Goal: Obtain resource: Download file/media

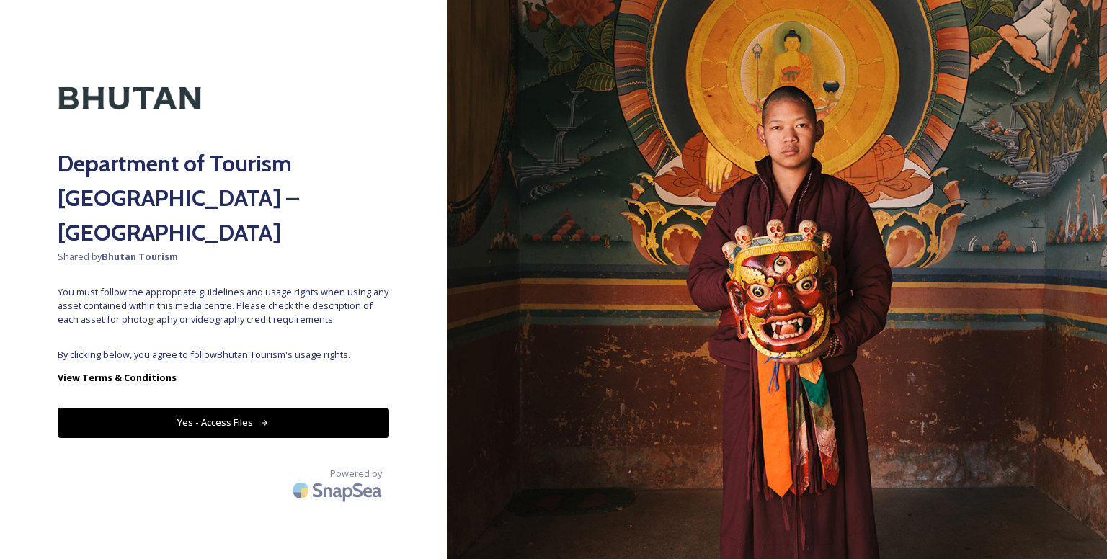
click at [288, 408] on button "Yes - Access Files" at bounding box center [223, 423] width 331 height 30
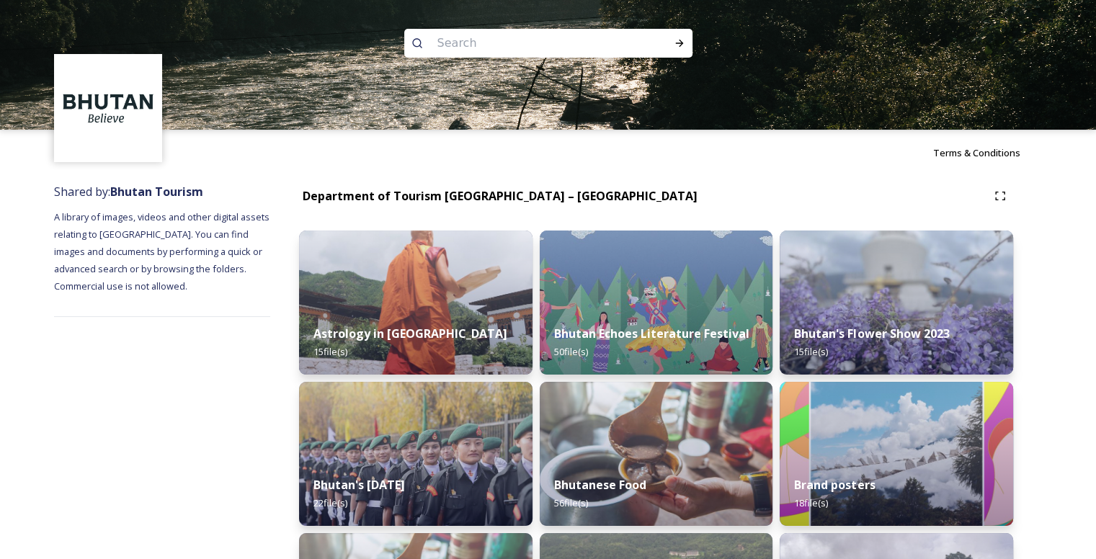
click at [516, 40] on input at bounding box center [528, 43] width 197 height 32
type input "mountain ride"
click at [681, 40] on icon at bounding box center [680, 43] width 12 height 12
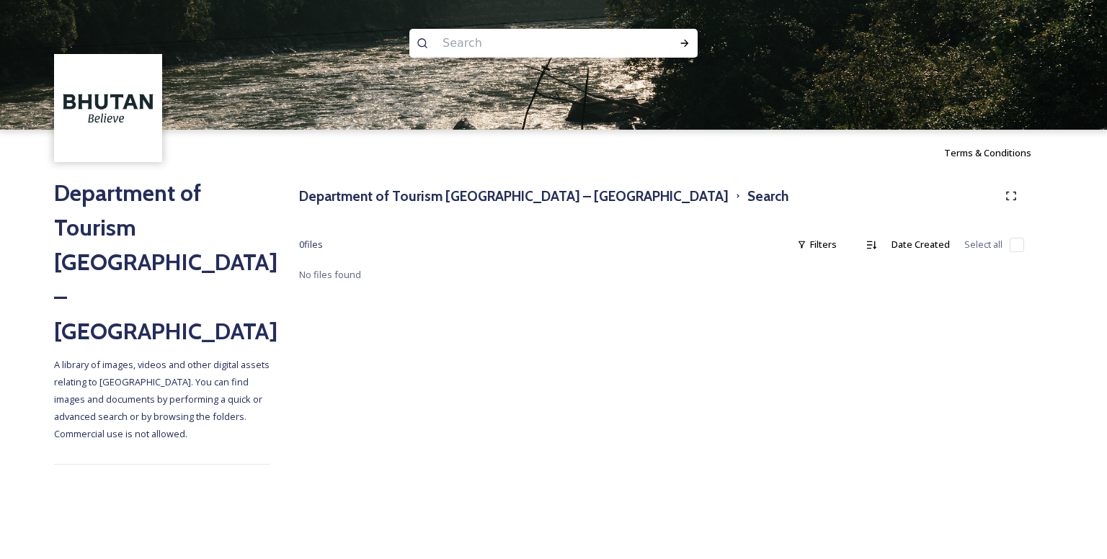
click at [476, 48] on input at bounding box center [533, 43] width 197 height 32
type input "d"
click at [683, 44] on icon at bounding box center [685, 43] width 12 height 12
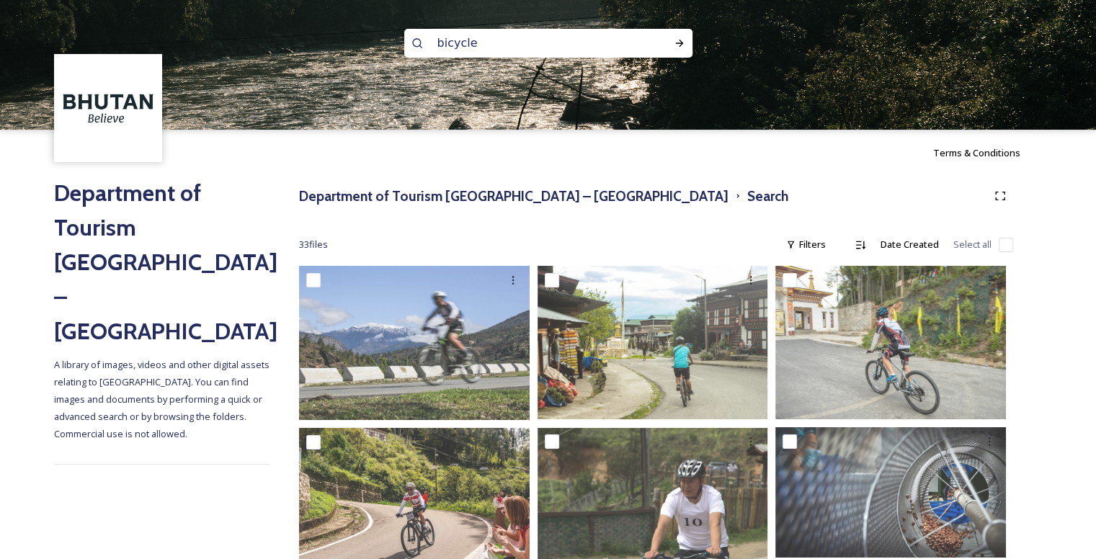
click at [438, 44] on input "bicycle" at bounding box center [528, 43] width 197 height 32
click at [677, 30] on div "mountain bicycle" at bounding box center [548, 43] width 288 height 29
click at [677, 42] on icon at bounding box center [680, 43] width 12 height 12
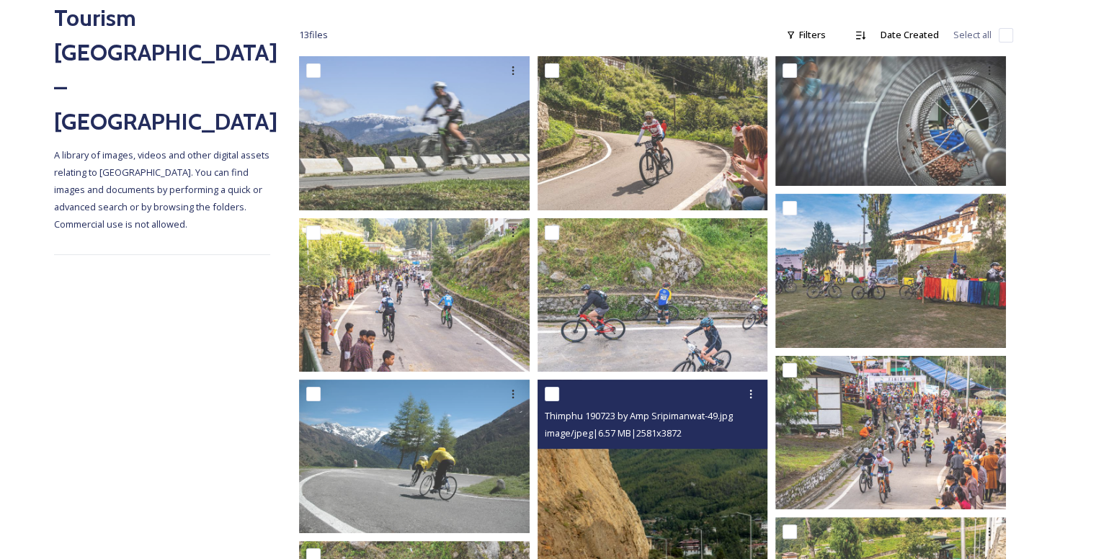
scroll to position [209, 0]
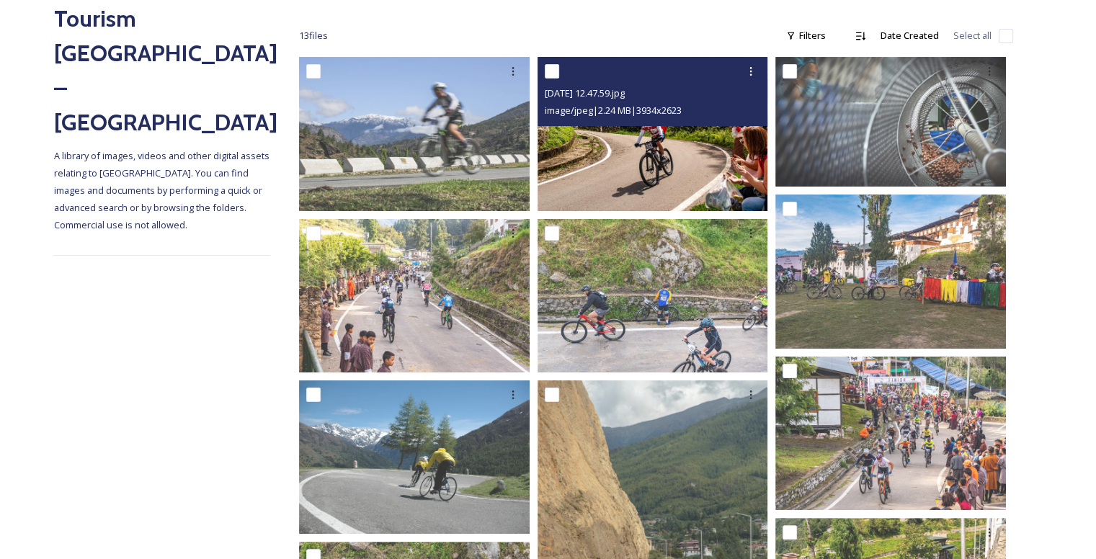
click at [657, 163] on img at bounding box center [653, 133] width 231 height 153
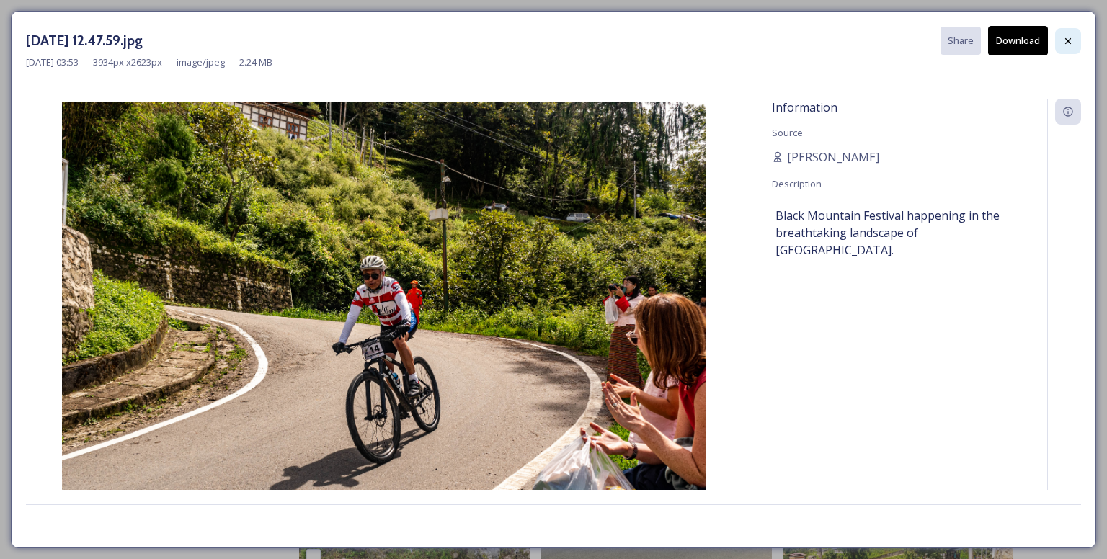
click at [1061, 43] on div at bounding box center [1068, 41] width 26 height 26
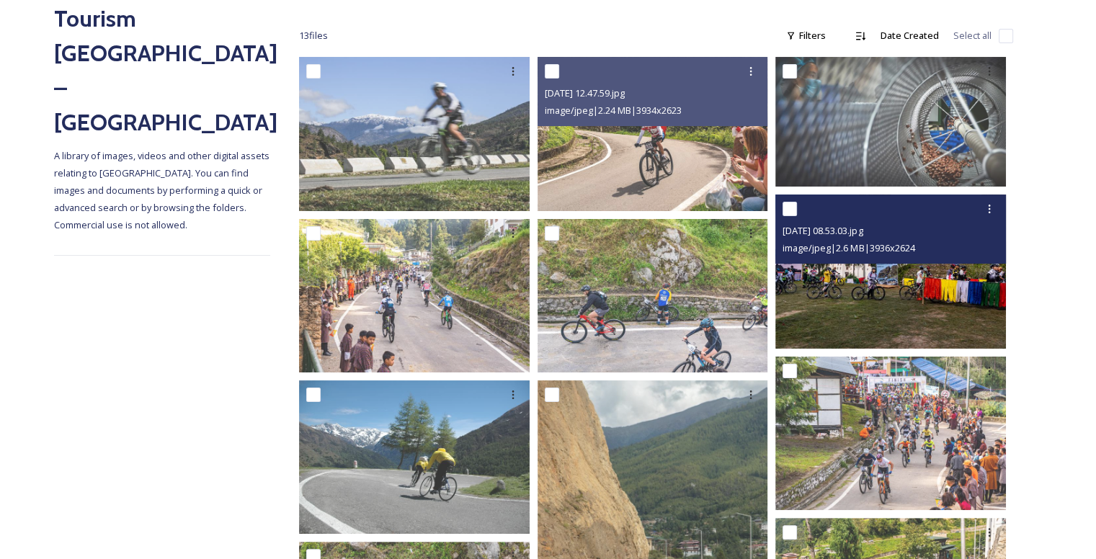
click at [917, 272] on img at bounding box center [890, 271] width 231 height 153
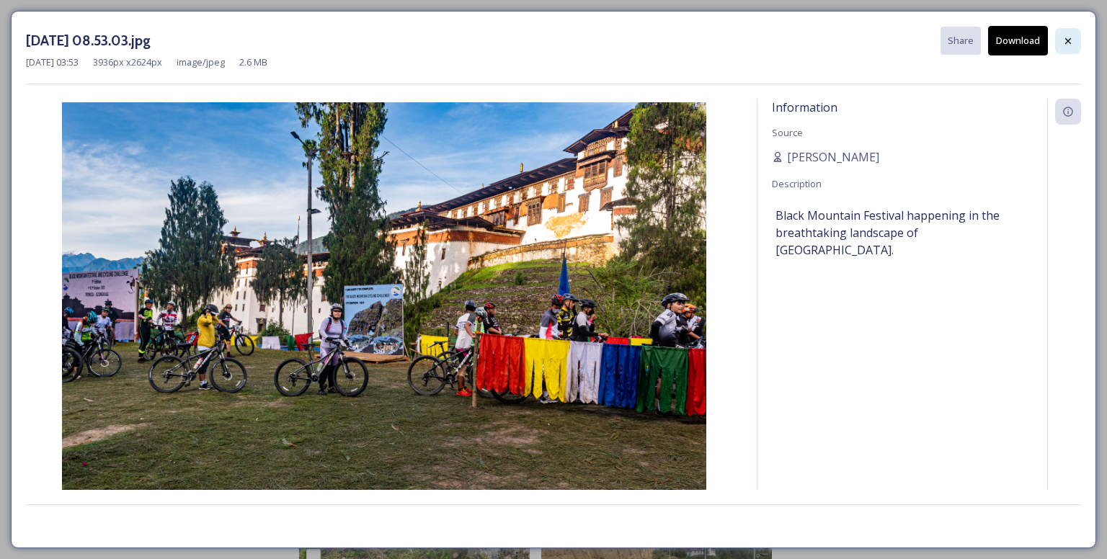
click at [1064, 37] on icon at bounding box center [1068, 41] width 12 height 12
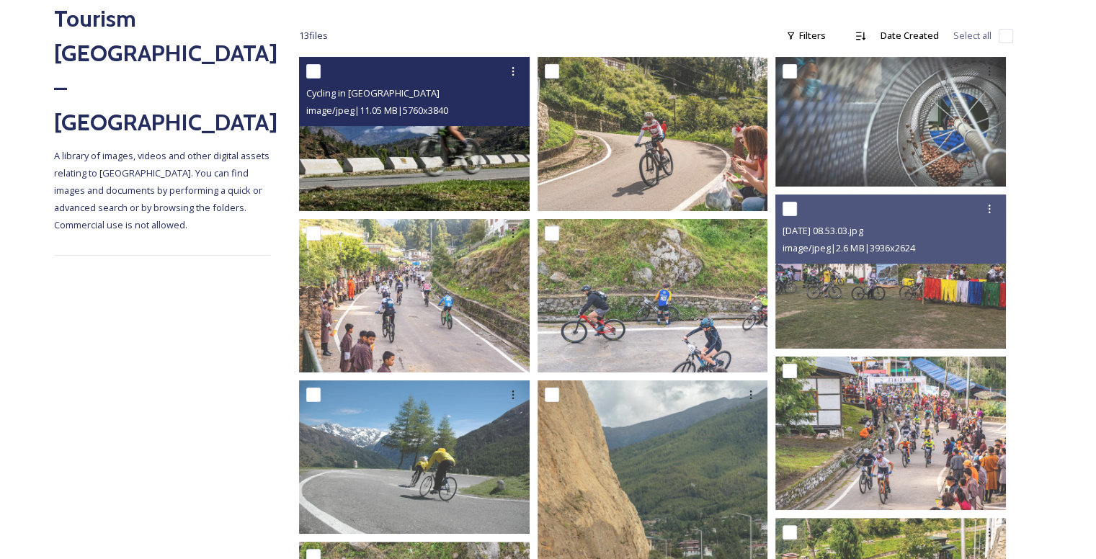
click at [443, 172] on img at bounding box center [414, 133] width 231 height 153
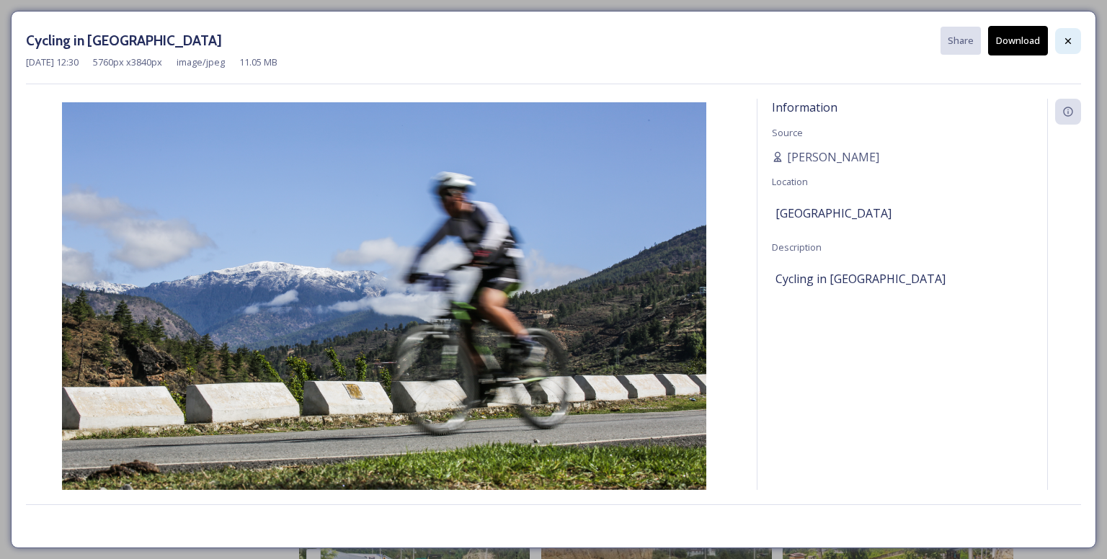
click at [1072, 39] on icon at bounding box center [1068, 41] width 12 height 12
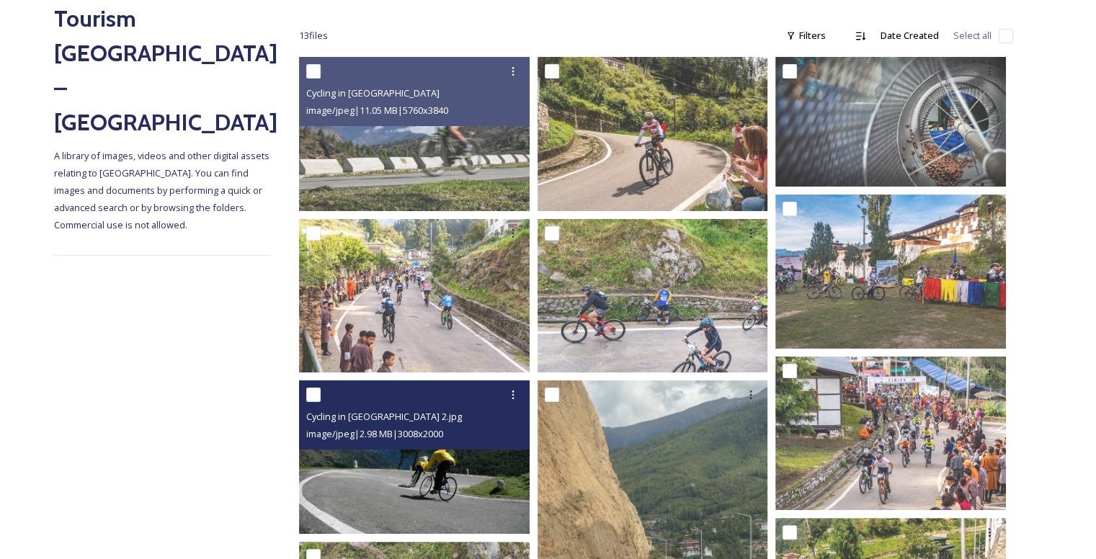
click at [411, 480] on img at bounding box center [414, 456] width 231 height 153
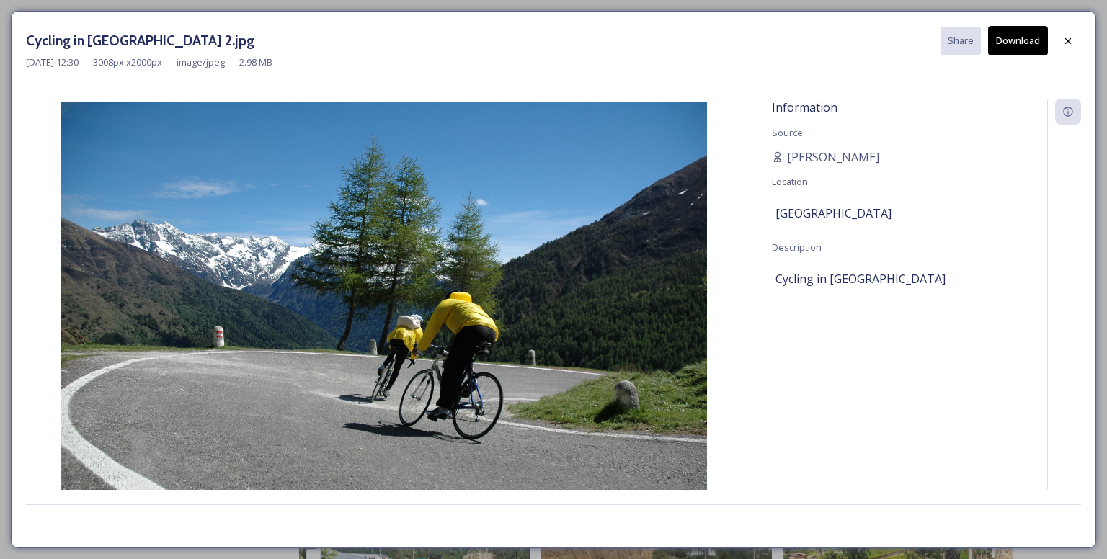
drag, startPoint x: 417, startPoint y: 347, endPoint x: 537, endPoint y: 237, distance: 162.2
click at [537, 237] on img at bounding box center [384, 316] width 716 height 429
click at [1031, 44] on button "Download" at bounding box center [1018, 41] width 60 height 30
click at [1068, 38] on icon at bounding box center [1068, 41] width 12 height 12
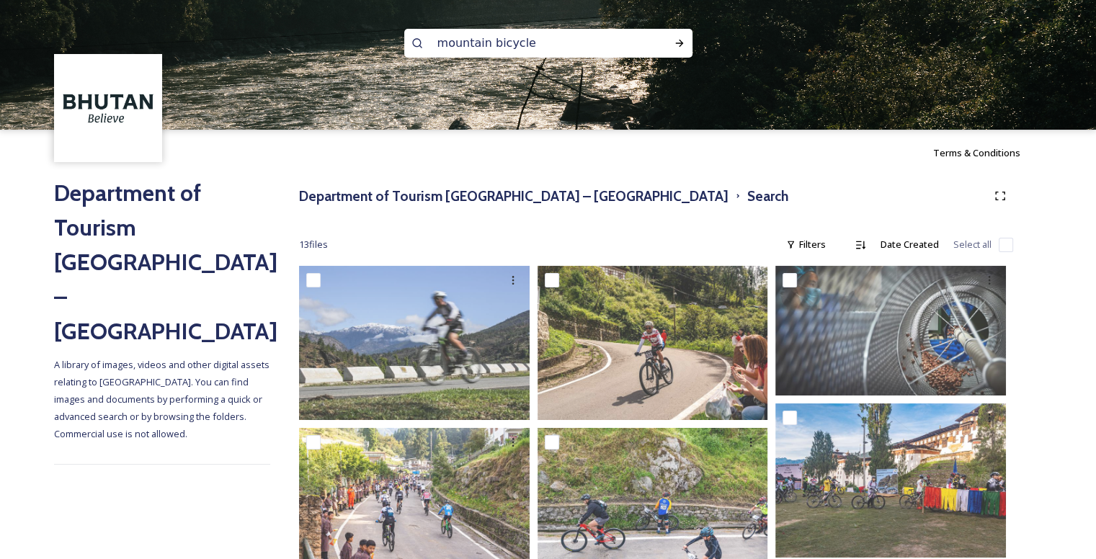
scroll to position [1, 0]
drag, startPoint x: 579, startPoint y: 50, endPoint x: 415, endPoint y: 59, distance: 164.6
click at [415, 59] on div "mountain bicycle" at bounding box center [548, 65] width 1096 height 130
type input "well-being"
click at [684, 45] on icon at bounding box center [680, 43] width 12 height 12
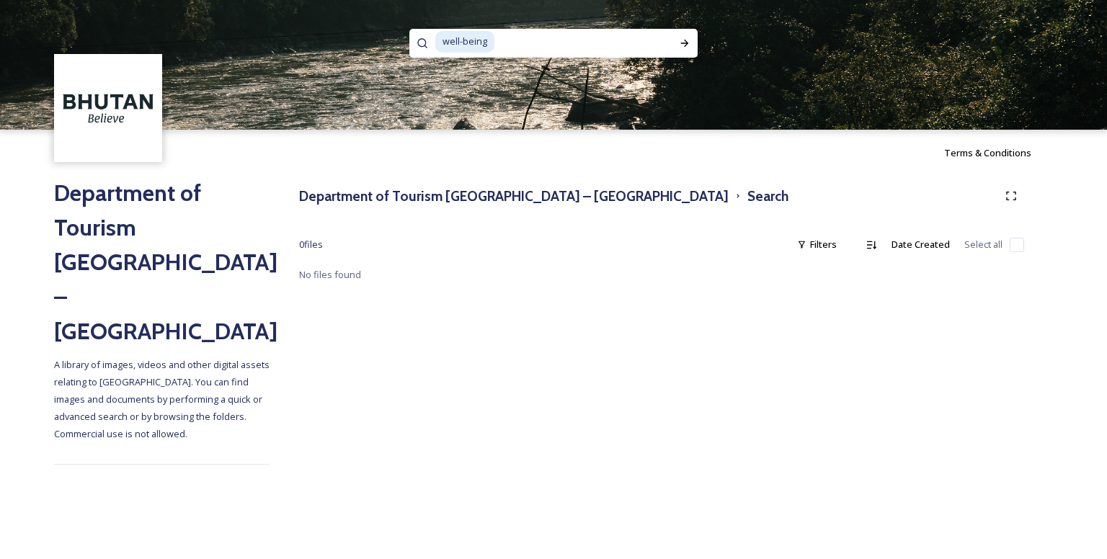
click at [510, 37] on input at bounding box center [579, 42] width 167 height 32
type input "w"
click at [681, 43] on icon at bounding box center [685, 43] width 8 height 7
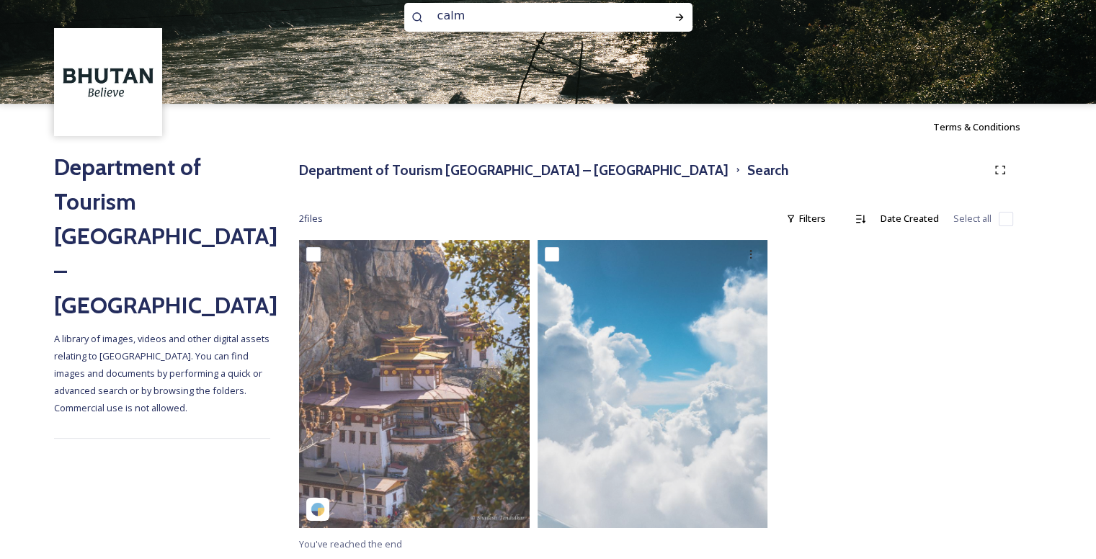
scroll to position [27, 0]
click at [499, 18] on input "calm" at bounding box center [528, 15] width 197 height 32
type input "c"
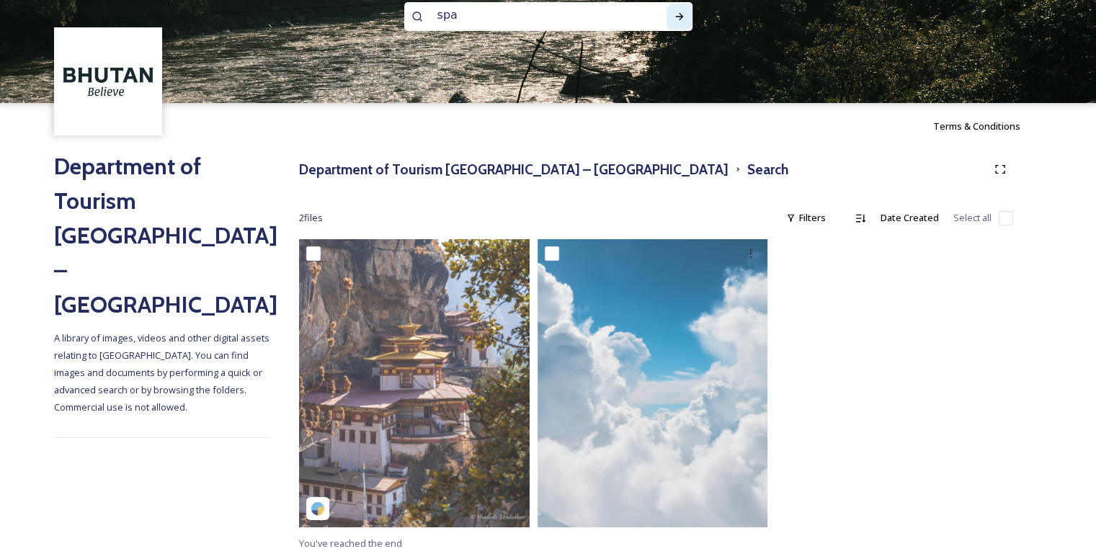
click at [669, 12] on div "Run Search" at bounding box center [680, 17] width 26 height 26
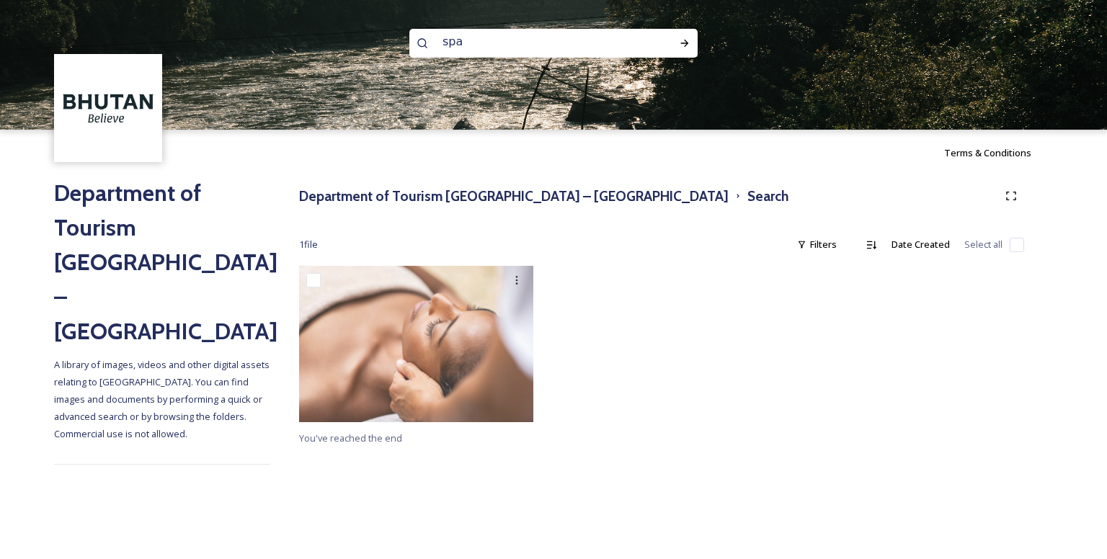
click at [473, 37] on input "spa" at bounding box center [533, 42] width 197 height 32
type input "s"
click at [683, 46] on icon at bounding box center [685, 43] width 12 height 12
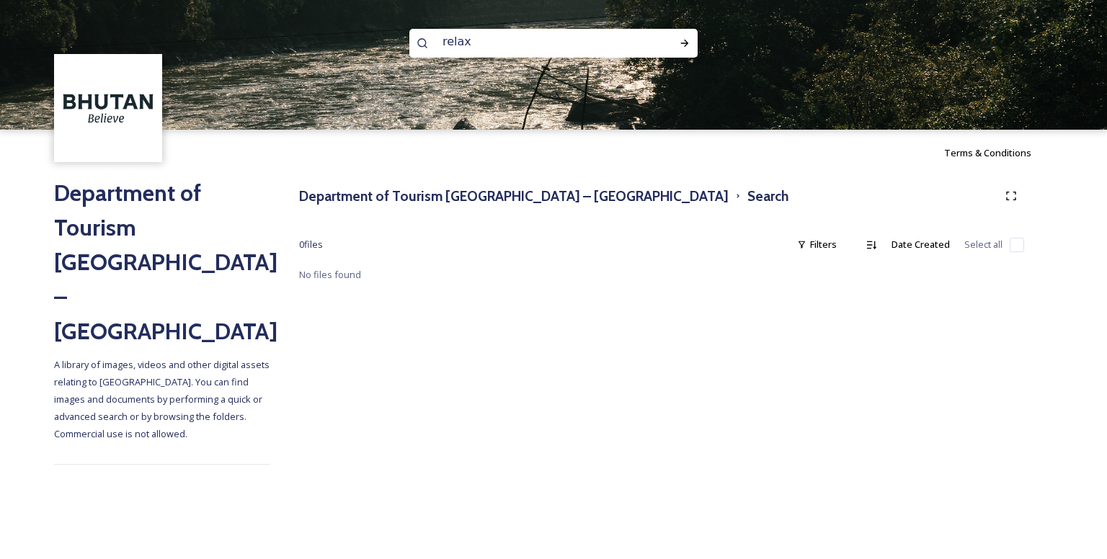
click at [520, 47] on input "relax" at bounding box center [533, 42] width 197 height 32
click at [681, 38] on icon at bounding box center [685, 43] width 12 height 12
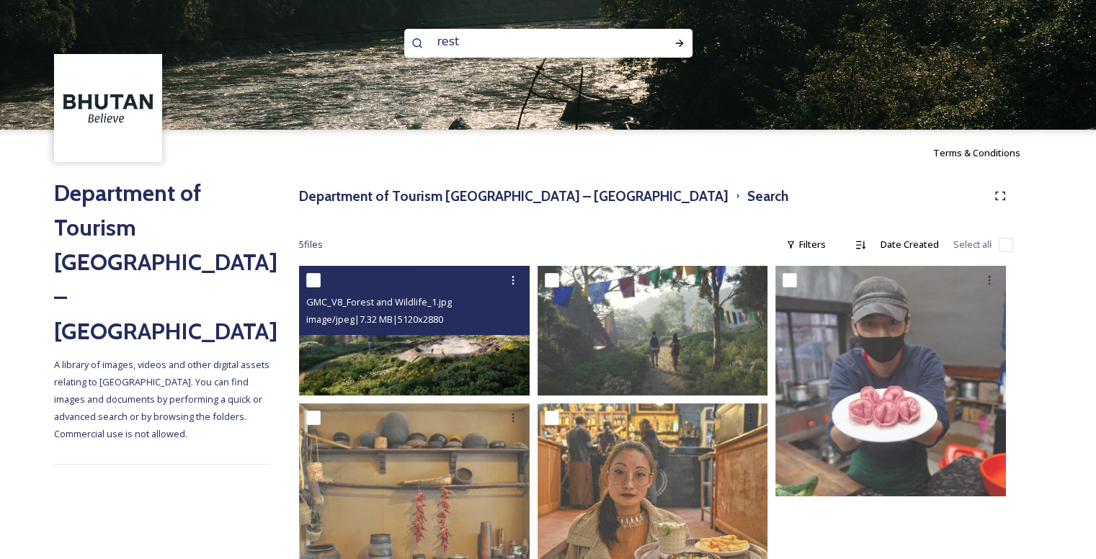
click at [452, 355] on img at bounding box center [414, 331] width 231 height 130
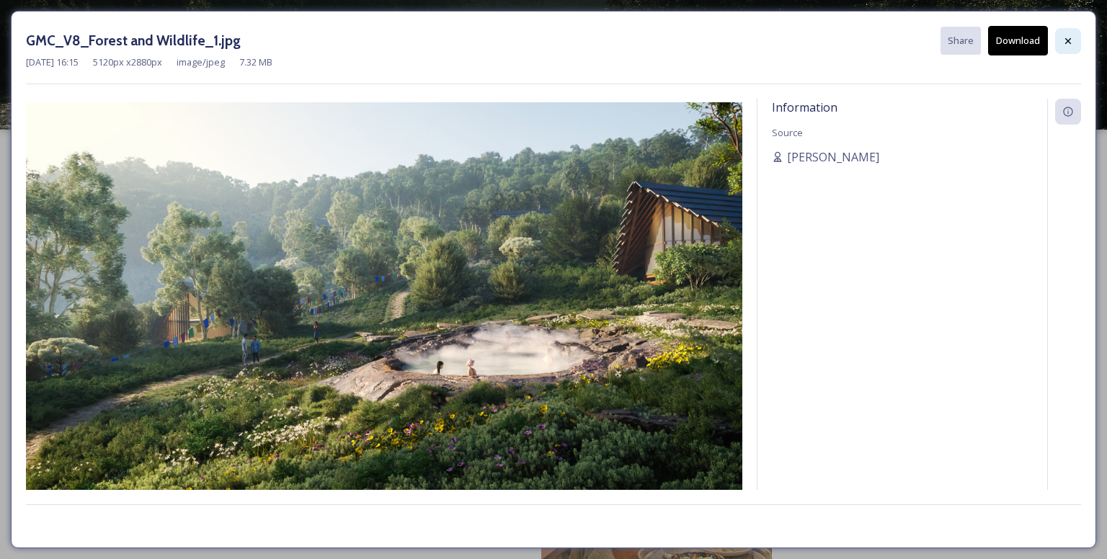
click at [1062, 40] on icon at bounding box center [1068, 41] width 12 height 12
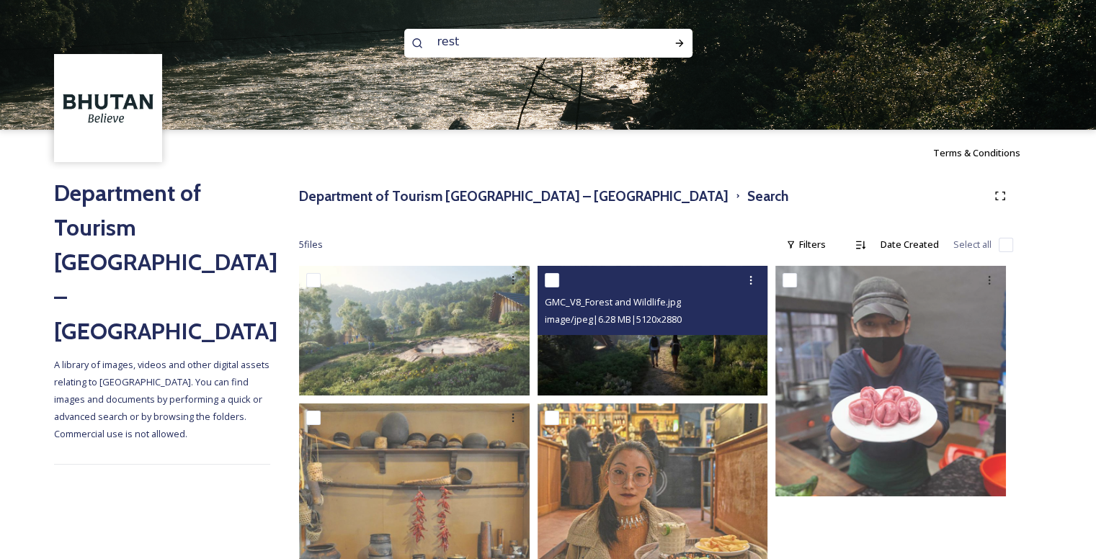
click at [646, 325] on span "image/jpeg | 6.28 MB | 5120 x 2880" at bounding box center [613, 319] width 137 height 13
click at [638, 344] on img at bounding box center [653, 331] width 231 height 130
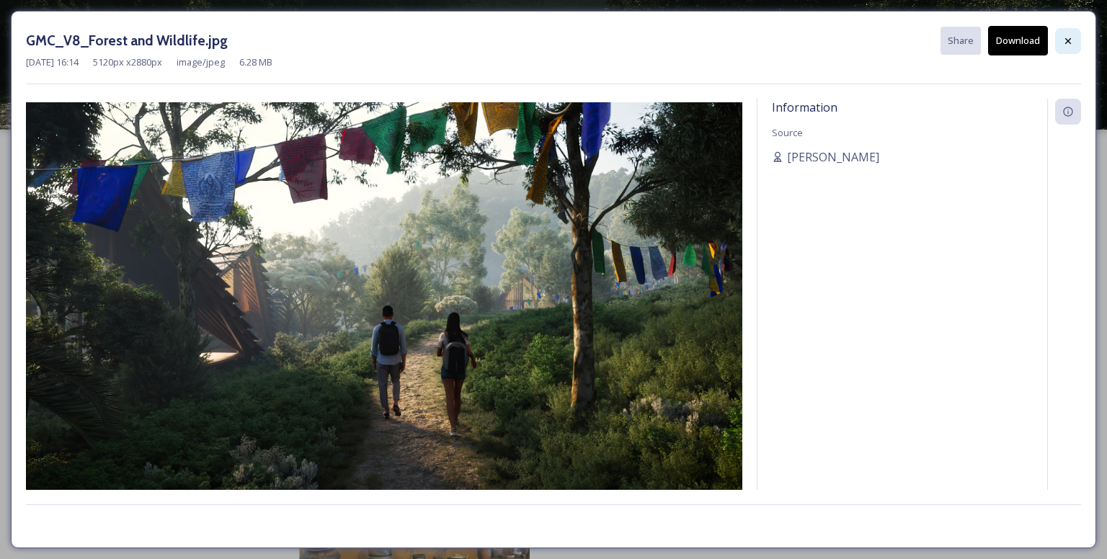
click at [1063, 42] on icon at bounding box center [1068, 41] width 12 height 12
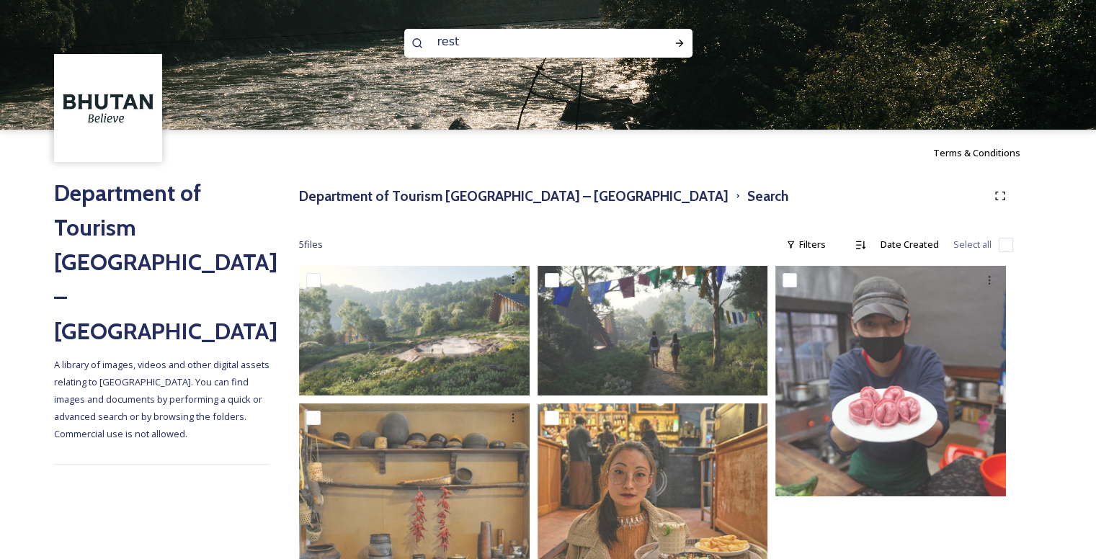
click at [507, 41] on input "rest" at bounding box center [528, 42] width 197 height 32
type input "r"
click at [675, 37] on icon at bounding box center [680, 43] width 12 height 12
click at [683, 47] on icon at bounding box center [680, 43] width 12 height 12
click at [674, 48] on icon at bounding box center [680, 43] width 12 height 12
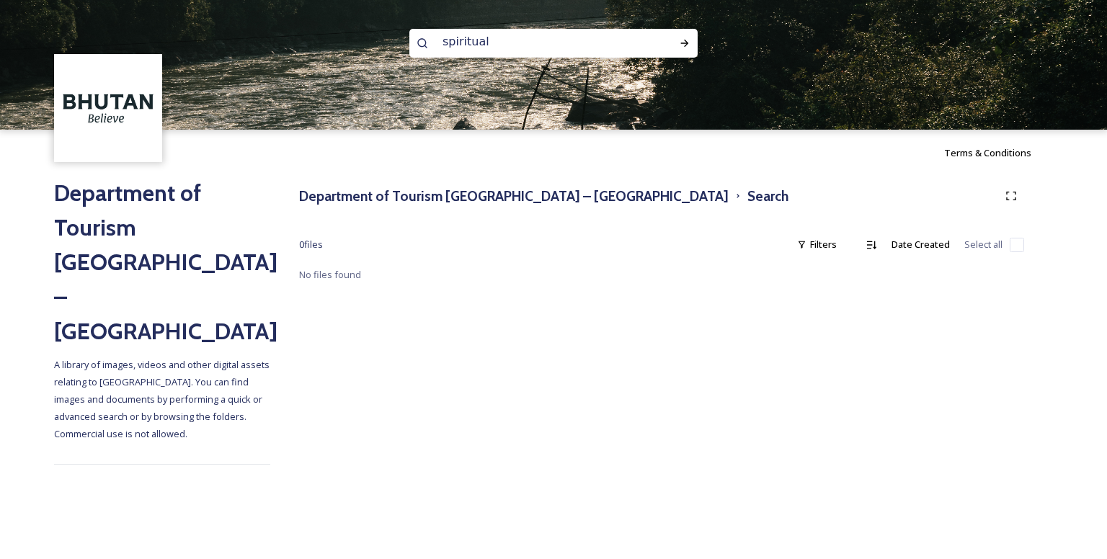
click at [496, 53] on input "spiritual" at bounding box center [533, 42] width 197 height 32
type input "s"
click at [687, 47] on icon at bounding box center [685, 43] width 12 height 12
click at [685, 41] on icon at bounding box center [685, 43] width 12 height 12
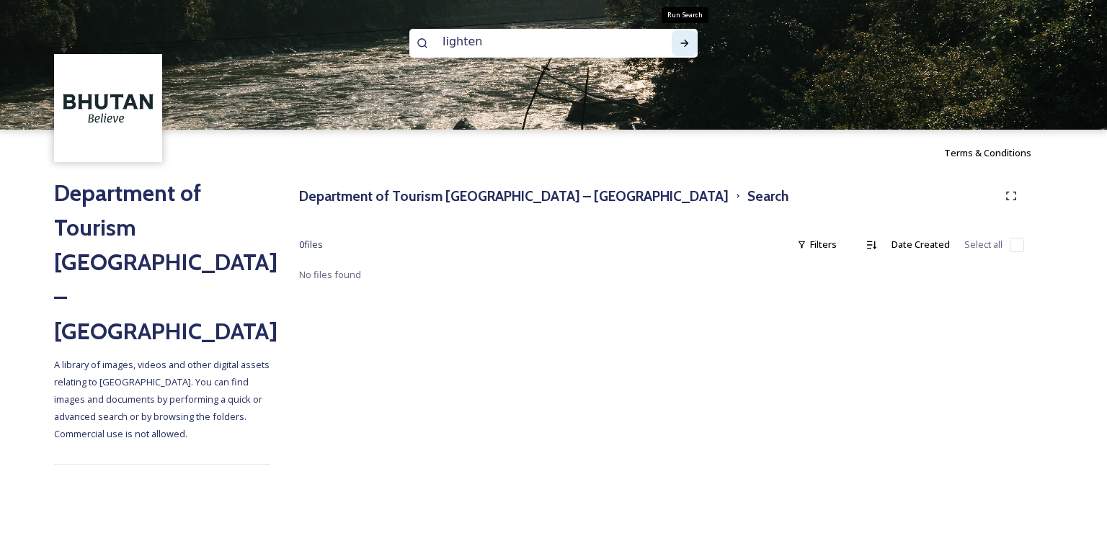
click at [682, 41] on icon at bounding box center [685, 43] width 12 height 12
click at [680, 49] on div "Run Search" at bounding box center [685, 43] width 26 height 26
click at [690, 47] on icon at bounding box center [685, 43] width 12 height 12
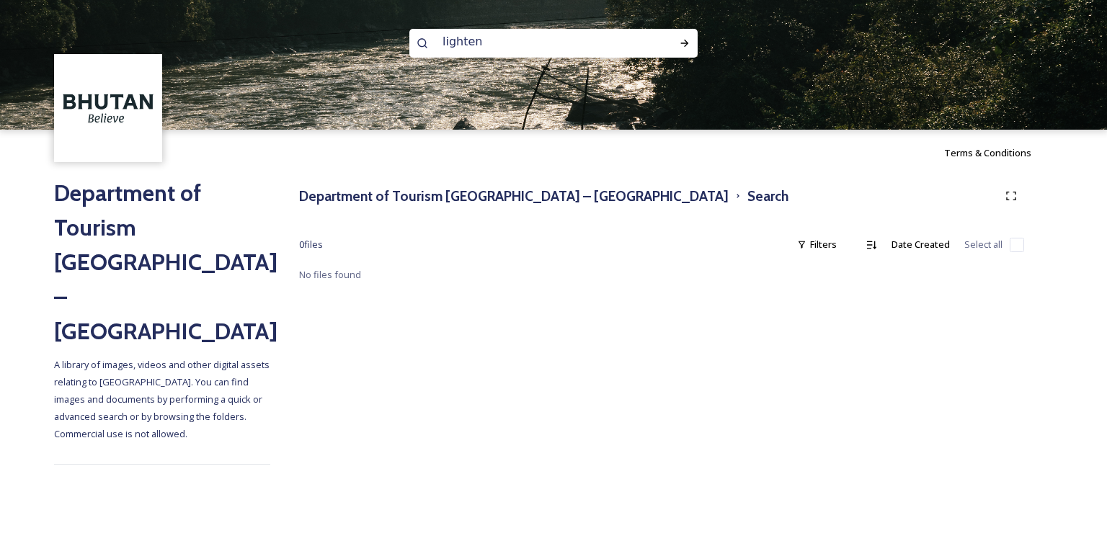
click at [562, 44] on input "lighten" at bounding box center [533, 42] width 197 height 32
type input "l"
click at [547, 41] on input at bounding box center [533, 42] width 197 height 32
type input "qualify"
click at [681, 43] on icon at bounding box center [685, 43] width 8 height 7
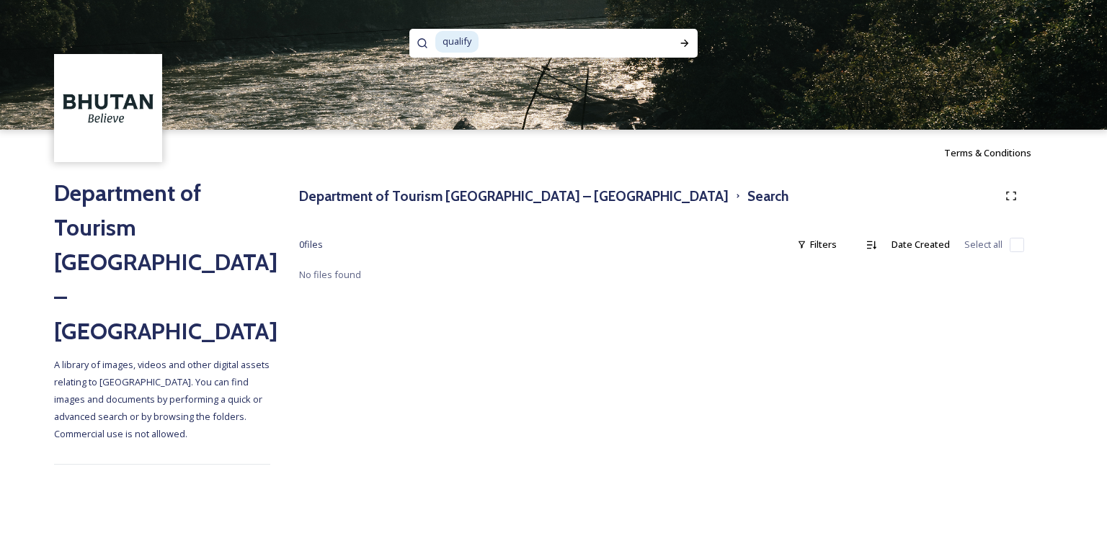
drag, startPoint x: 556, startPoint y: 45, endPoint x: 465, endPoint y: 39, distance: 91.0
click at [465, 39] on div "qualify" at bounding box center [545, 43] width 220 height 29
type input "q"
click at [685, 37] on icon at bounding box center [685, 43] width 12 height 12
click at [506, 43] on input "alleviate" at bounding box center [533, 42] width 197 height 32
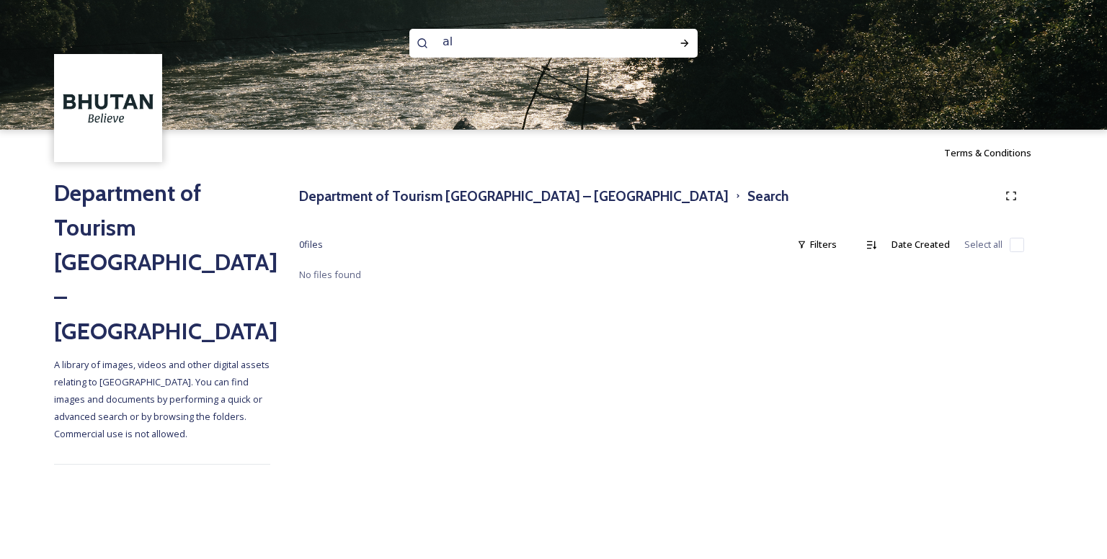
type input "a"
click at [683, 41] on icon at bounding box center [685, 43] width 12 height 12
click at [451, 40] on input "refresh" at bounding box center [533, 42] width 197 height 32
click at [680, 41] on icon at bounding box center [685, 43] width 12 height 12
click at [592, 41] on input "fresh" at bounding box center [533, 42] width 197 height 32
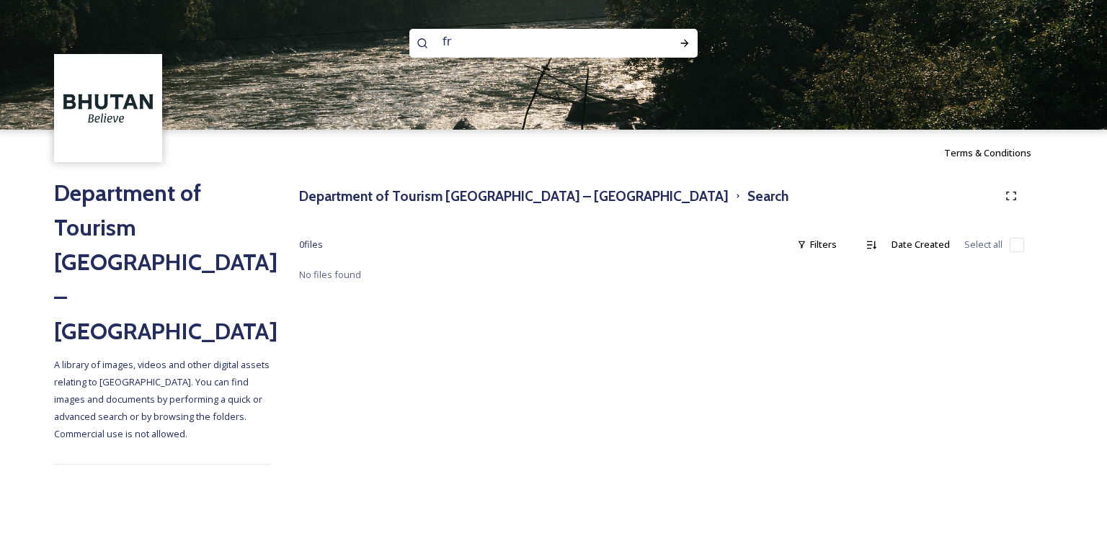
type input "f"
click at [682, 46] on icon at bounding box center [685, 43] width 12 height 12
click at [507, 46] on input "relax" at bounding box center [533, 42] width 197 height 32
type input "r"
click at [674, 38] on div "Run Search" at bounding box center [685, 43] width 26 height 26
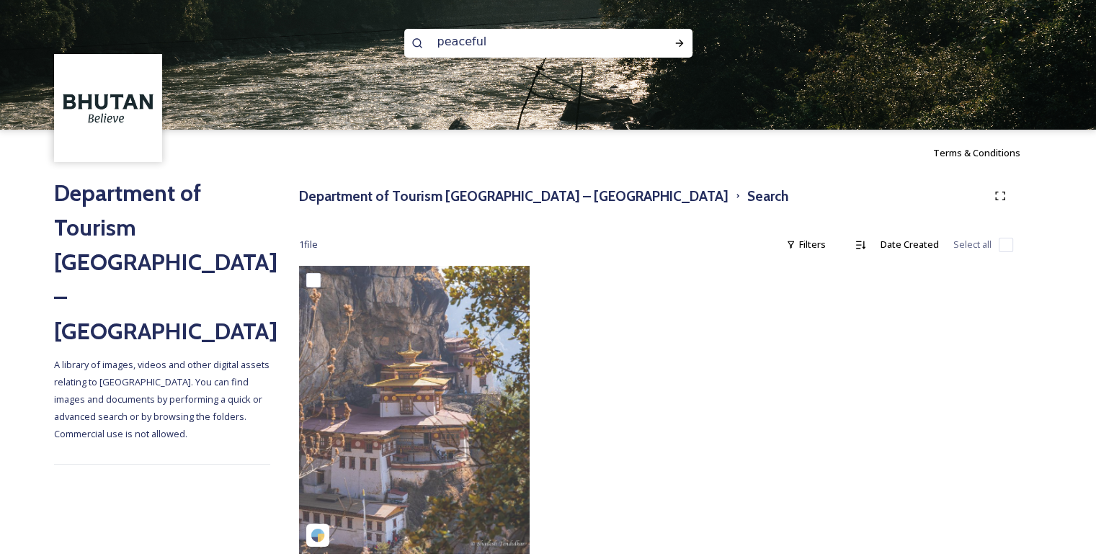
click at [499, 49] on input "peaceful" at bounding box center [528, 42] width 197 height 32
type input "p"
click at [680, 37] on icon at bounding box center [680, 43] width 12 height 12
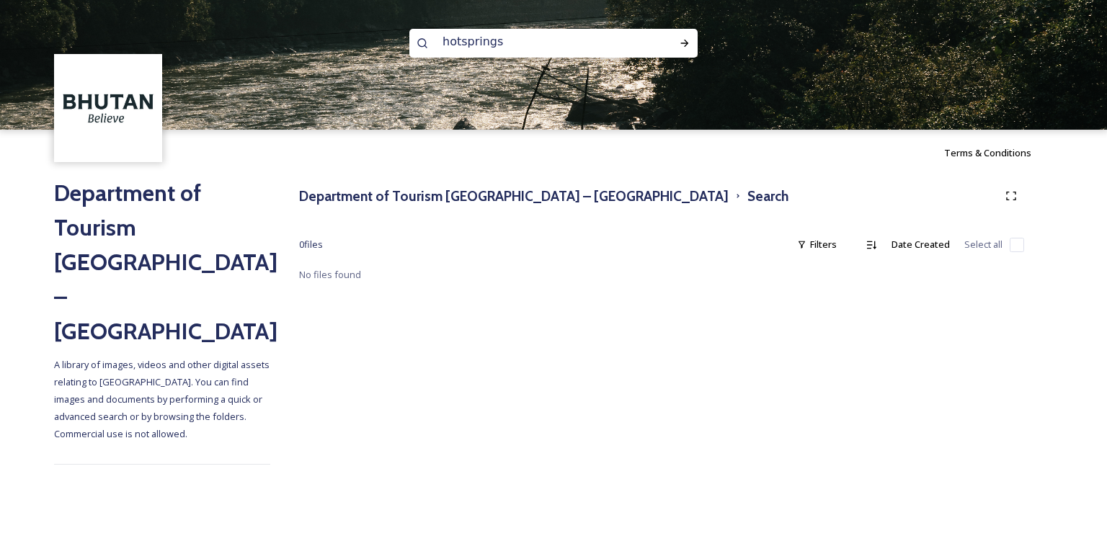
click at [574, 39] on input "hotsprings" at bounding box center [533, 42] width 197 height 32
type input "h"
click at [690, 44] on icon at bounding box center [685, 43] width 12 height 12
click at [660, 53] on div "springs" at bounding box center [553, 43] width 288 height 29
click at [617, 47] on input "springs" at bounding box center [533, 42] width 197 height 32
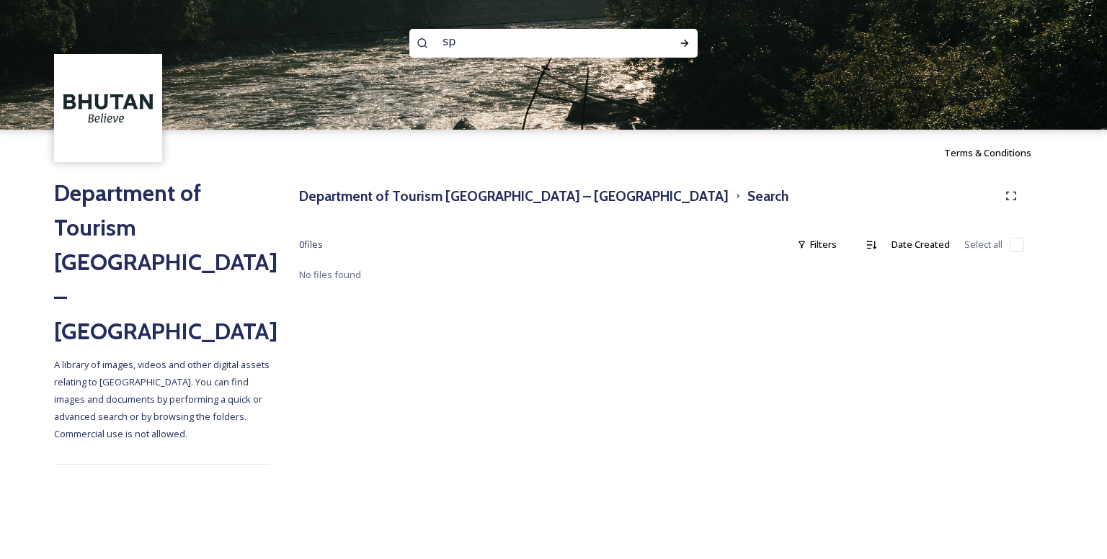
type input "s"
type input "r"
type input "rest"
click at [676, 43] on div "Run Search" at bounding box center [685, 43] width 26 height 26
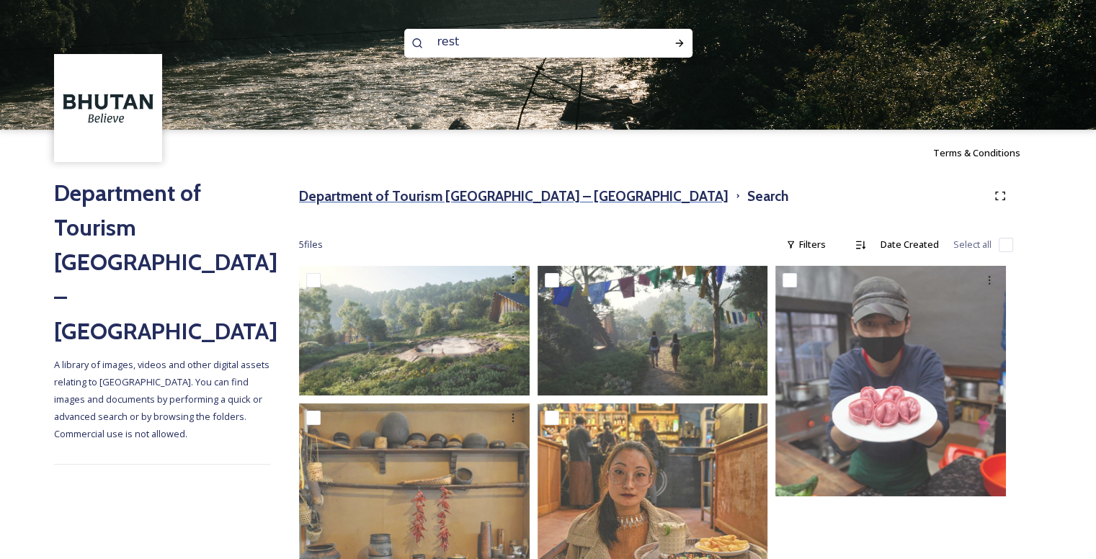
click at [374, 197] on h3 "Department of Tourism [GEOGRAPHIC_DATA] – [GEOGRAPHIC_DATA]" at bounding box center [513, 196] width 429 height 21
click at [489, 200] on h3 "Department of Tourism [GEOGRAPHIC_DATA] – [GEOGRAPHIC_DATA]" at bounding box center [513, 196] width 429 height 21
click at [435, 200] on h3 "Department of Tourism [GEOGRAPHIC_DATA] – [GEOGRAPHIC_DATA]" at bounding box center [513, 196] width 429 height 21
click at [509, 219] on div "Department of Tourism [GEOGRAPHIC_DATA] – Brand Centre Search 5 file s Filters …" at bounding box center [656, 421] width 772 height 490
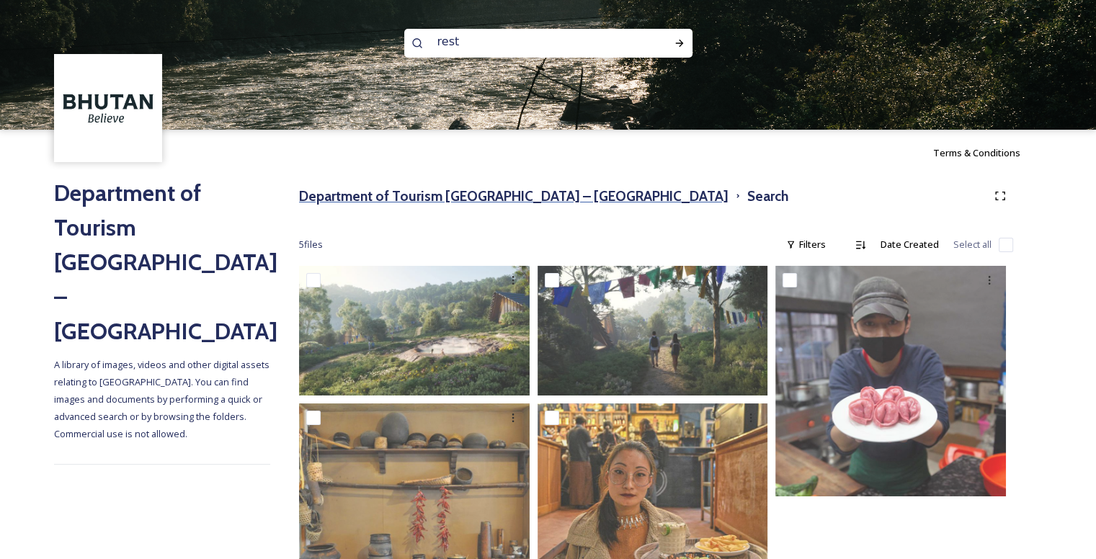
click at [494, 199] on h3 "Department of Tourism [GEOGRAPHIC_DATA] – [GEOGRAPHIC_DATA]" at bounding box center [513, 196] width 429 height 21
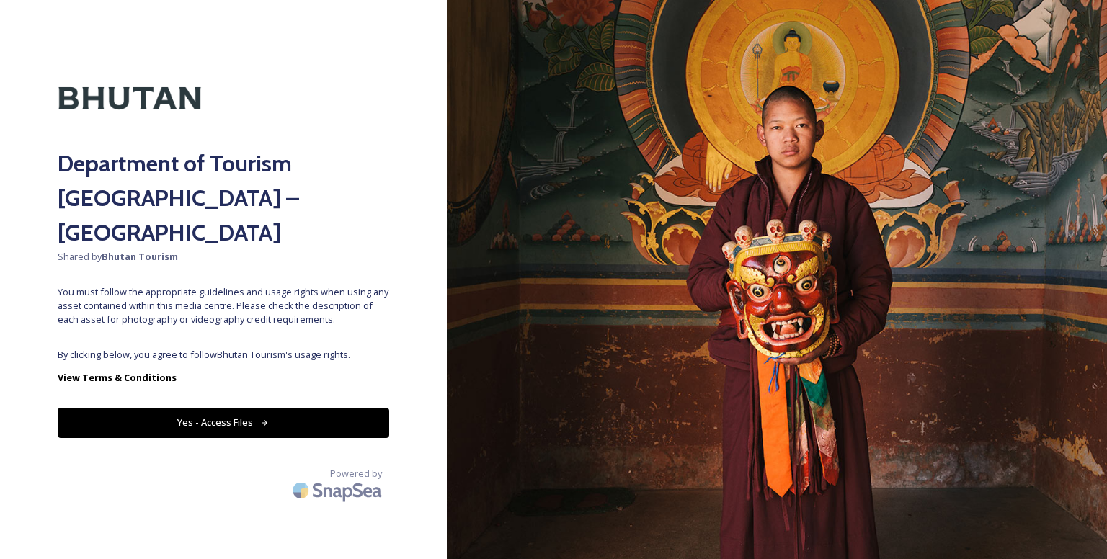
click at [306, 408] on button "Yes - Access Files" at bounding box center [223, 423] width 331 height 30
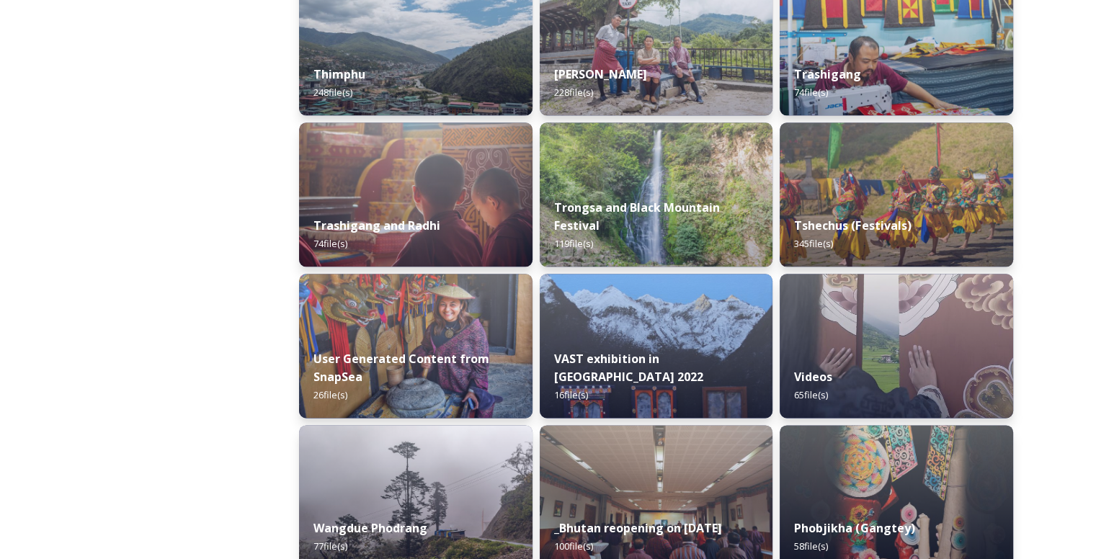
scroll to position [1729, 0]
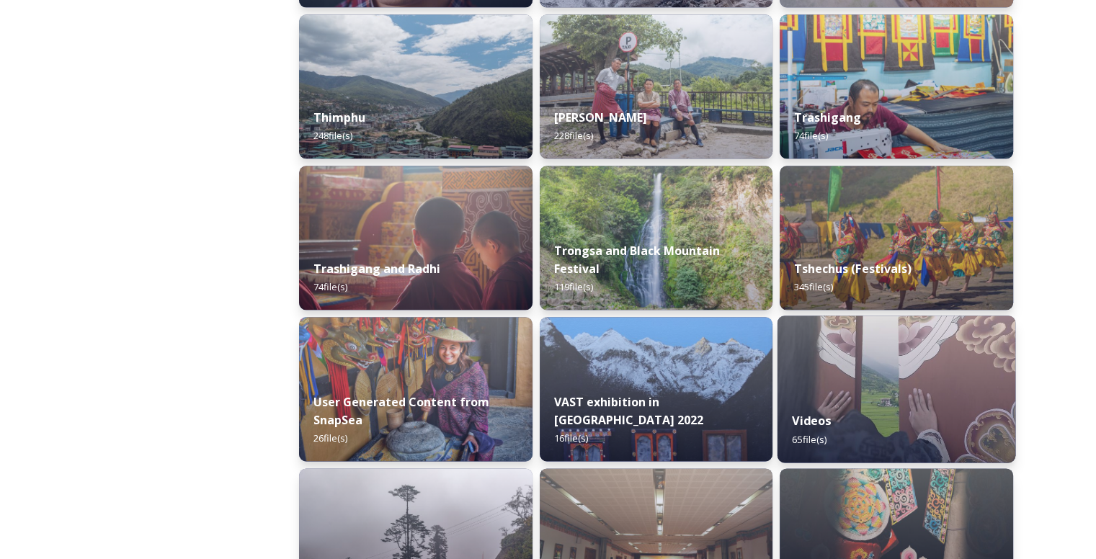
click at [876, 384] on img at bounding box center [897, 389] width 238 height 147
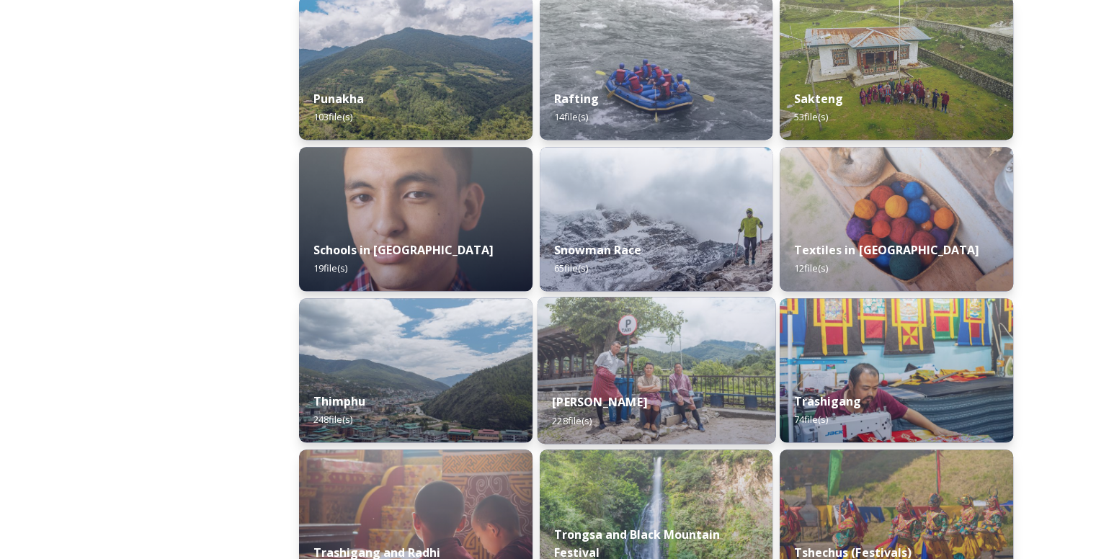
scroll to position [1441, 0]
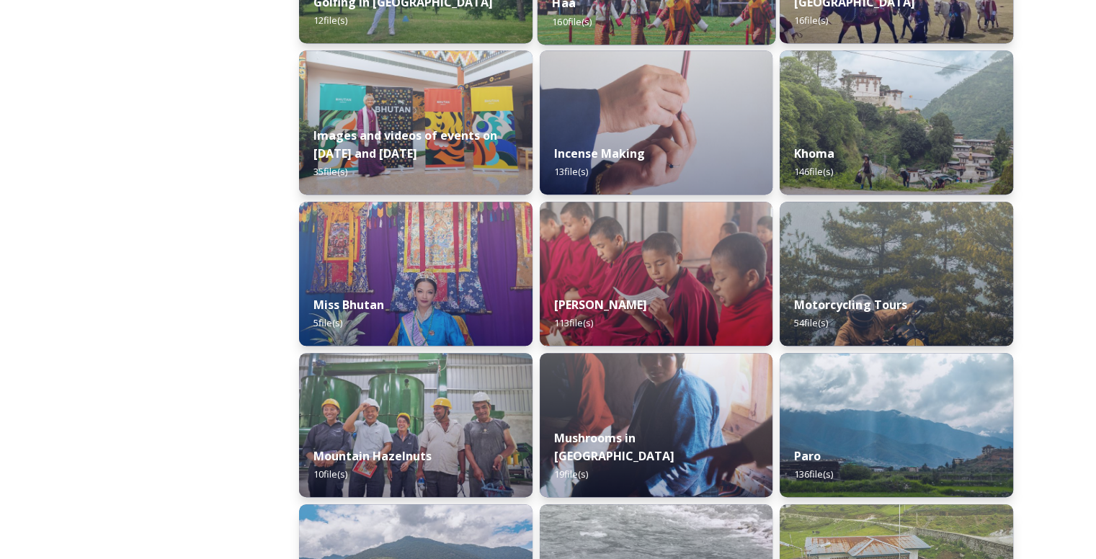
scroll to position [1009, 0]
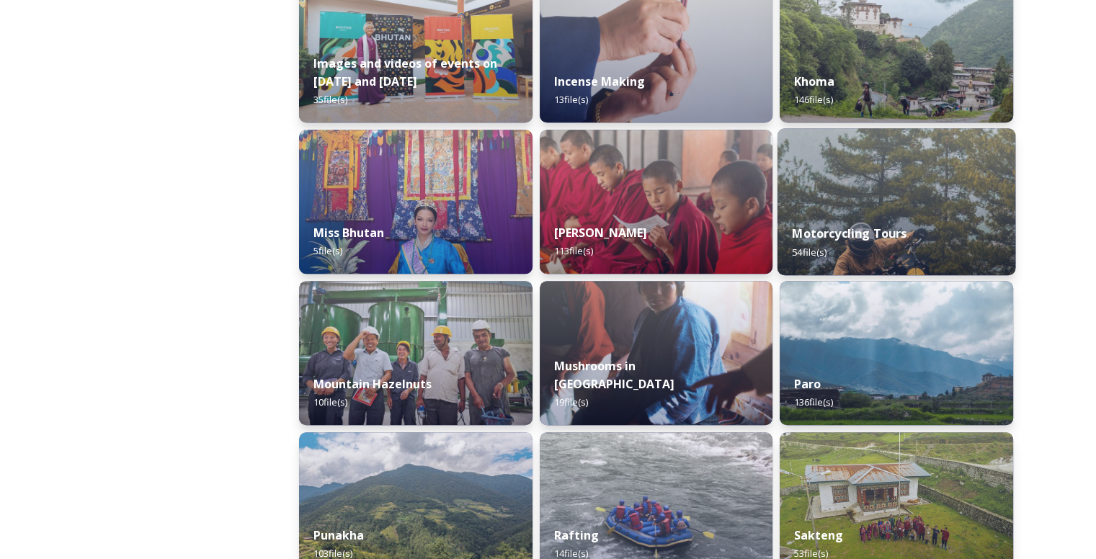
click at [847, 241] on strong "Motorcycling Tours" at bounding box center [850, 234] width 115 height 16
click at [877, 196] on img at bounding box center [897, 201] width 238 height 147
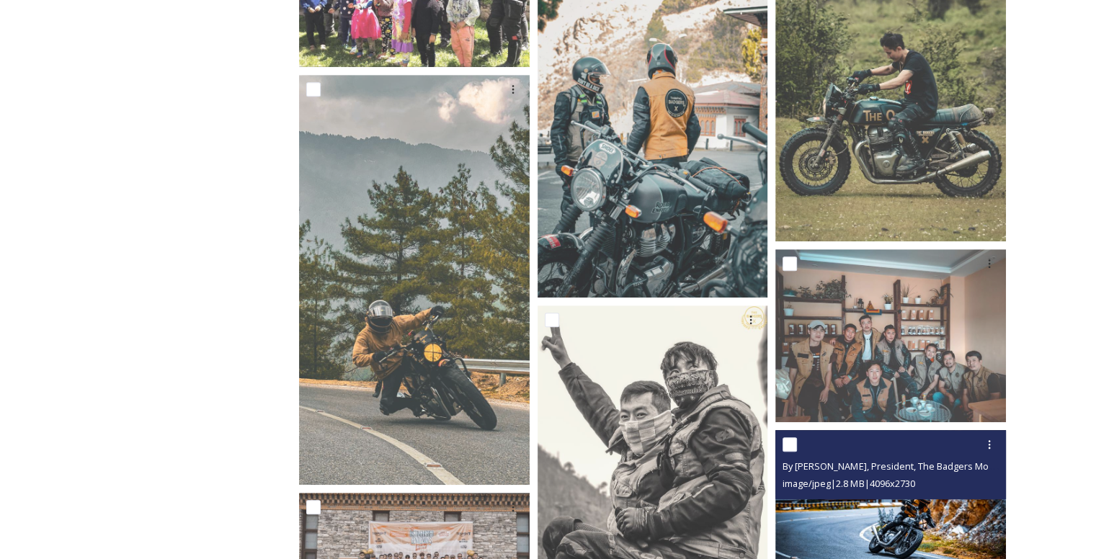
scroll to position [793, 0]
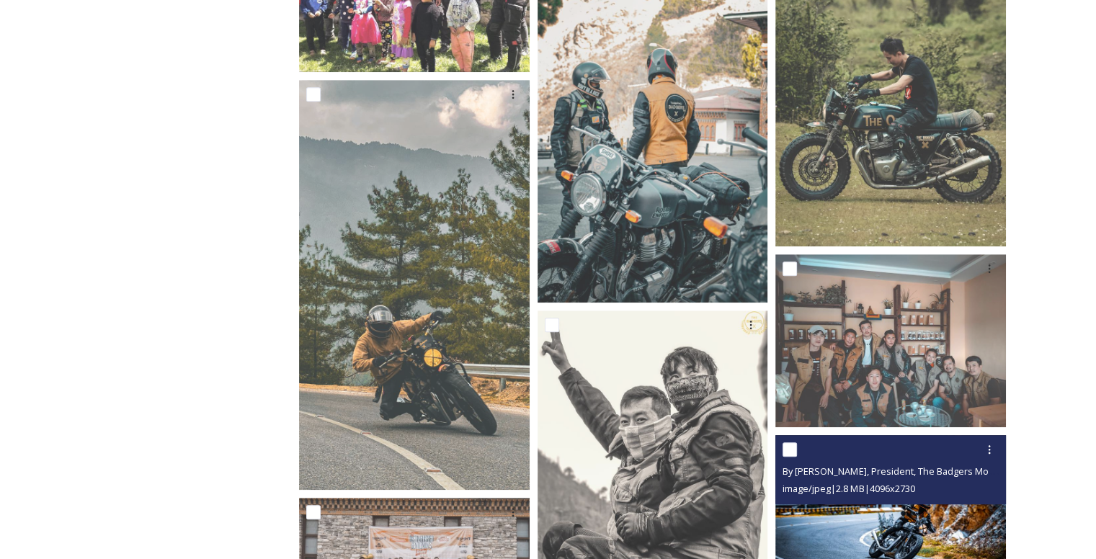
click at [898, 471] on span "By [PERSON_NAME], President, The Badgers Motorcycle Club 42.JPG" at bounding box center [928, 471] width 290 height 14
click at [906, 516] on img at bounding box center [890, 511] width 231 height 153
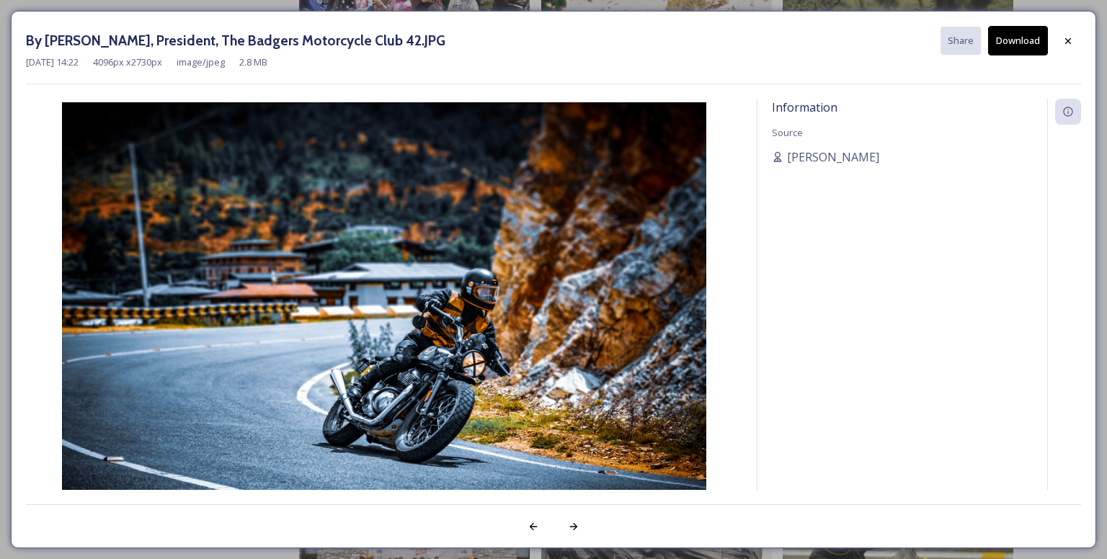
click at [1035, 33] on button "Download" at bounding box center [1018, 41] width 60 height 30
click at [1069, 37] on icon at bounding box center [1068, 41] width 12 height 12
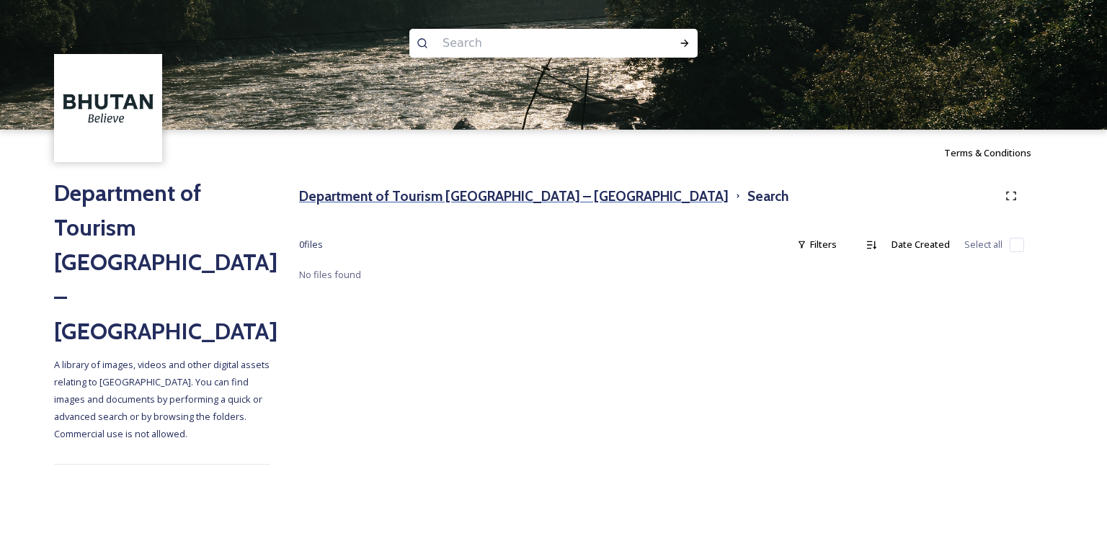
click at [414, 191] on h3 "Department of Tourism [GEOGRAPHIC_DATA] – [GEOGRAPHIC_DATA]" at bounding box center [513, 196] width 429 height 21
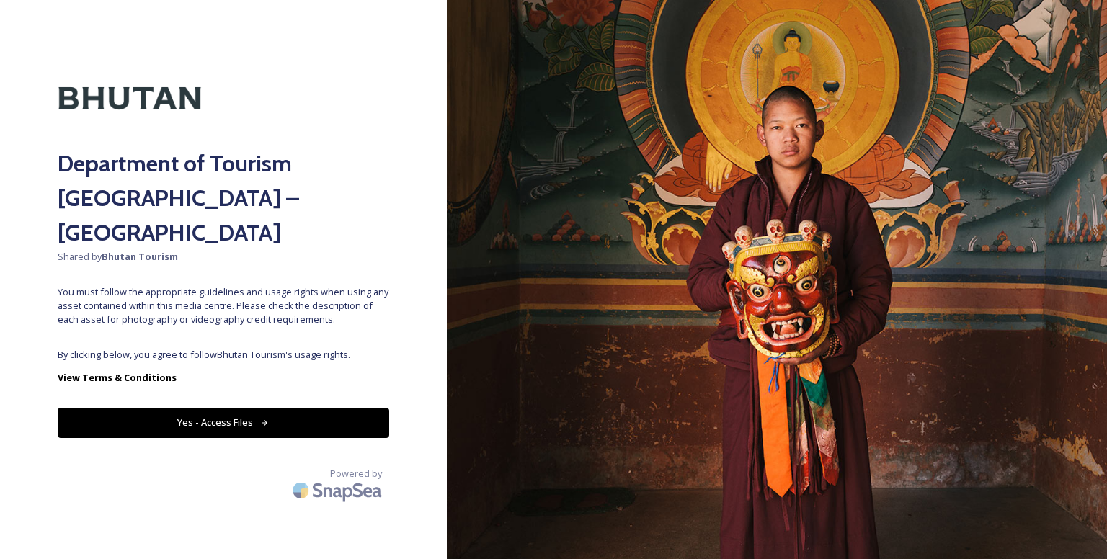
click at [257, 408] on button "Yes - Access Files" at bounding box center [223, 423] width 331 height 30
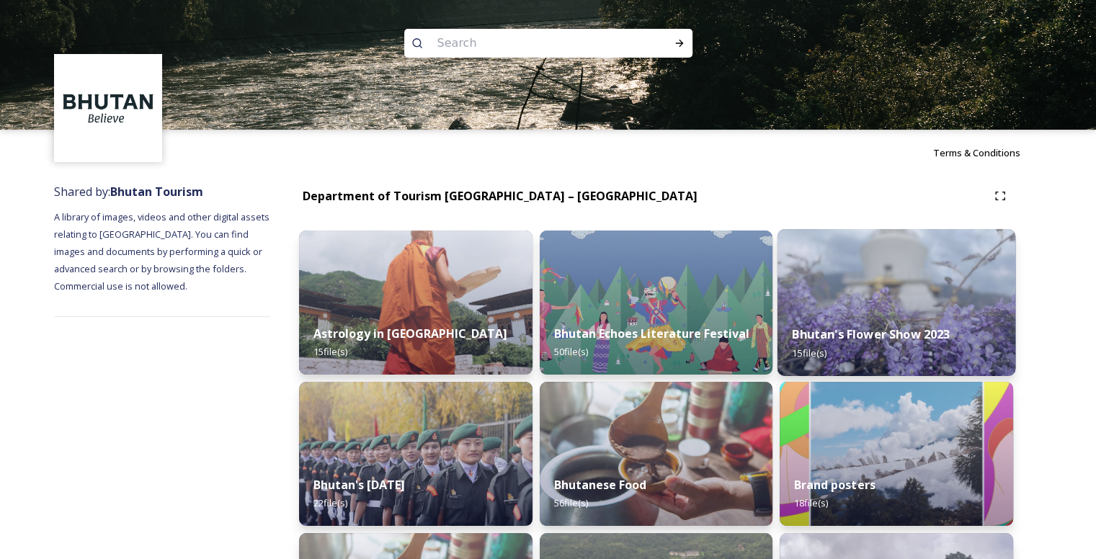
click at [809, 351] on span "15 file(s)" at bounding box center [810, 352] width 35 height 13
click at [848, 337] on strong "Bhutan's Flower Show 2023" at bounding box center [872, 334] width 158 height 16
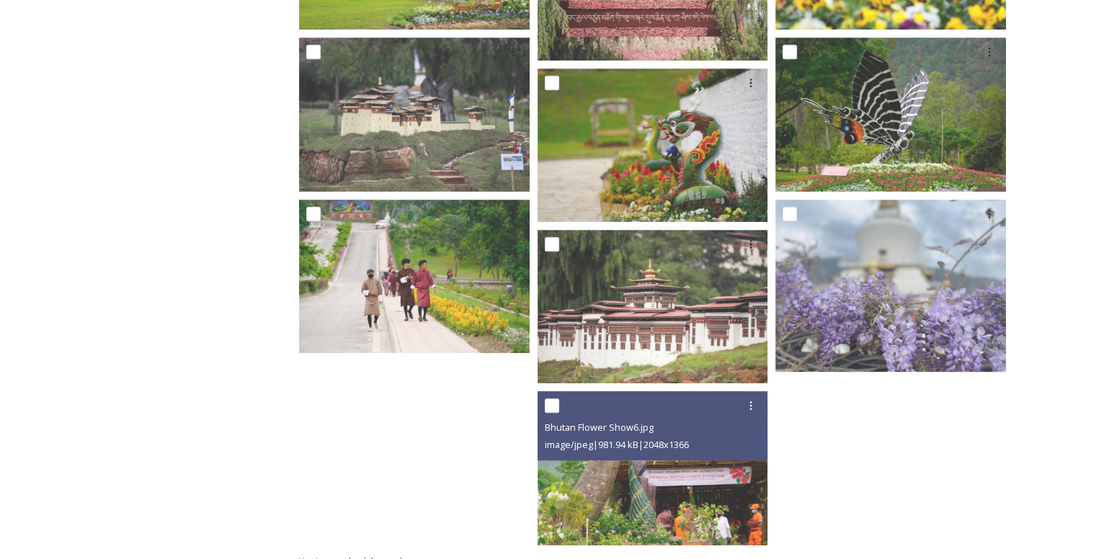
scroll to position [738, 0]
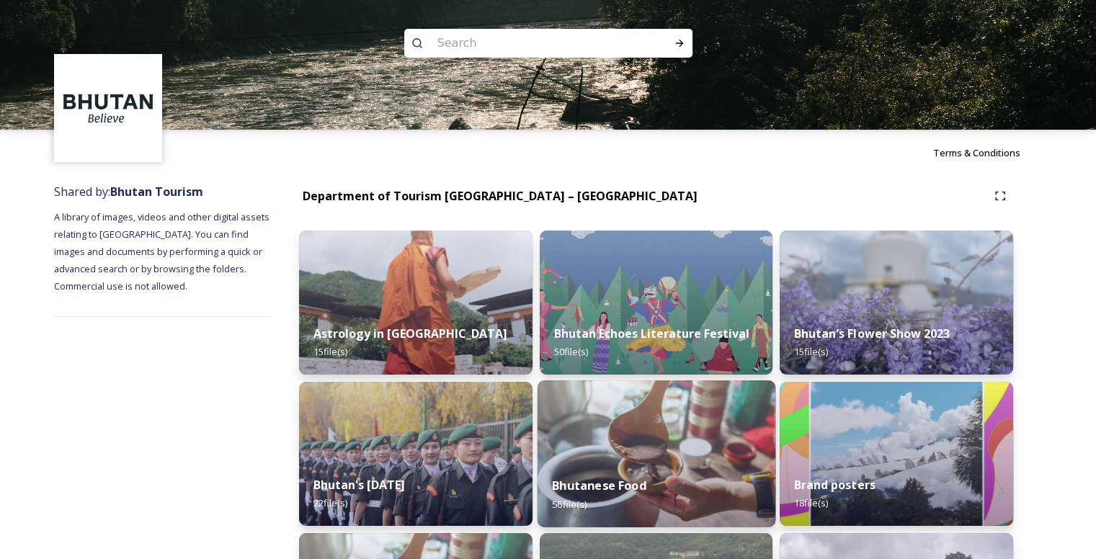
click at [648, 435] on img at bounding box center [656, 453] width 238 height 147
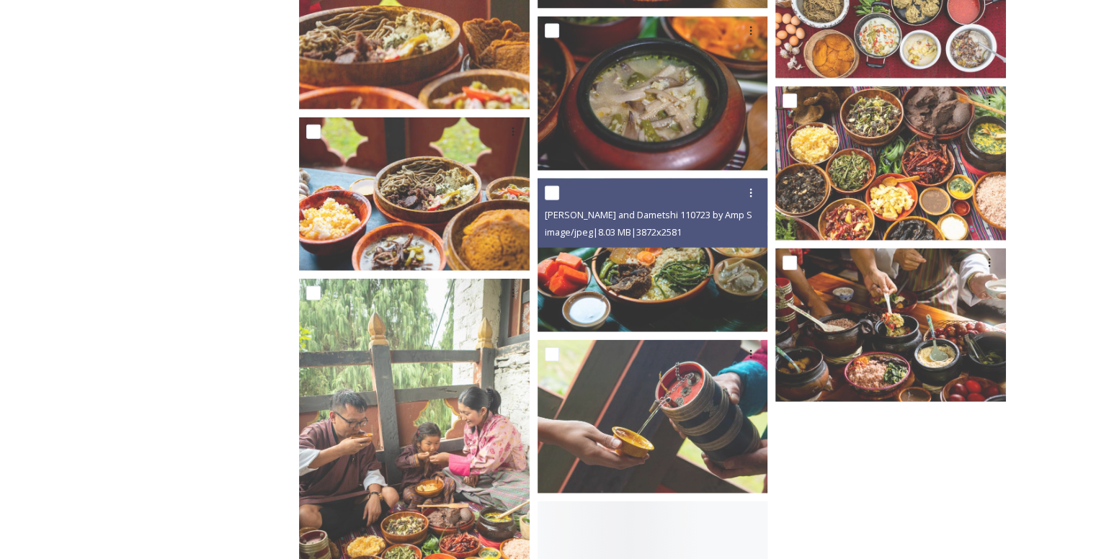
scroll to position [3387, 0]
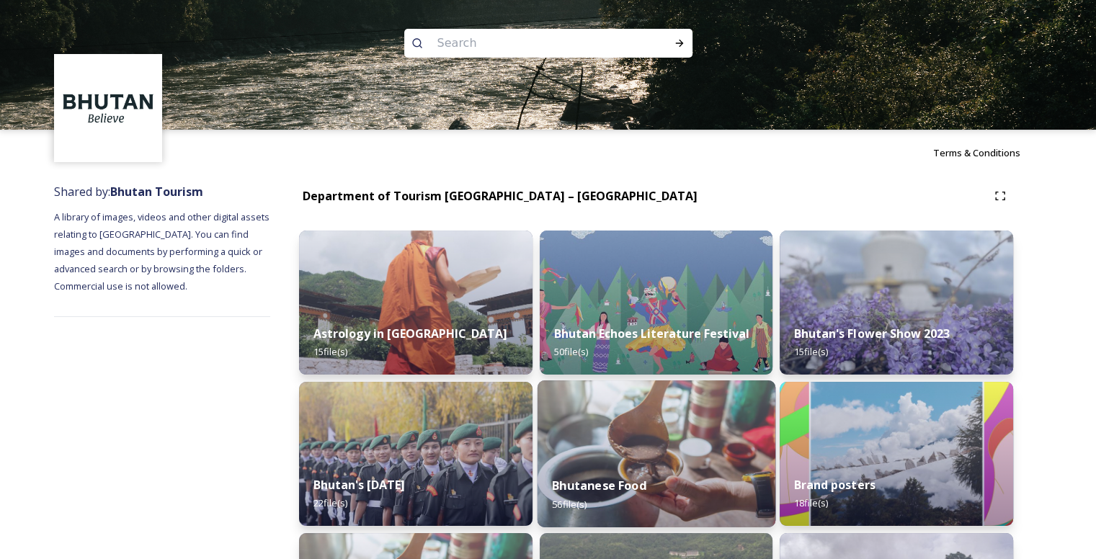
scroll to position [288, 0]
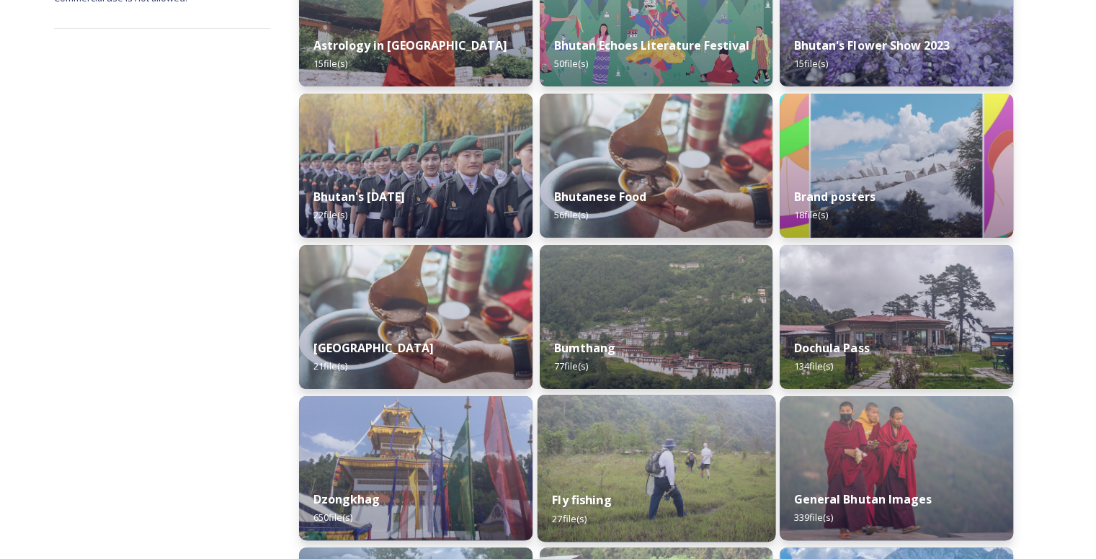
click at [631, 484] on div "Fly fishing 27 file(s)" at bounding box center [656, 509] width 238 height 66
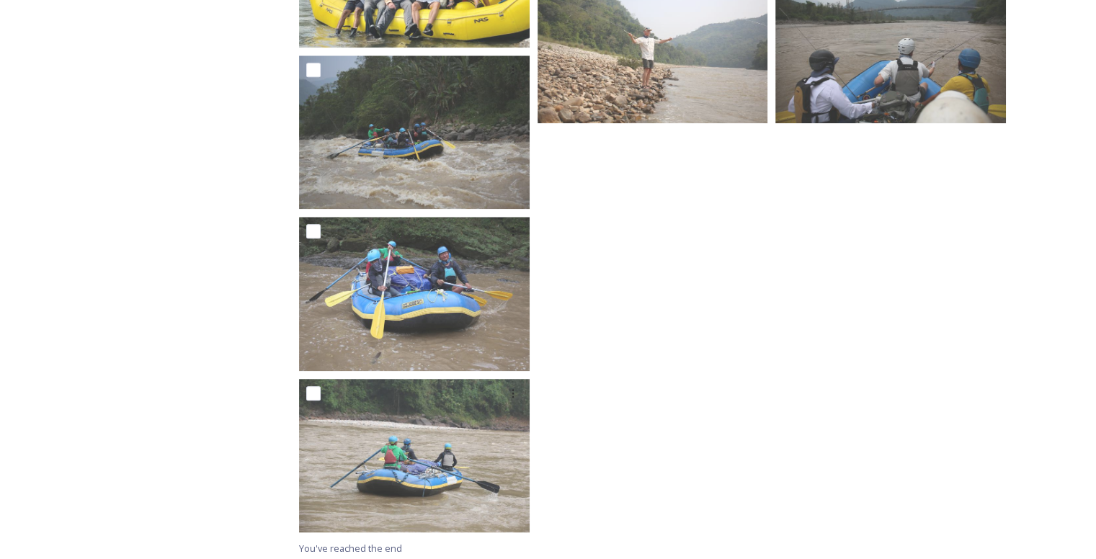
scroll to position [1602, 0]
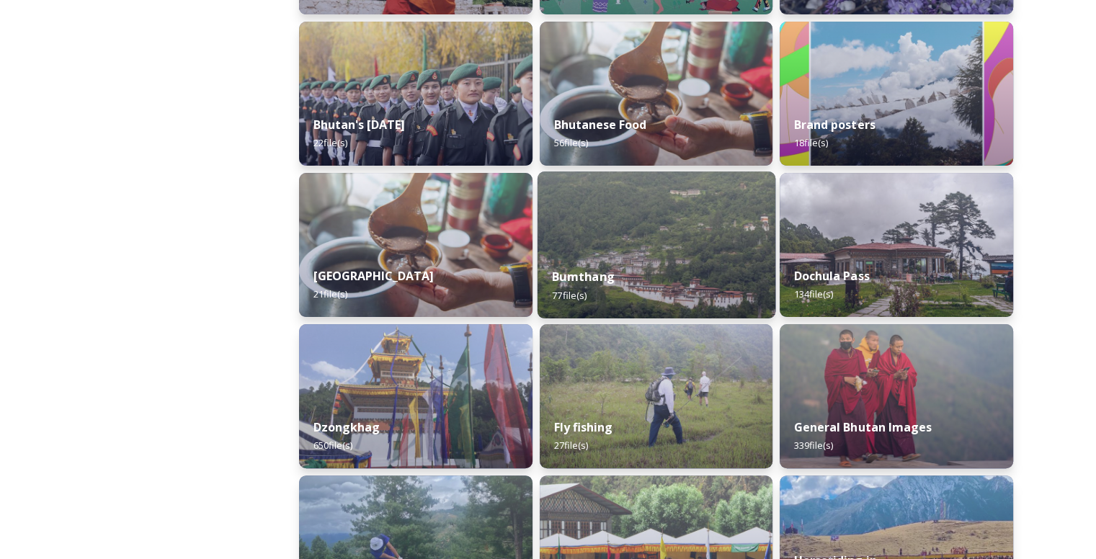
scroll to position [649, 0]
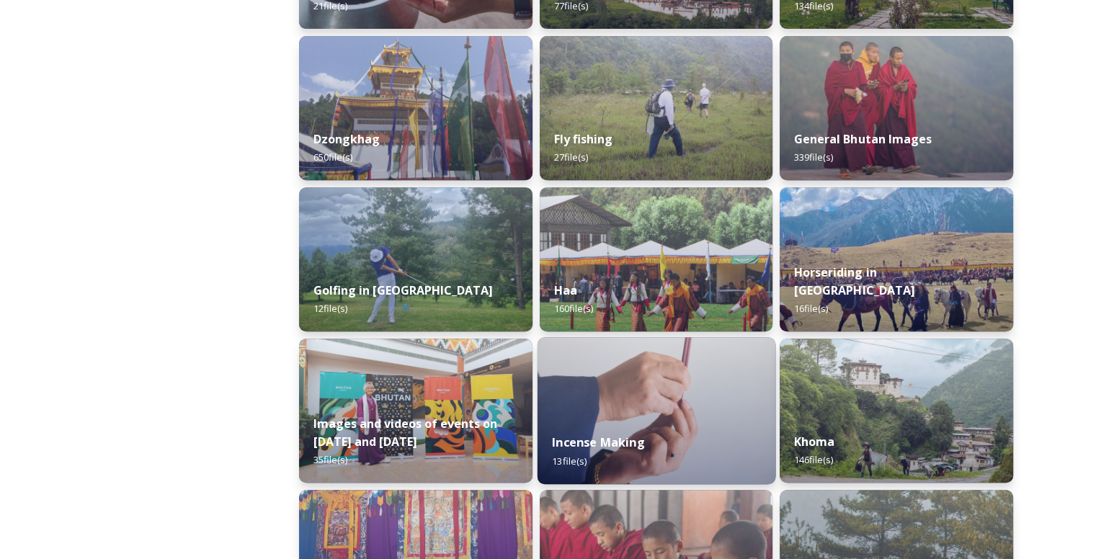
click at [672, 424] on div "Incense Making 13 file(s)" at bounding box center [656, 452] width 238 height 66
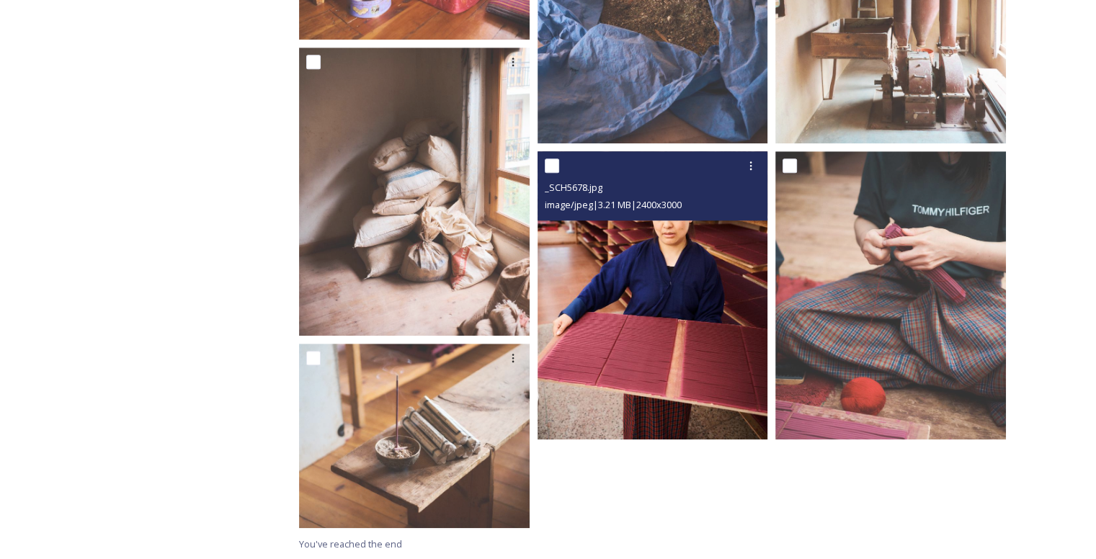
scroll to position [1011, 0]
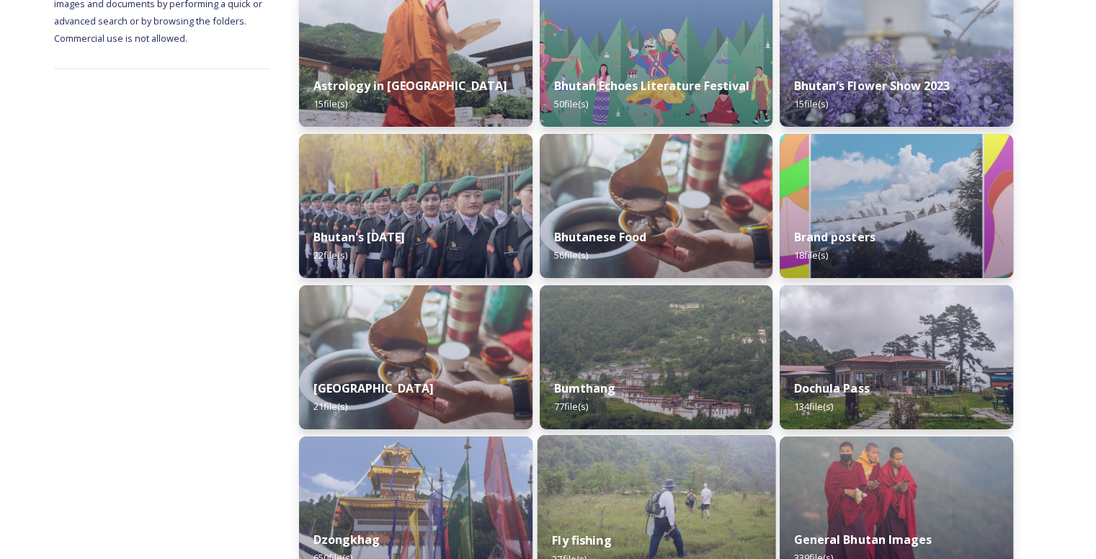
scroll to position [169, 0]
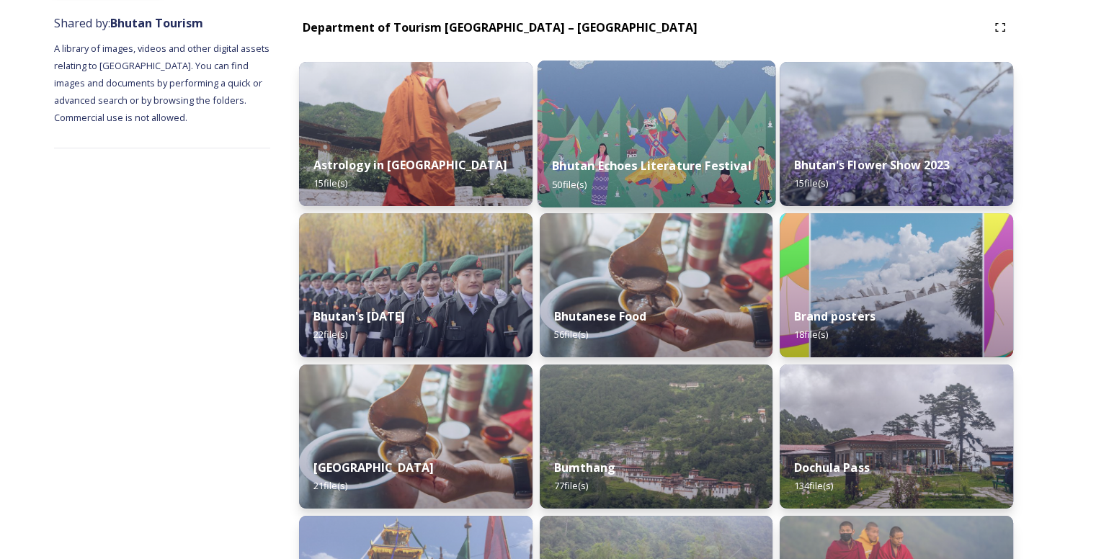
click at [628, 161] on strong "Bhutan Echoes Literature Festival" at bounding box center [651, 166] width 199 height 16
click at [637, 182] on div "Bhutan Echoes Literature Festival 50 file(s)" at bounding box center [656, 175] width 238 height 66
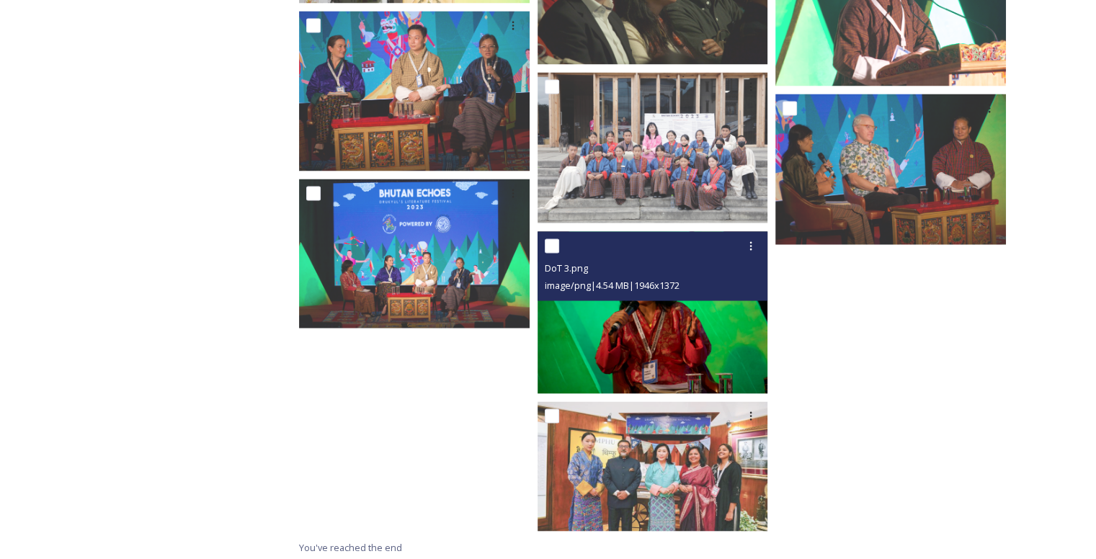
scroll to position [2619, 0]
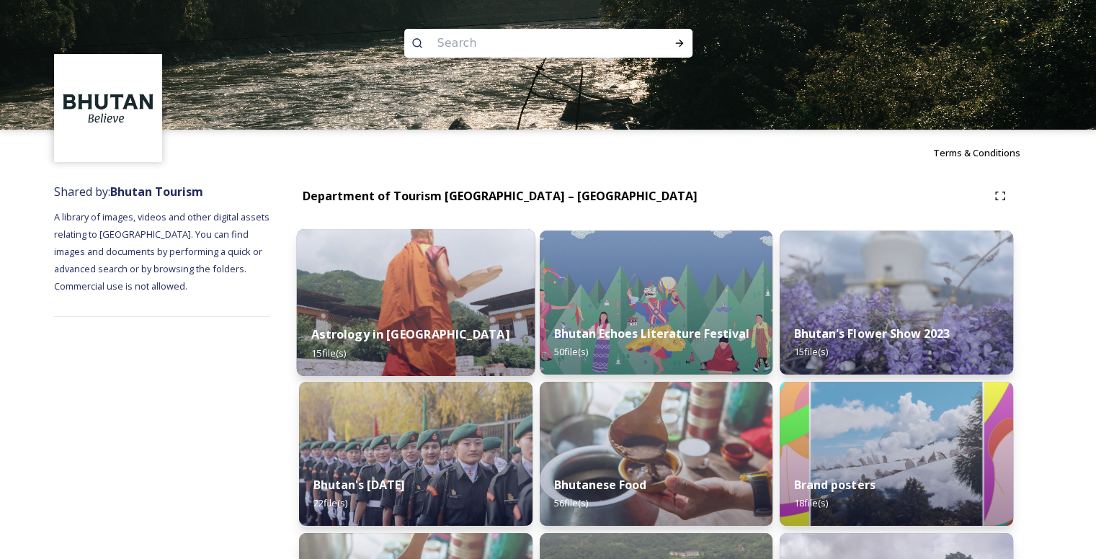
click at [422, 337] on strong "Astrology in [GEOGRAPHIC_DATA]" at bounding box center [409, 334] width 197 height 16
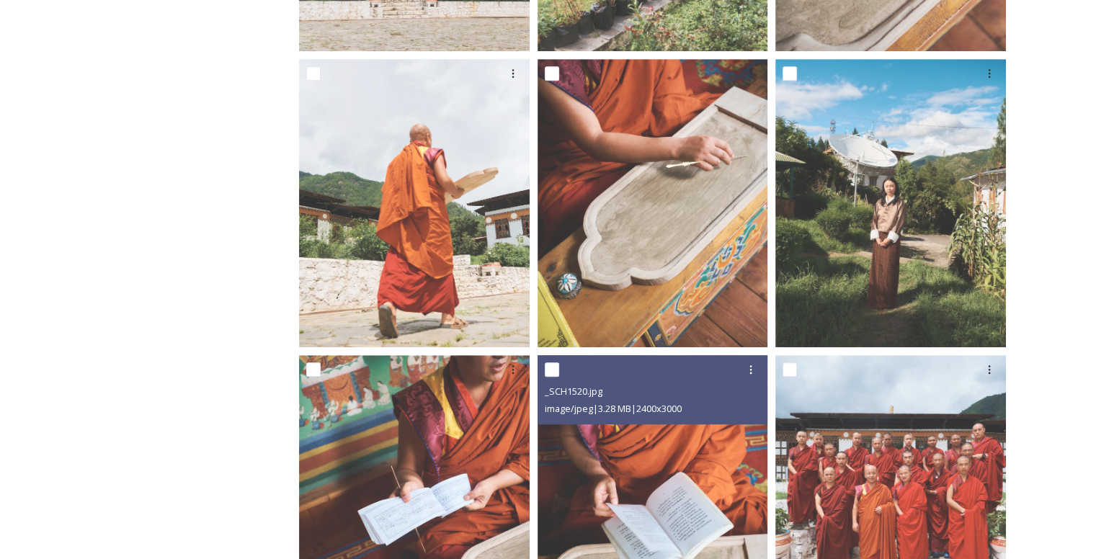
scroll to position [937, 0]
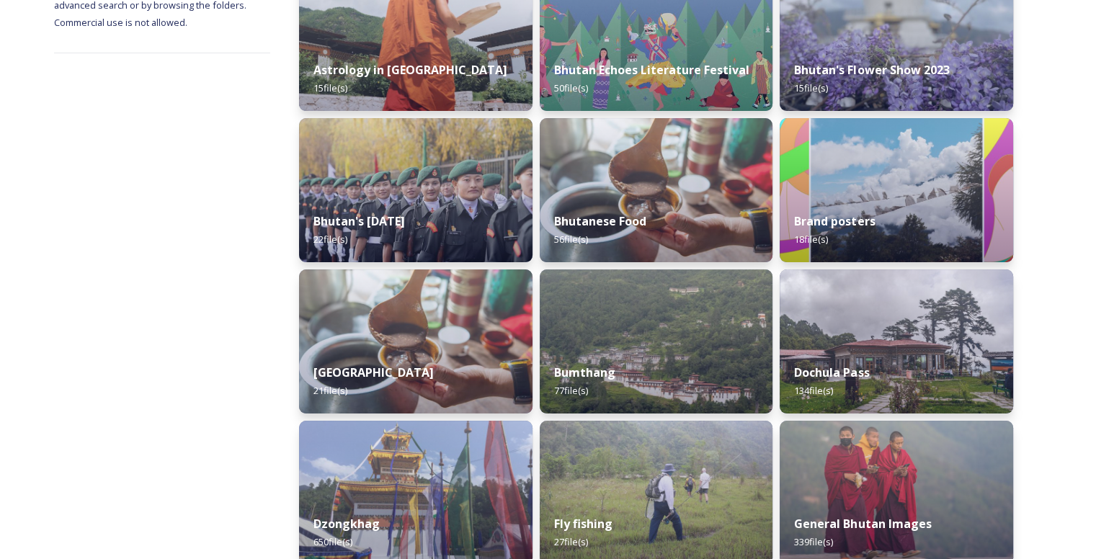
scroll to position [288, 0]
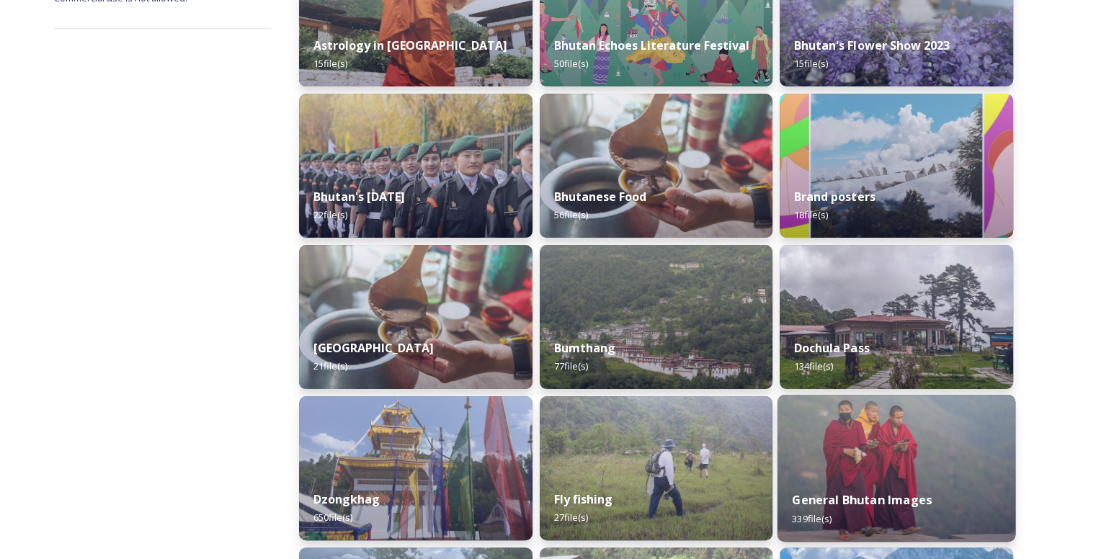
click at [809, 450] on img at bounding box center [897, 468] width 238 height 147
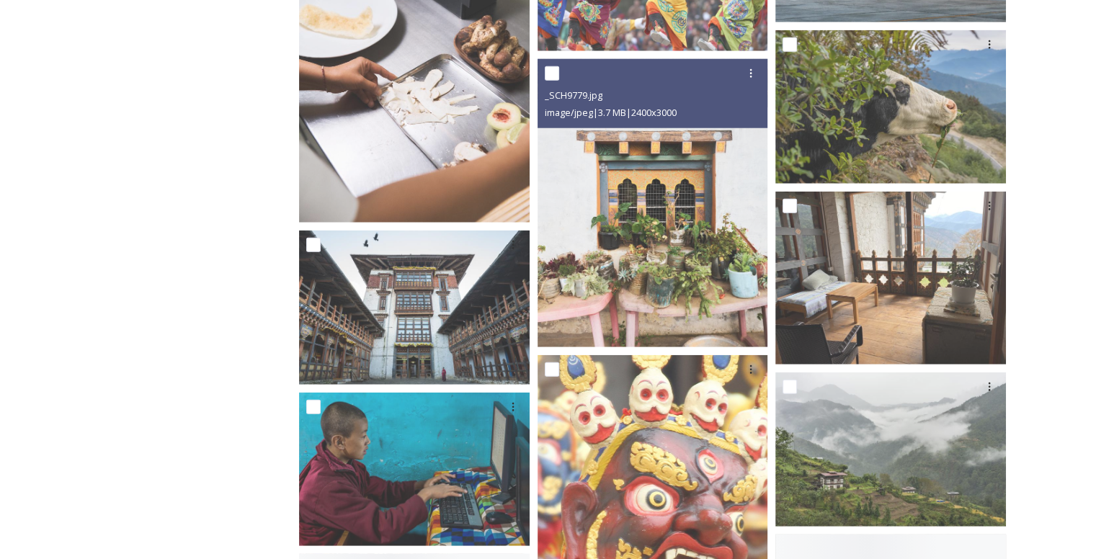
scroll to position [3747, 0]
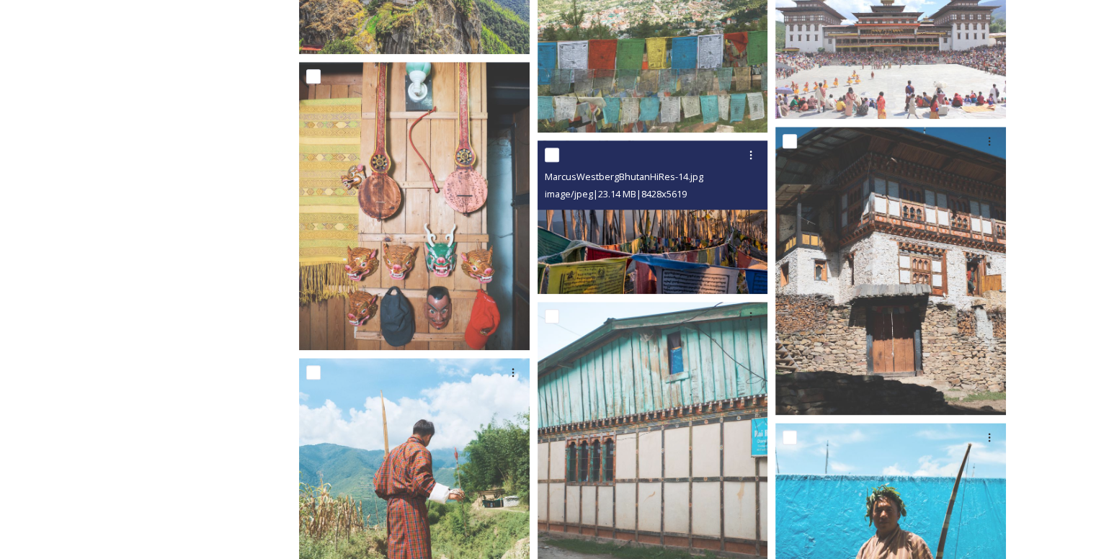
drag, startPoint x: 569, startPoint y: 249, endPoint x: 566, endPoint y: 174, distance: 75.0
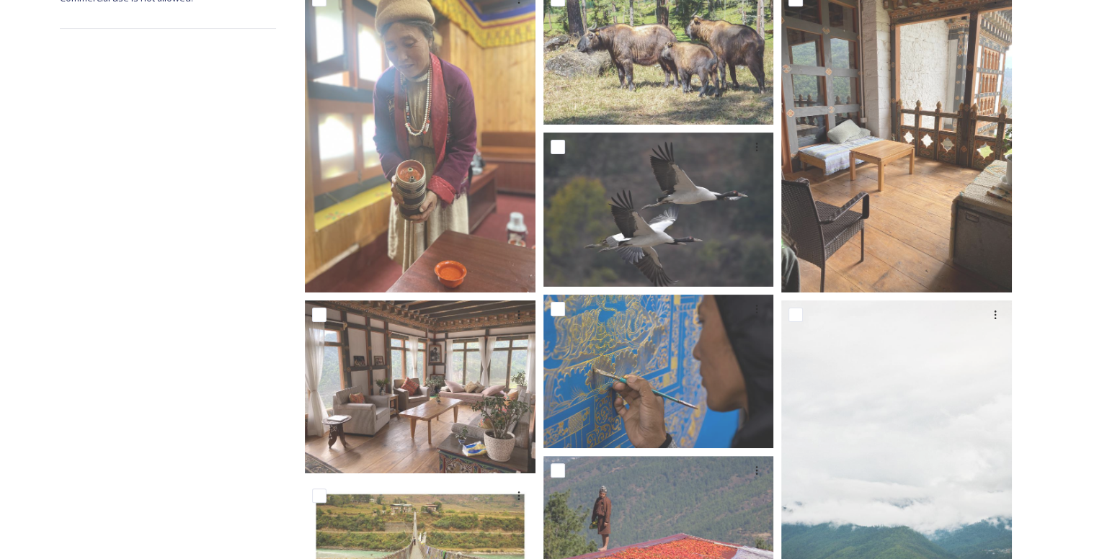
scroll to position [0, 0]
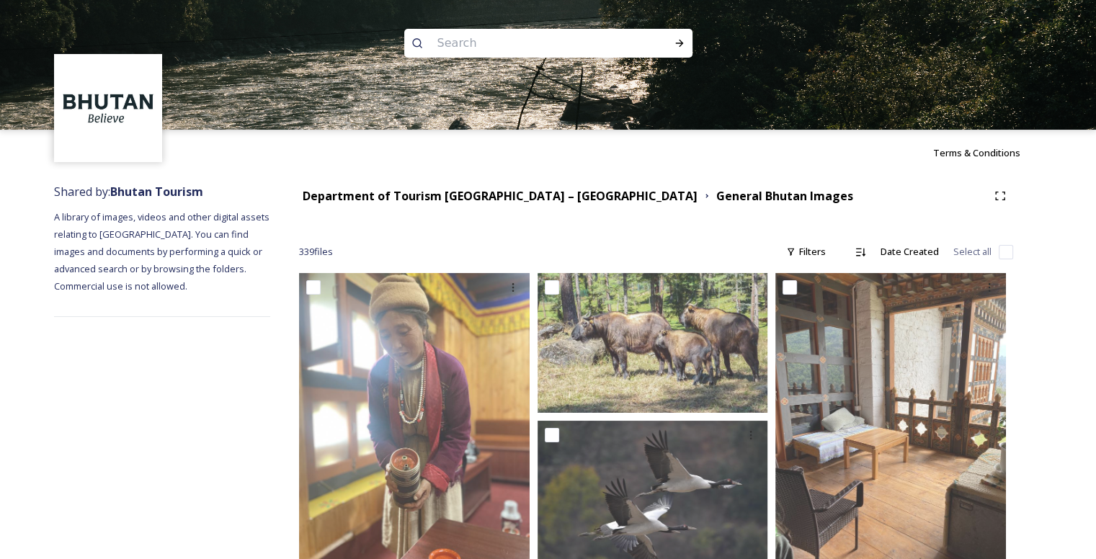
click at [494, 44] on input at bounding box center [528, 43] width 197 height 32
type input "medicine"
click at [675, 43] on icon at bounding box center [679, 43] width 8 height 7
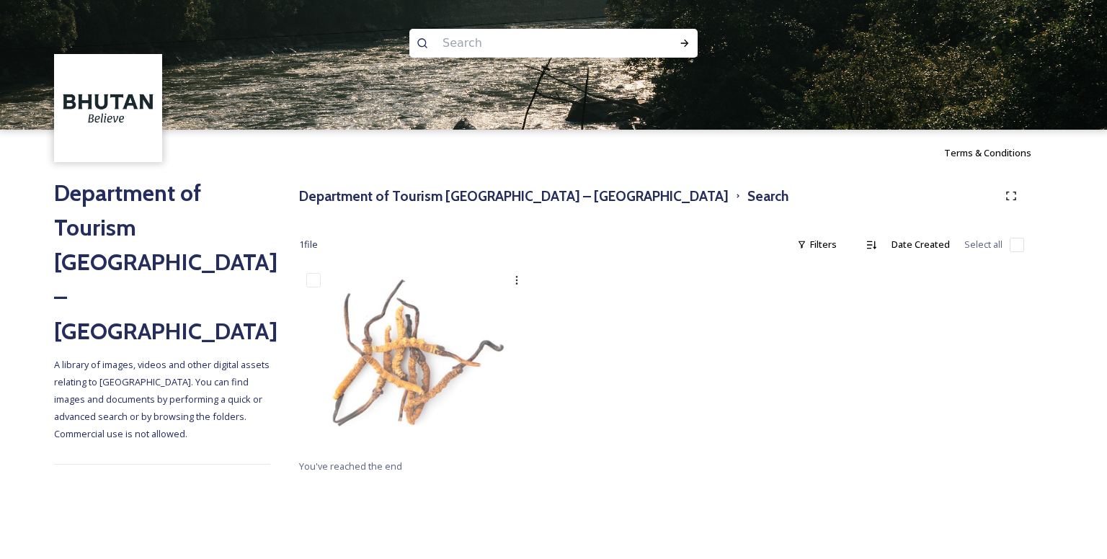
click at [535, 45] on input at bounding box center [533, 43] width 197 height 32
click at [688, 41] on icon at bounding box center [685, 43] width 12 height 12
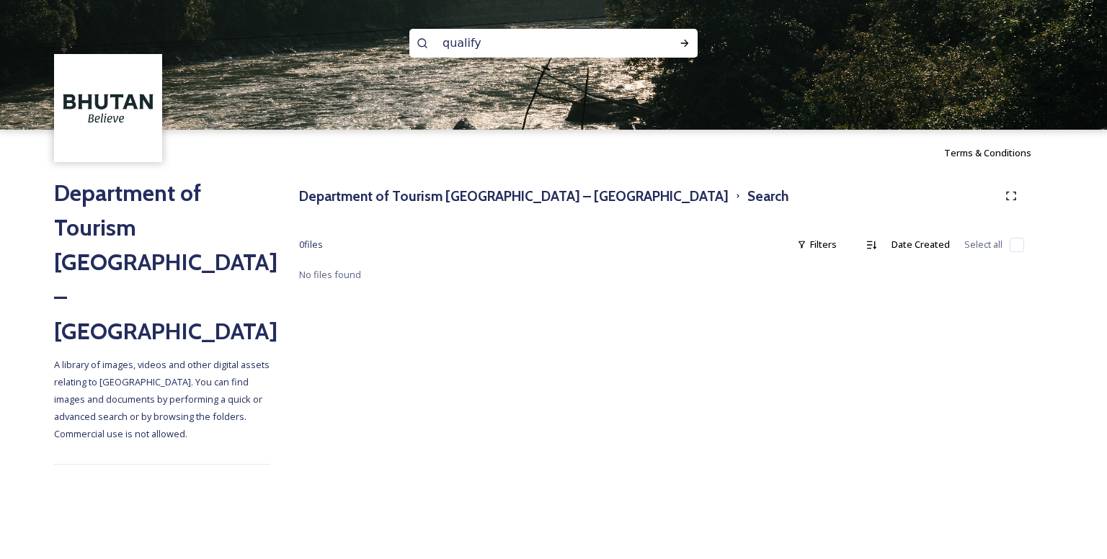
click at [547, 53] on input "qualify" at bounding box center [533, 43] width 197 height 32
click at [692, 37] on div "Run Search" at bounding box center [685, 43] width 26 height 26
click at [586, 32] on input "qualifier" at bounding box center [533, 43] width 197 height 32
type input "q"
click at [680, 40] on icon at bounding box center [685, 43] width 12 height 12
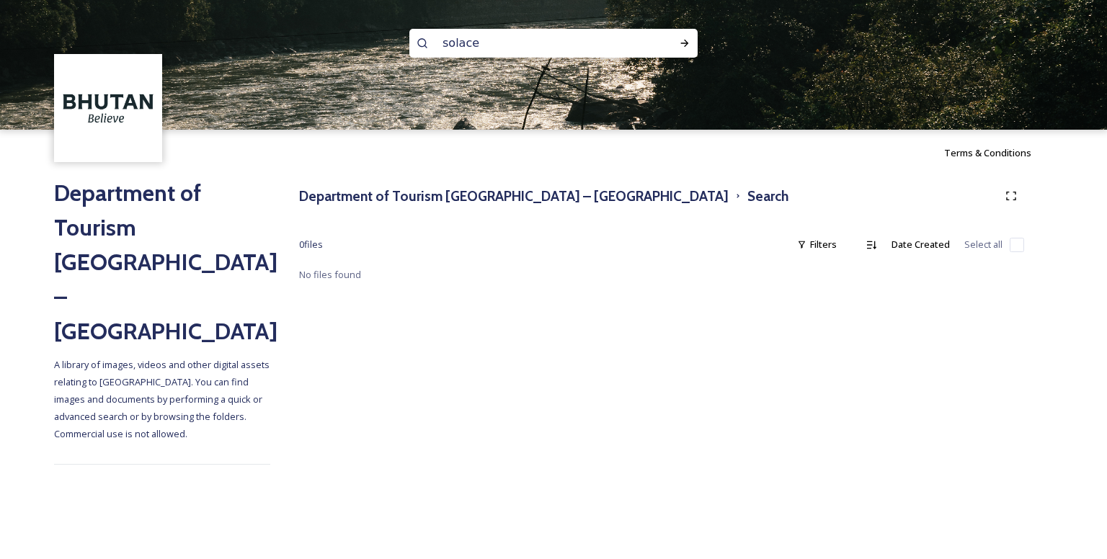
click at [584, 40] on input "solace" at bounding box center [533, 43] width 197 height 32
type input "s"
click at [566, 53] on input at bounding box center [533, 43] width 197 height 32
click at [680, 45] on icon at bounding box center [685, 43] width 12 height 12
click at [562, 36] on input "divine" at bounding box center [533, 43] width 197 height 32
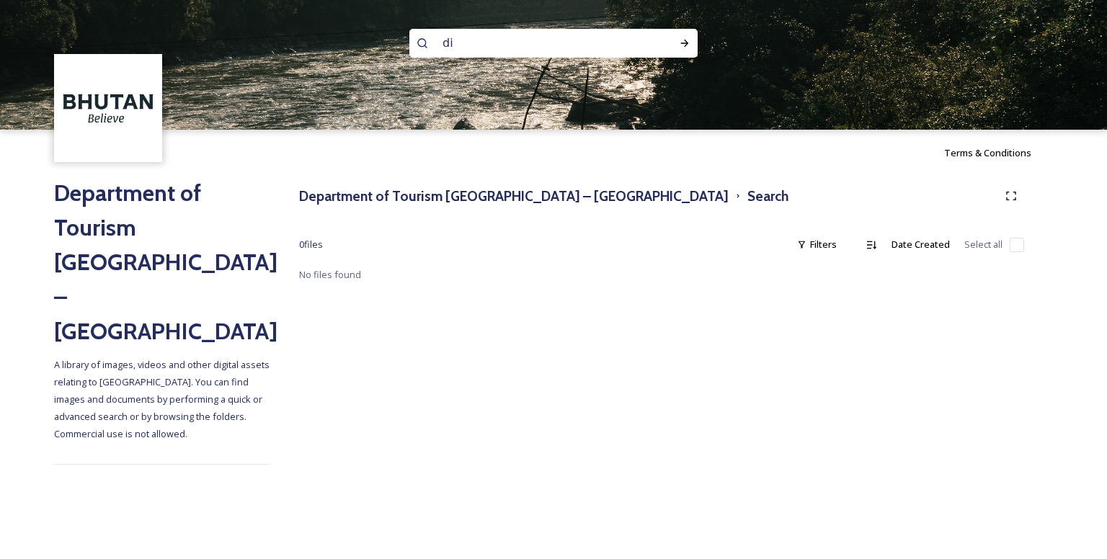
type input "d"
type input "fulfill"
click at [685, 43] on icon at bounding box center [685, 43] width 8 height 7
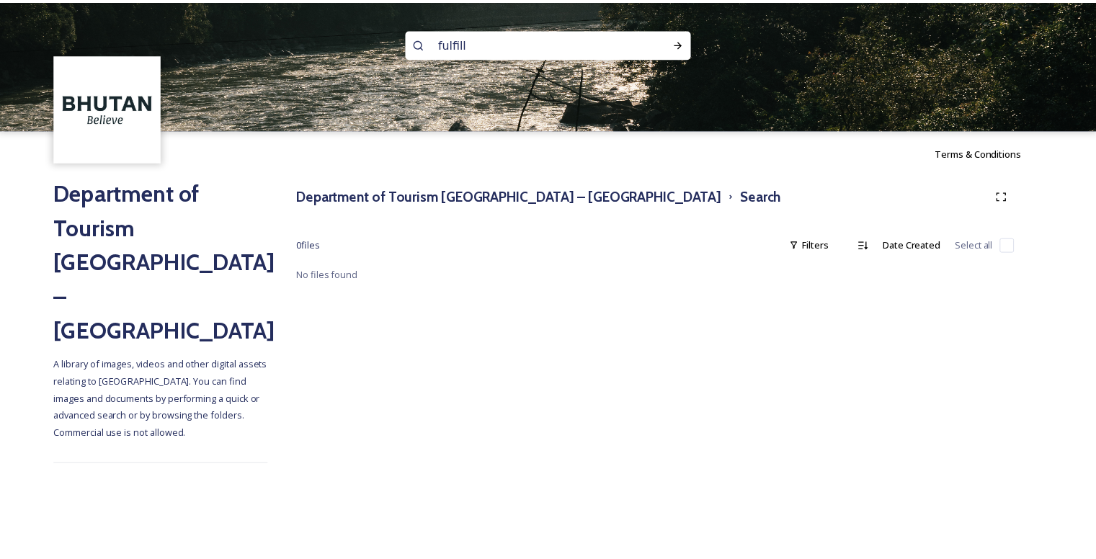
scroll to position [1, 0]
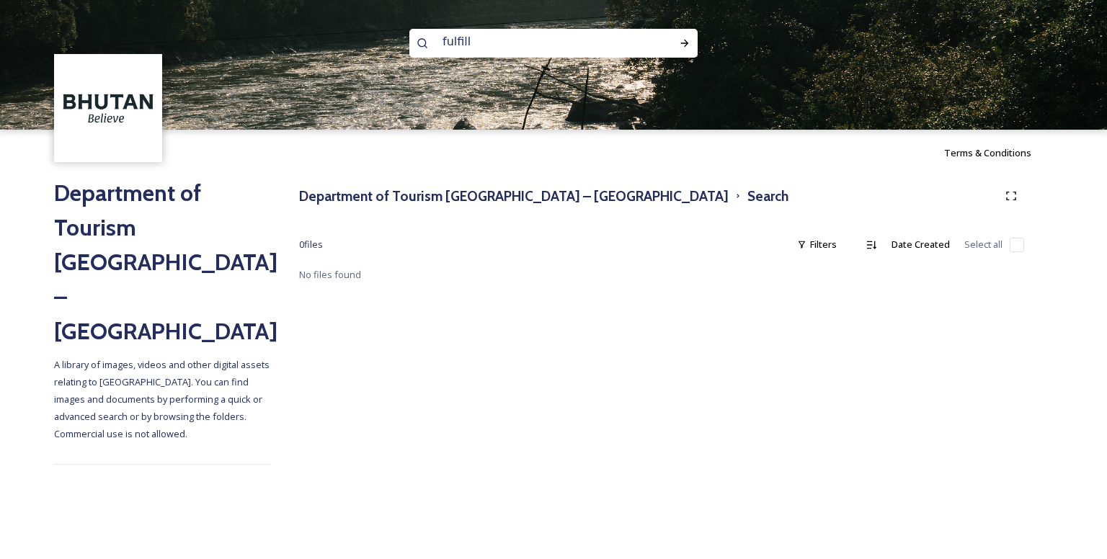
drag, startPoint x: 520, startPoint y: 40, endPoint x: 435, endPoint y: 67, distance: 88.6
click at [435, 67] on div "fulfill" at bounding box center [553, 65] width 1107 height 130
click at [409, 193] on h3 "Department of Tourism [GEOGRAPHIC_DATA] – [GEOGRAPHIC_DATA]" at bounding box center [513, 196] width 429 height 21
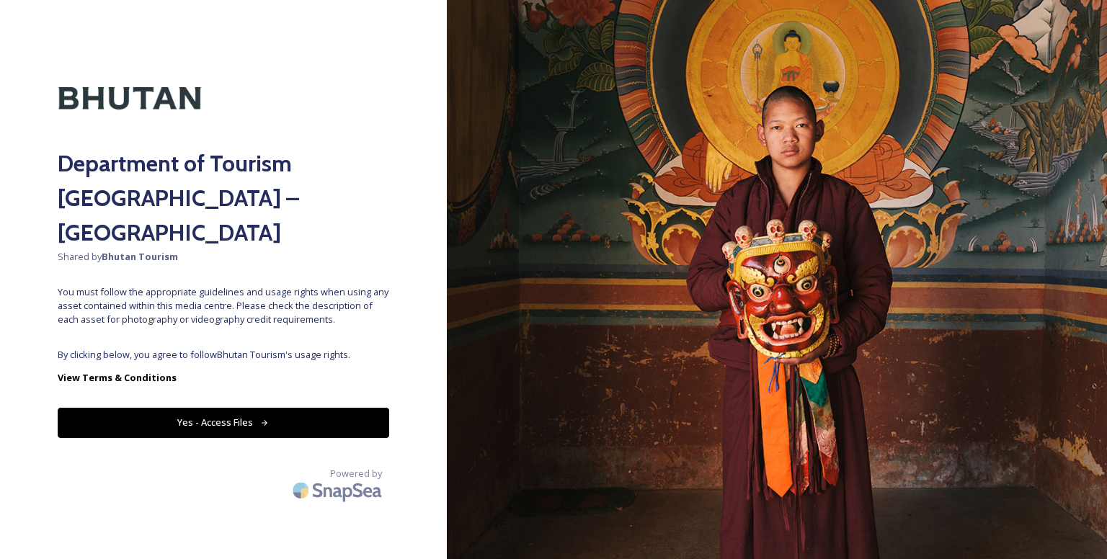
click at [322, 408] on button "Yes - Access Files" at bounding box center [223, 423] width 331 height 30
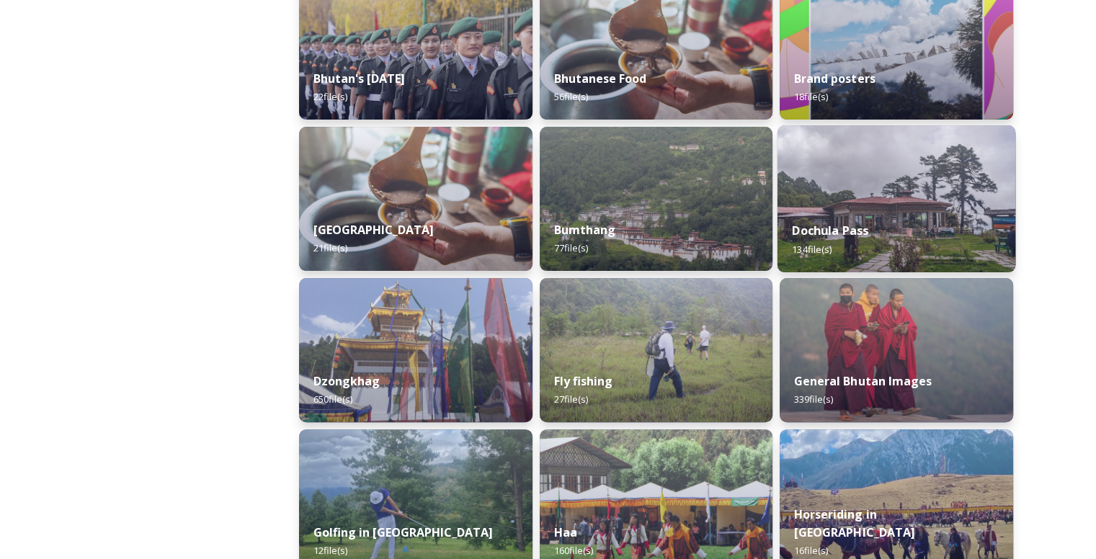
scroll to position [504, 0]
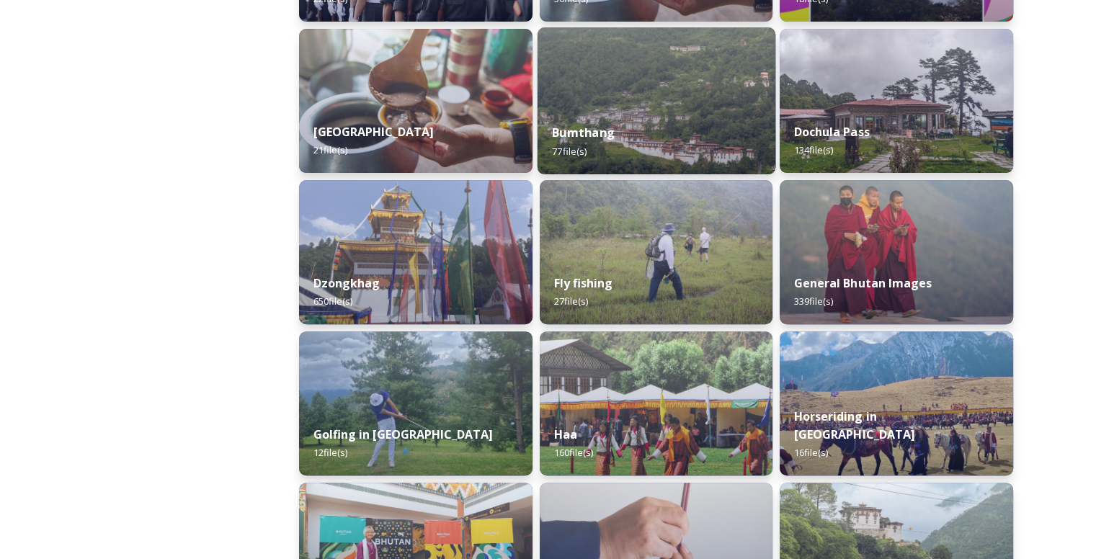
click at [643, 155] on div "Bumthang 77 file(s)" at bounding box center [656, 142] width 238 height 66
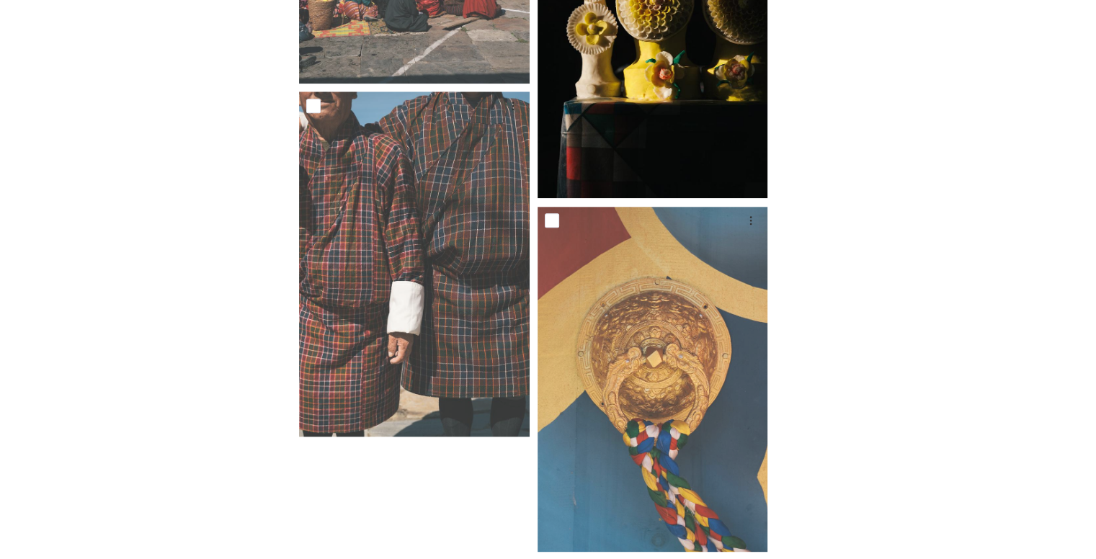
scroll to position [7013, 0]
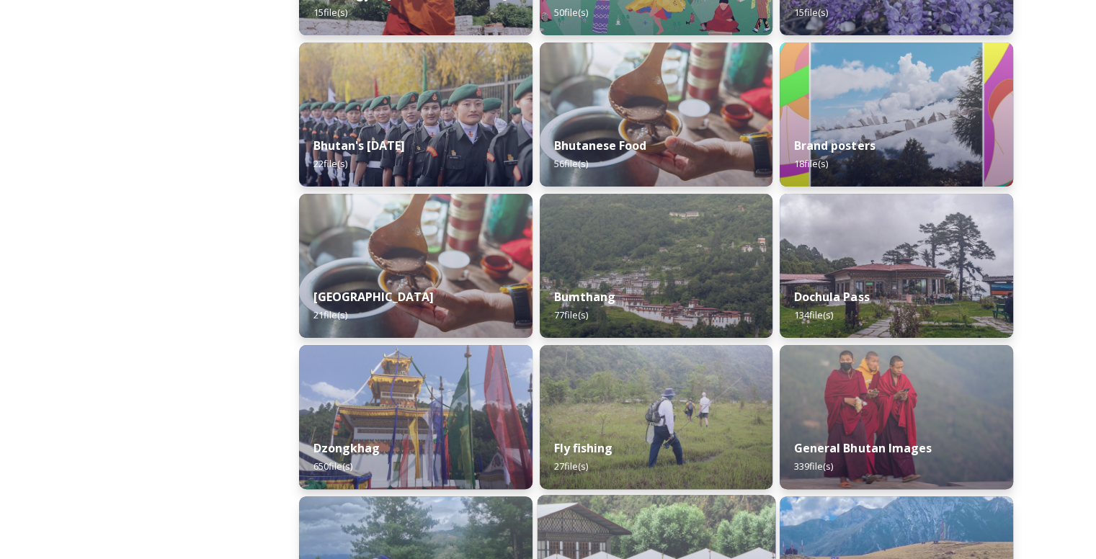
scroll to position [576, 0]
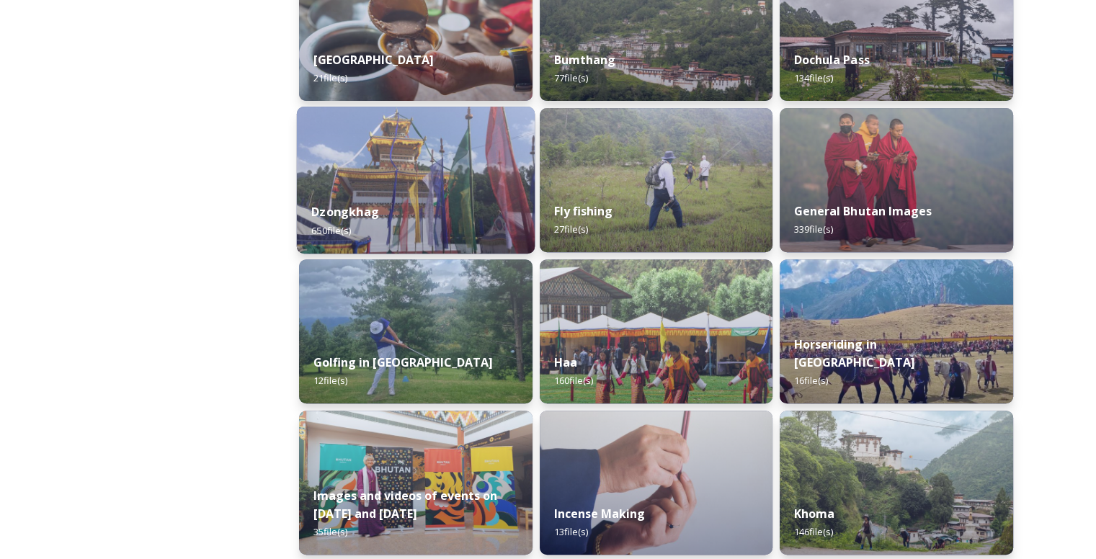
click at [434, 218] on div "Dzongkhag 650 file(s)" at bounding box center [416, 221] width 238 height 66
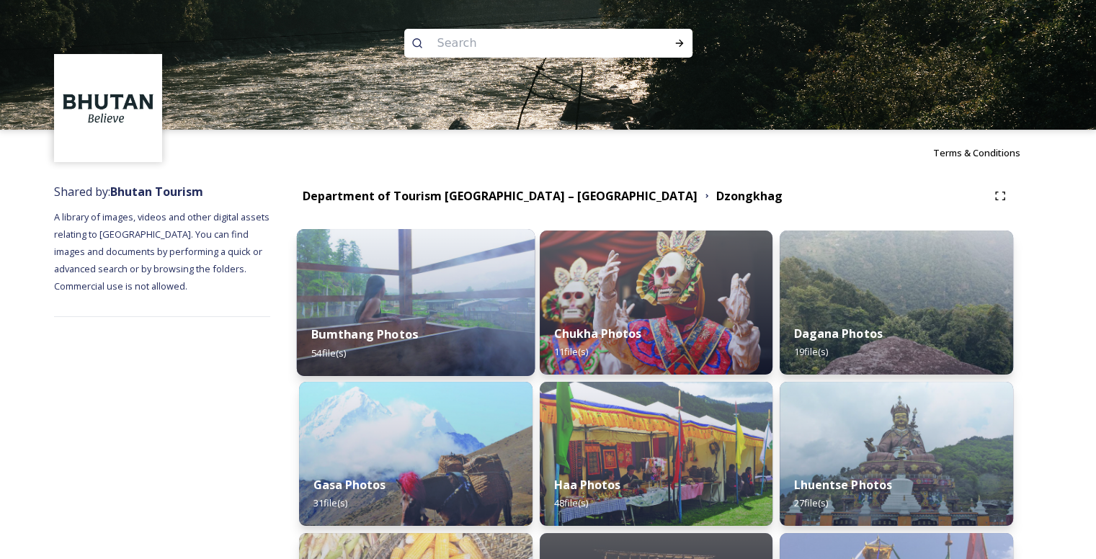
click at [367, 361] on div "Bumthang Photos 54 file(s)" at bounding box center [416, 344] width 238 height 66
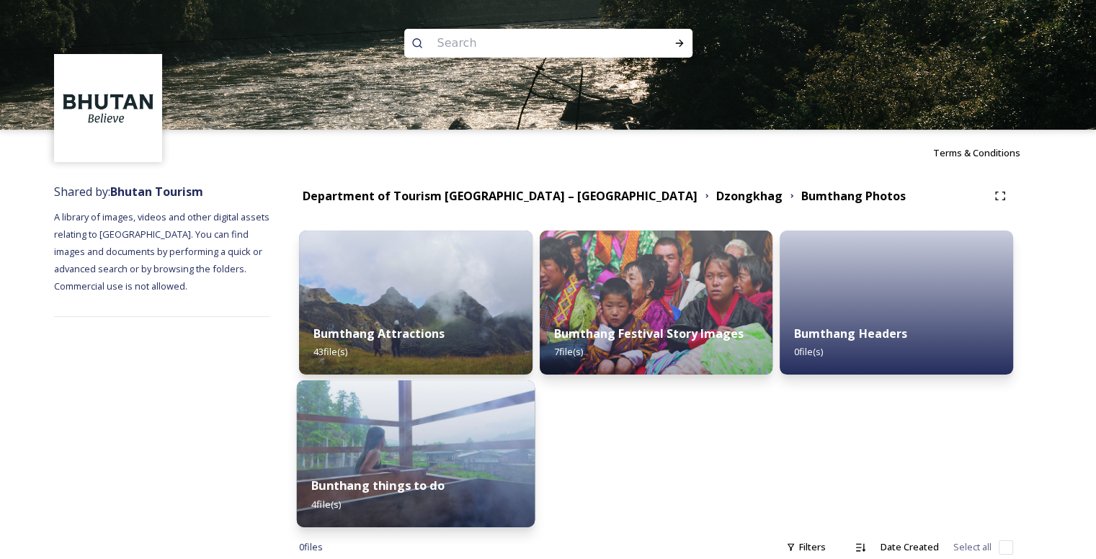
click at [484, 447] on img at bounding box center [416, 453] width 238 height 147
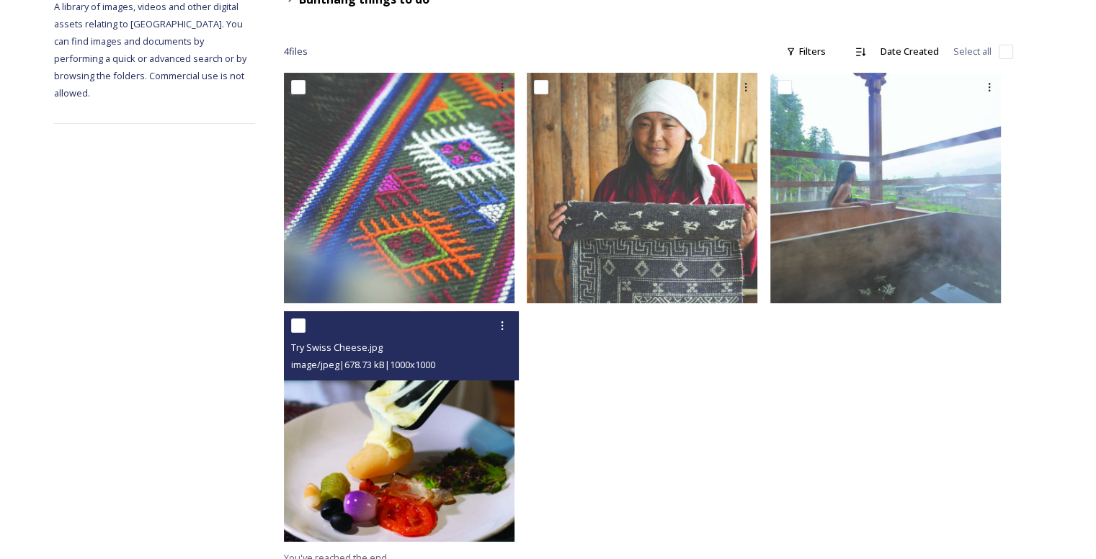
scroll to position [215, 0]
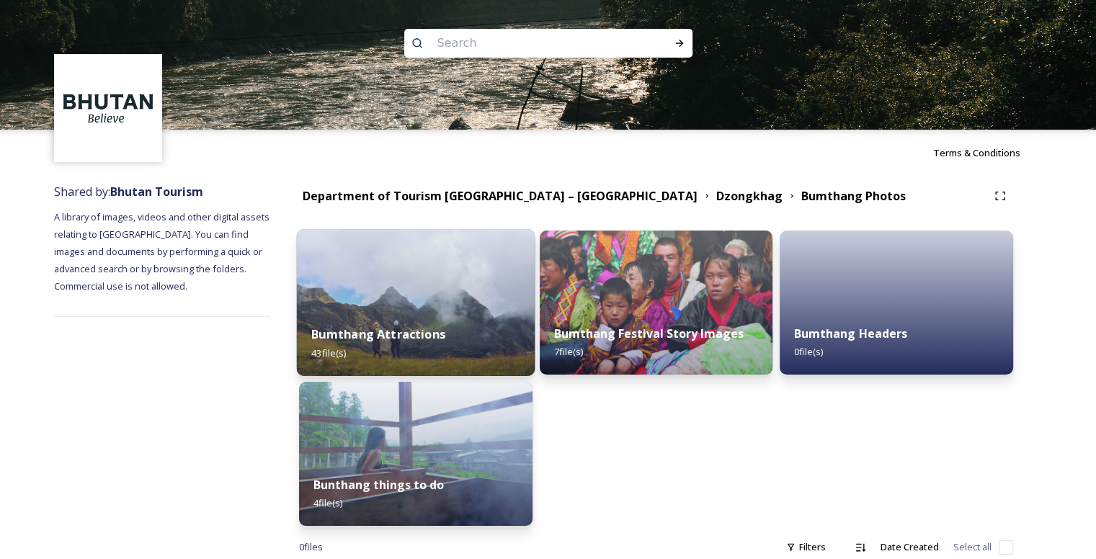
click at [407, 307] on img at bounding box center [416, 302] width 238 height 147
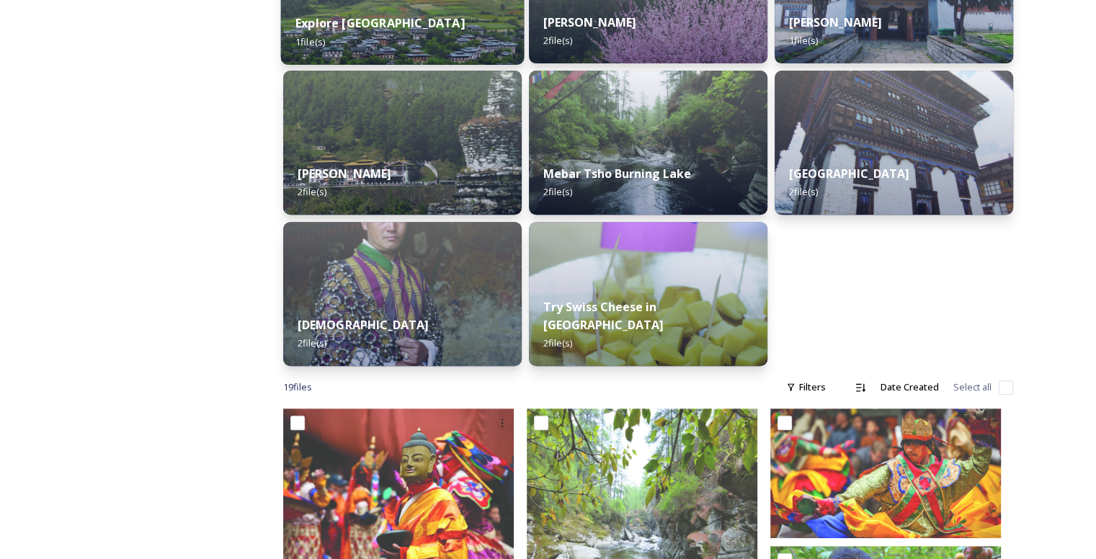
scroll to position [118, 0]
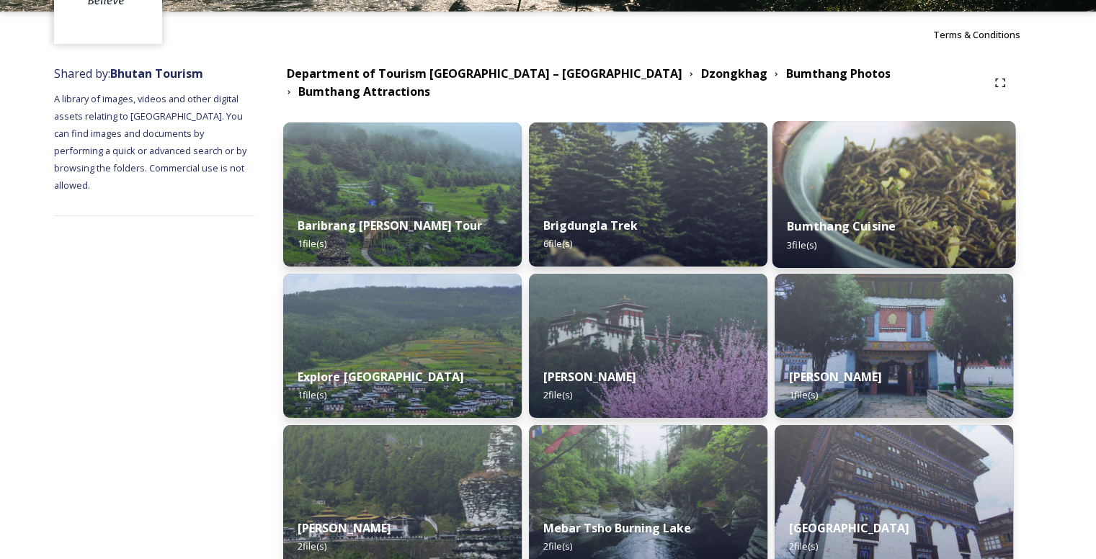
click at [868, 218] on strong "Bumthang Cuisine" at bounding box center [841, 226] width 109 height 16
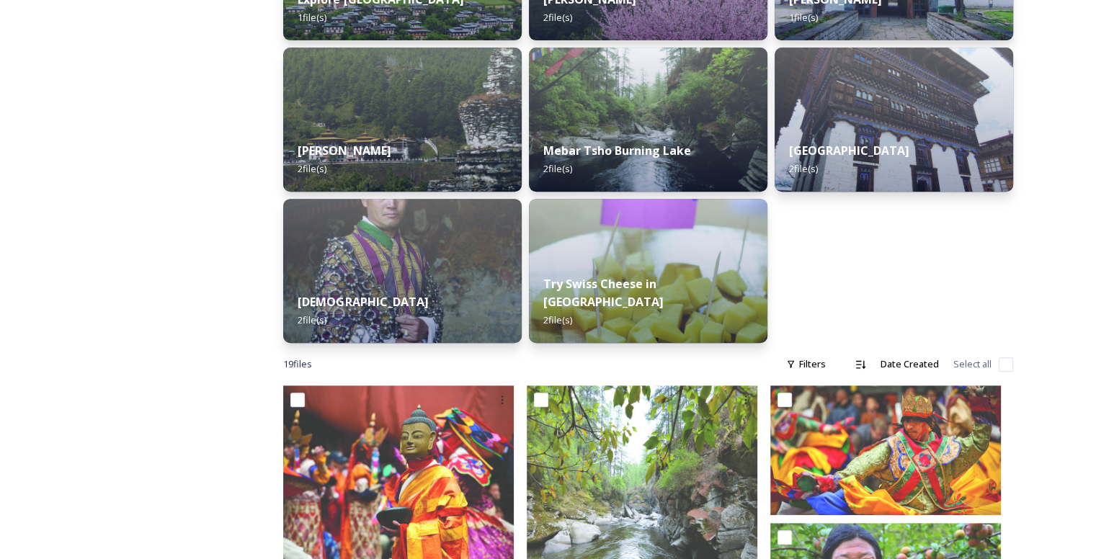
scroll to position [499, 0]
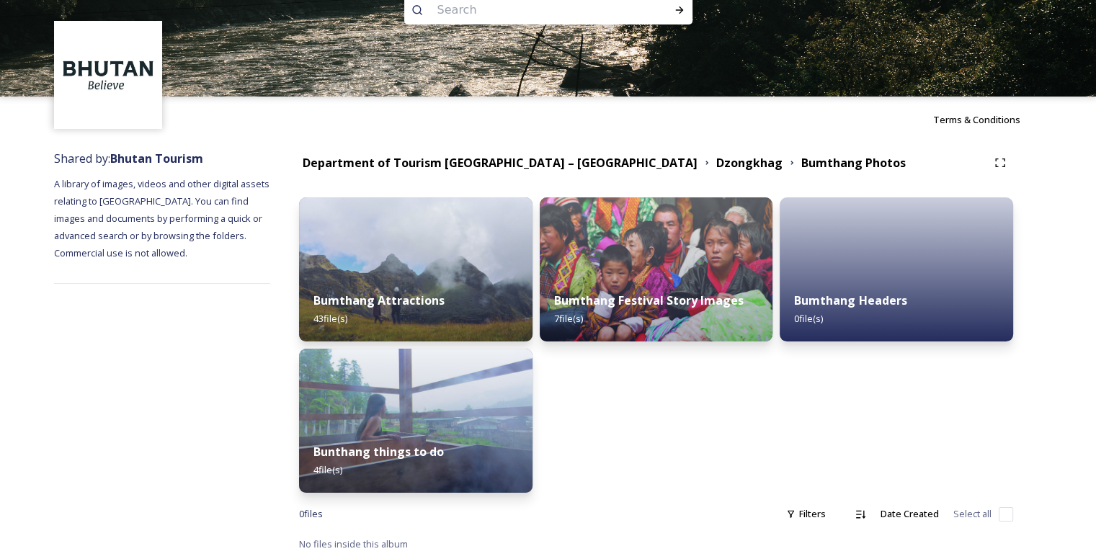
scroll to position [34, 0]
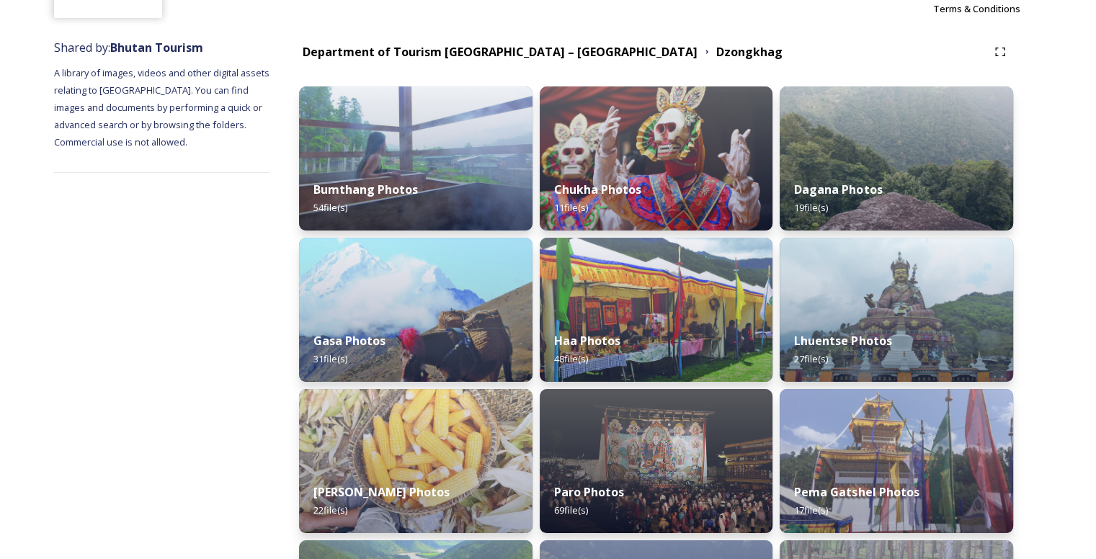
scroll to position [135, 0]
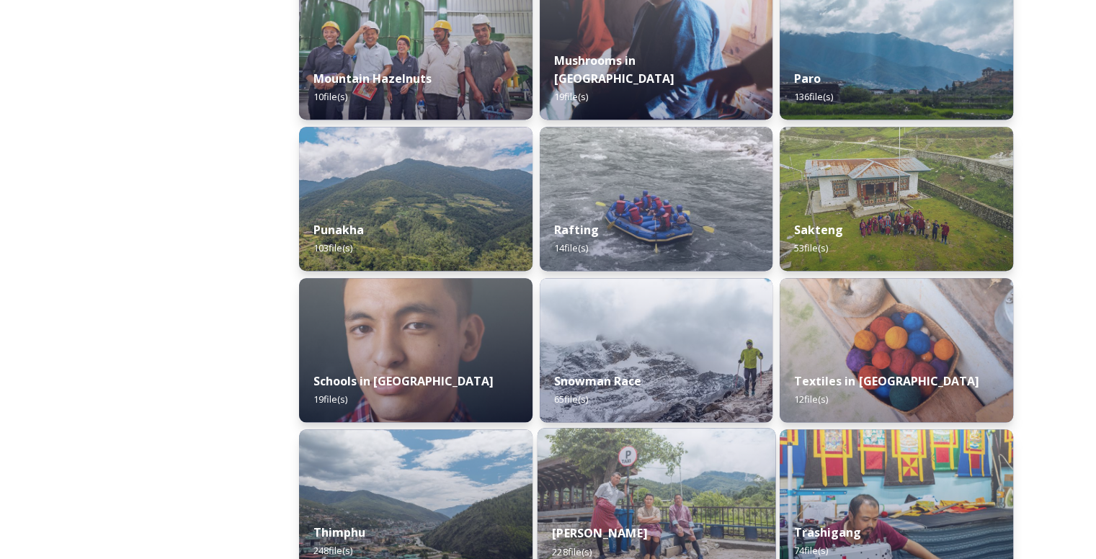
scroll to position [1369, 0]
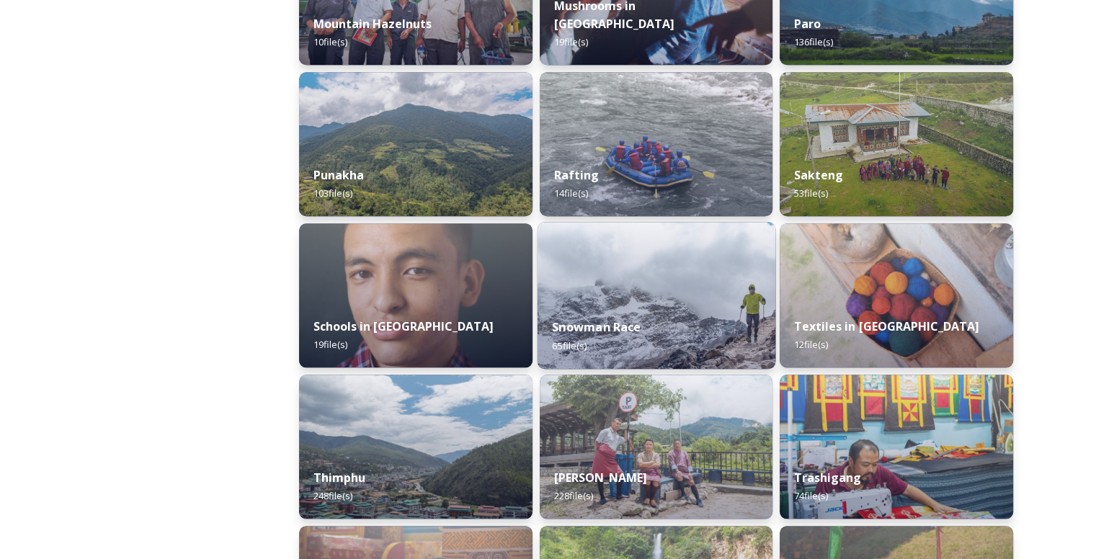
click at [603, 339] on div "Snowman Race 65 file(s)" at bounding box center [656, 336] width 238 height 66
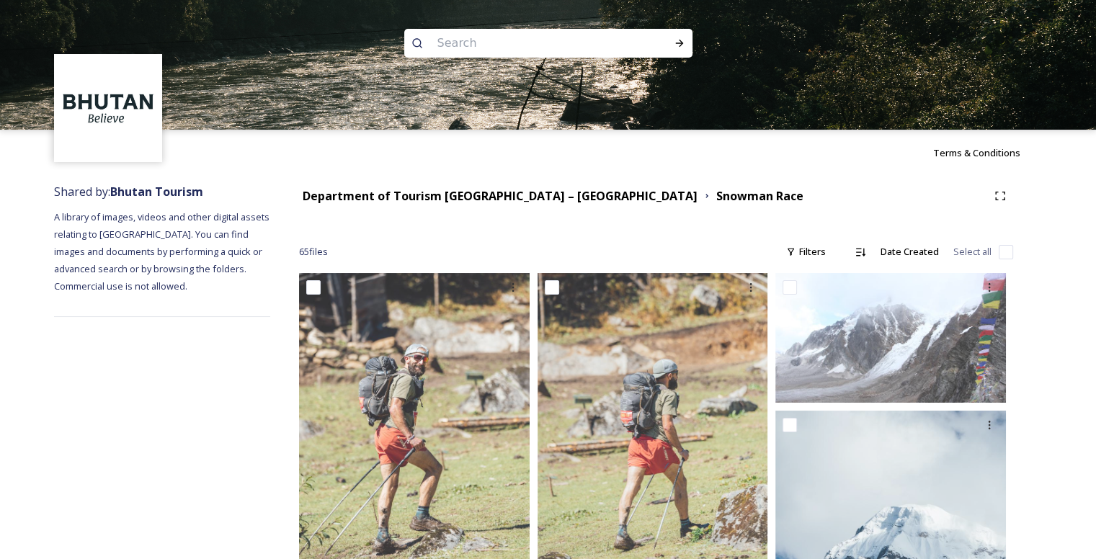
click at [556, 58] on img at bounding box center [548, 65] width 1096 height 130
click at [510, 41] on input at bounding box center [528, 43] width 197 height 32
click at [355, 200] on strong "Department of Tourism [GEOGRAPHIC_DATA] – [GEOGRAPHIC_DATA]" at bounding box center [500, 196] width 395 height 16
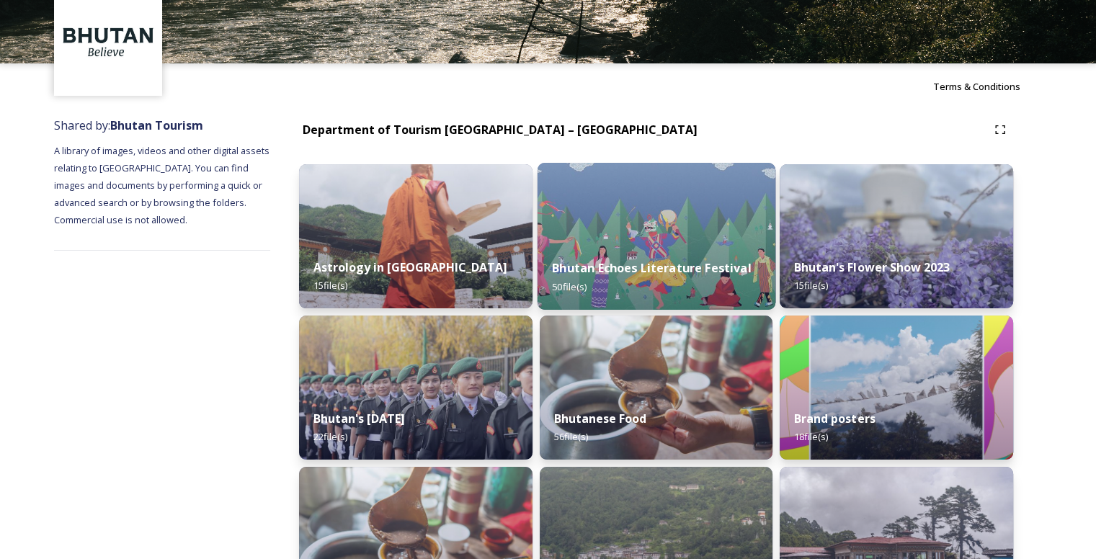
scroll to position [72, 0]
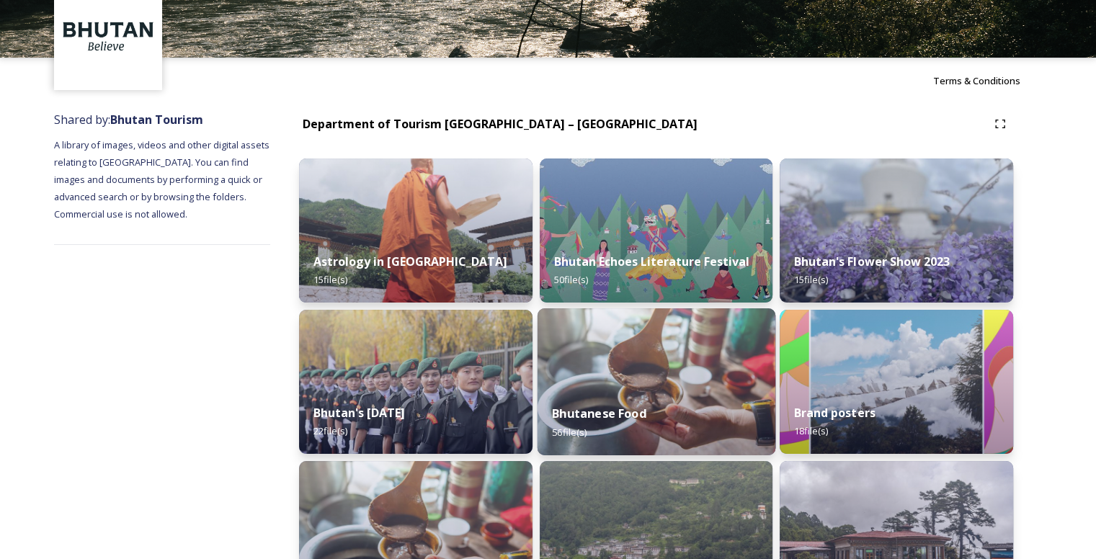
click at [661, 381] on img at bounding box center [656, 381] width 238 height 147
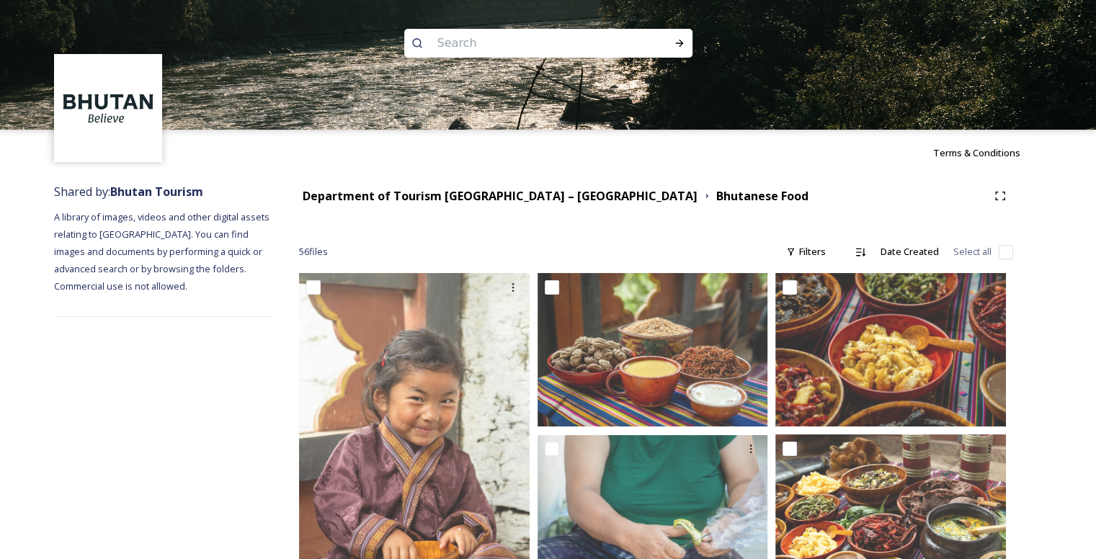
click at [519, 53] on input at bounding box center [528, 43] width 197 height 32
type input "retreats"
click at [672, 41] on div "Run Search" at bounding box center [680, 43] width 26 height 26
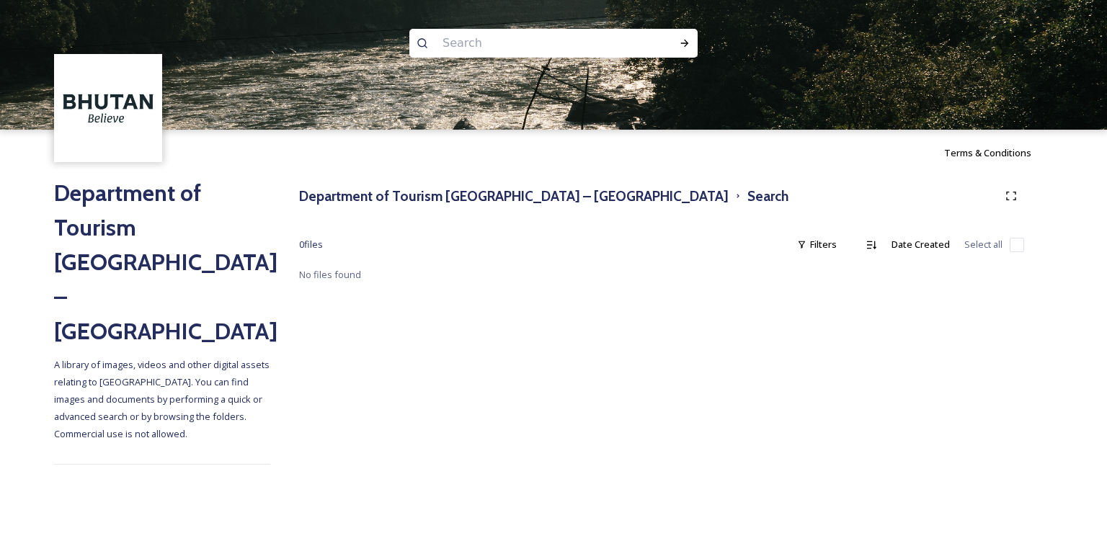
click at [516, 42] on input at bounding box center [533, 43] width 197 height 32
click at [331, 190] on h3 "Department of Tourism [GEOGRAPHIC_DATA] – [GEOGRAPHIC_DATA]" at bounding box center [513, 196] width 429 height 21
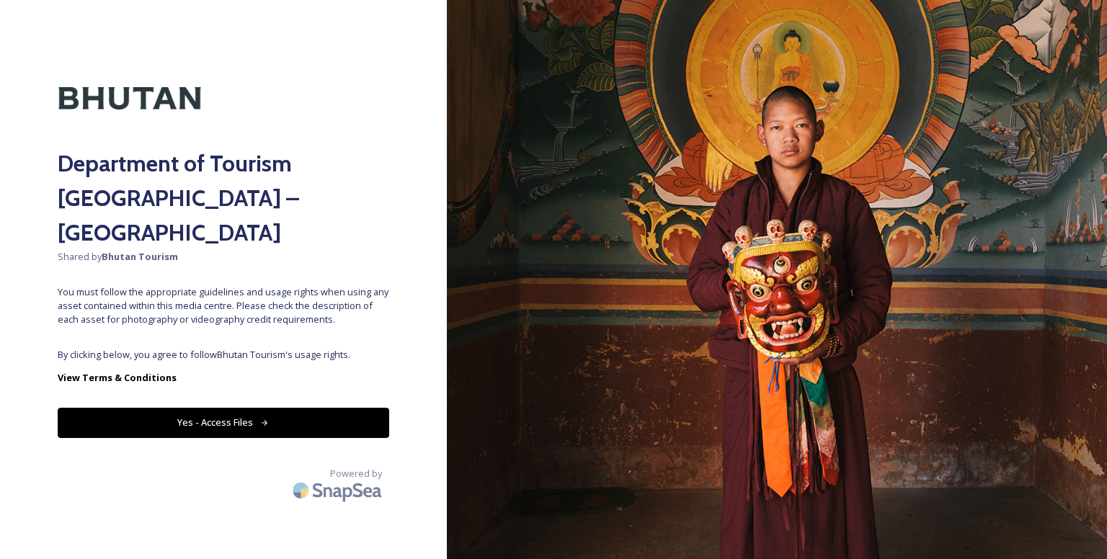
click at [262, 408] on button "Yes - Access Files" at bounding box center [223, 423] width 331 height 30
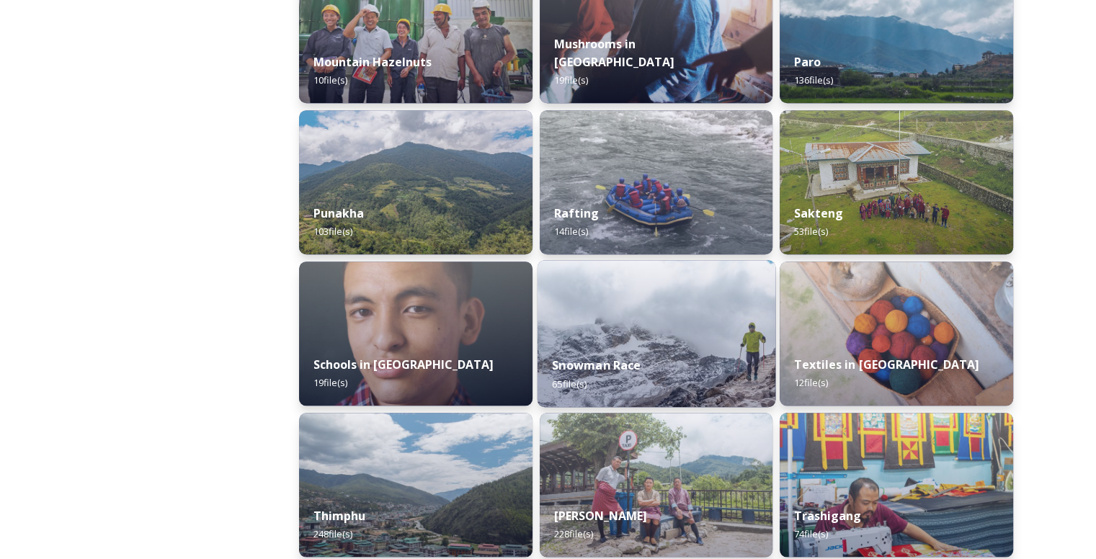
scroll to position [1369, 0]
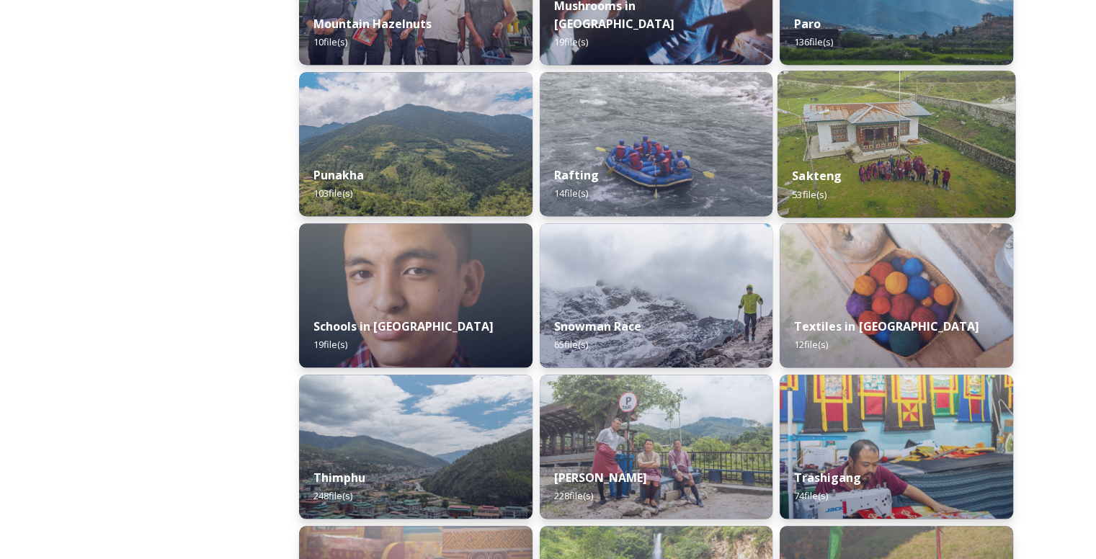
click at [879, 172] on div "Sakteng 53 file(s)" at bounding box center [897, 185] width 238 height 66
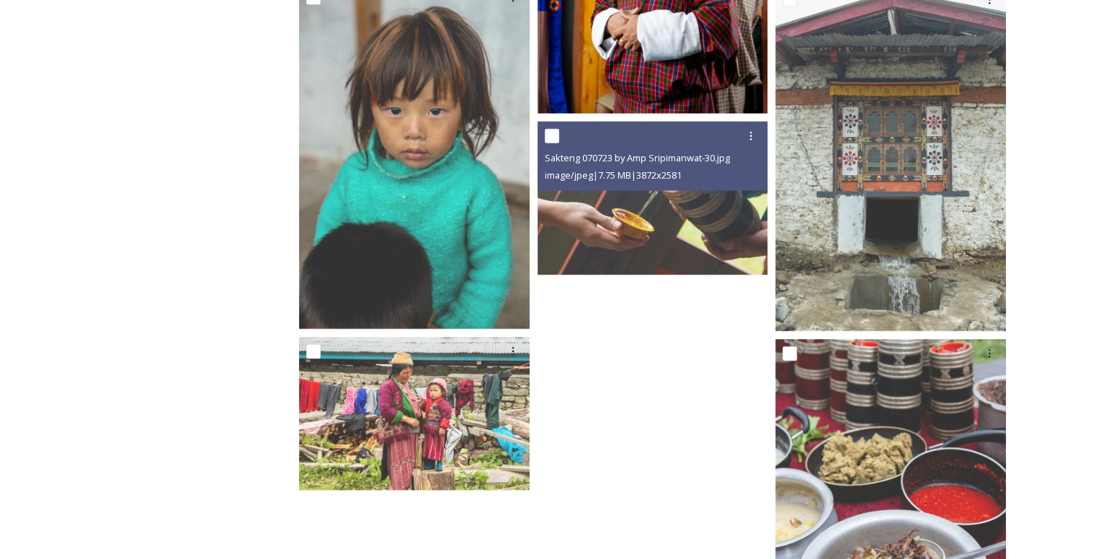
scroll to position [3459, 0]
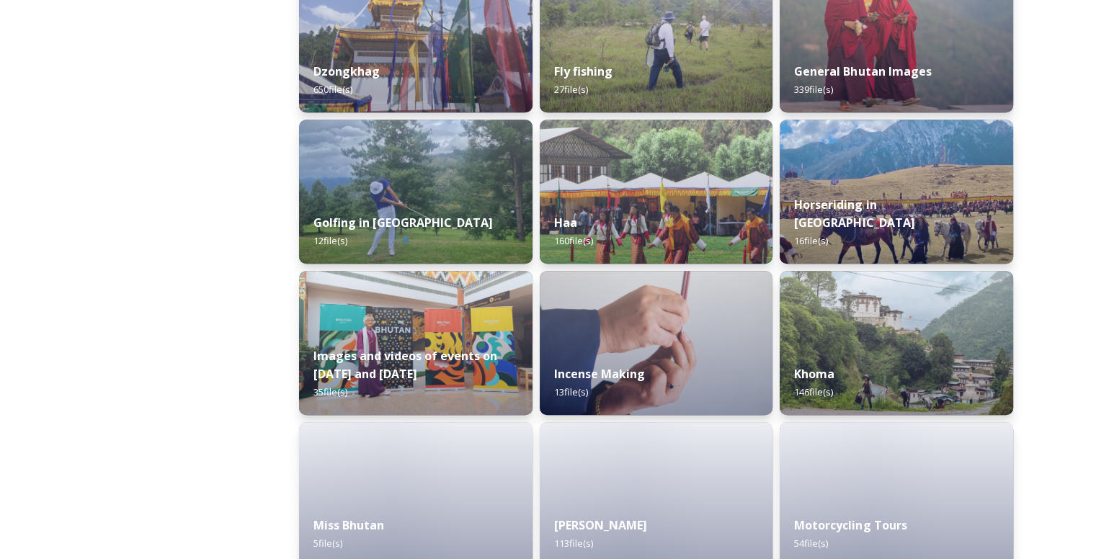
scroll to position [721, 0]
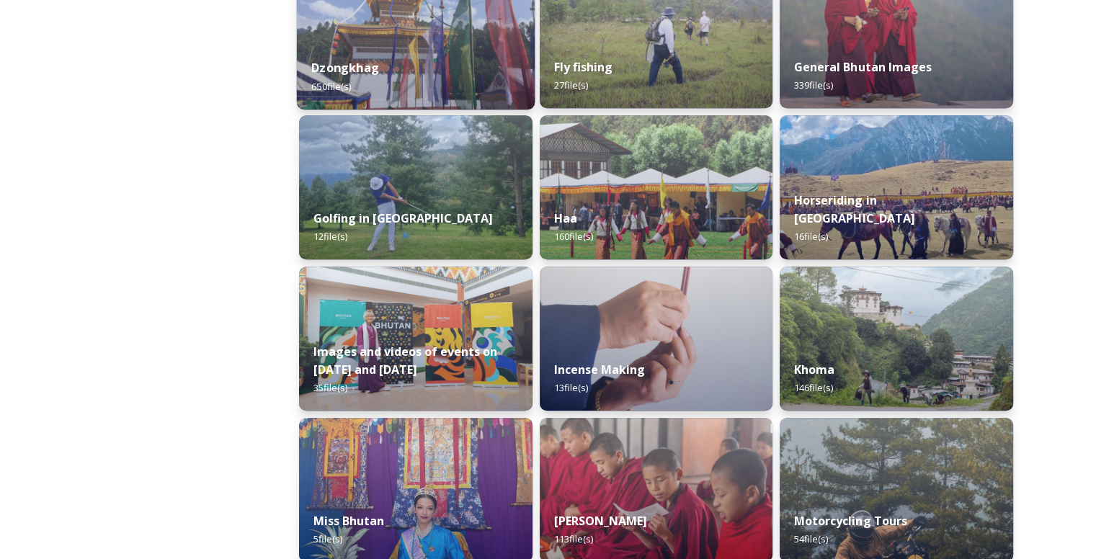
click at [378, 92] on div "Dzongkhag 650 file(s)" at bounding box center [416, 77] width 238 height 66
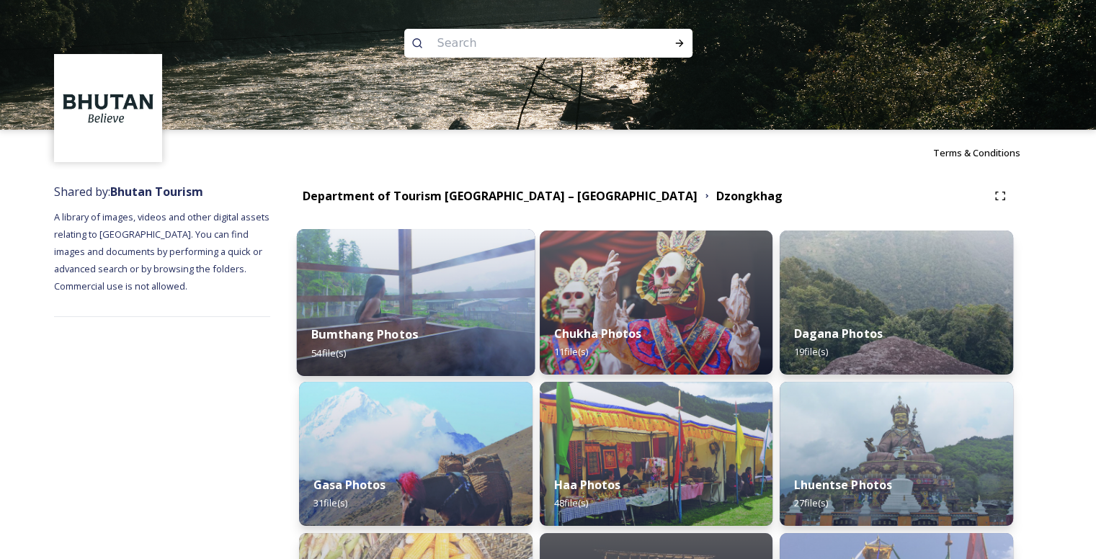
click at [460, 334] on div "Bumthang Photos 54 file(s)" at bounding box center [416, 344] width 238 height 66
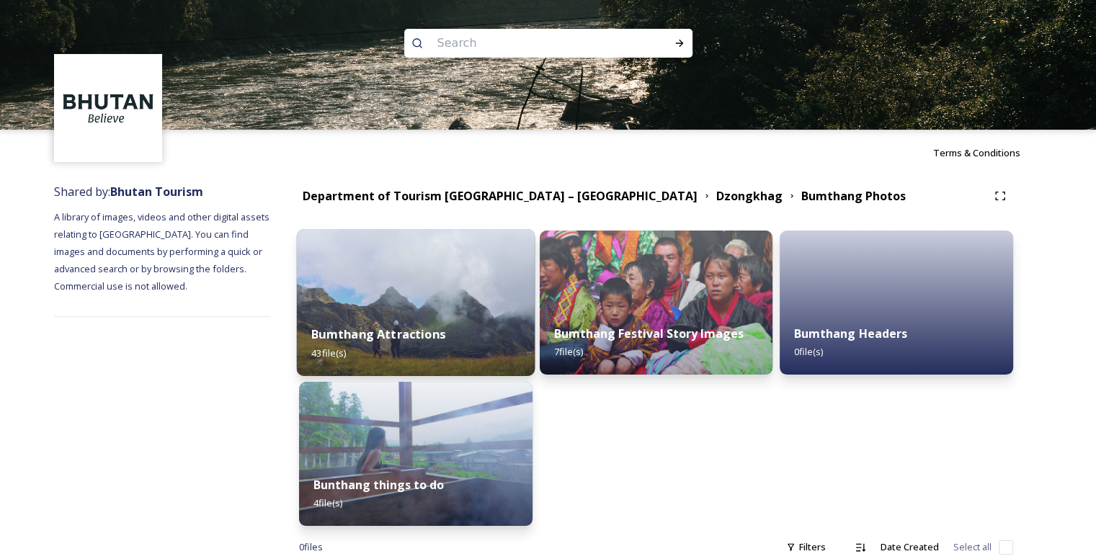
click at [390, 324] on div "Bumthang Attractions 43 file(s)" at bounding box center [416, 344] width 238 height 66
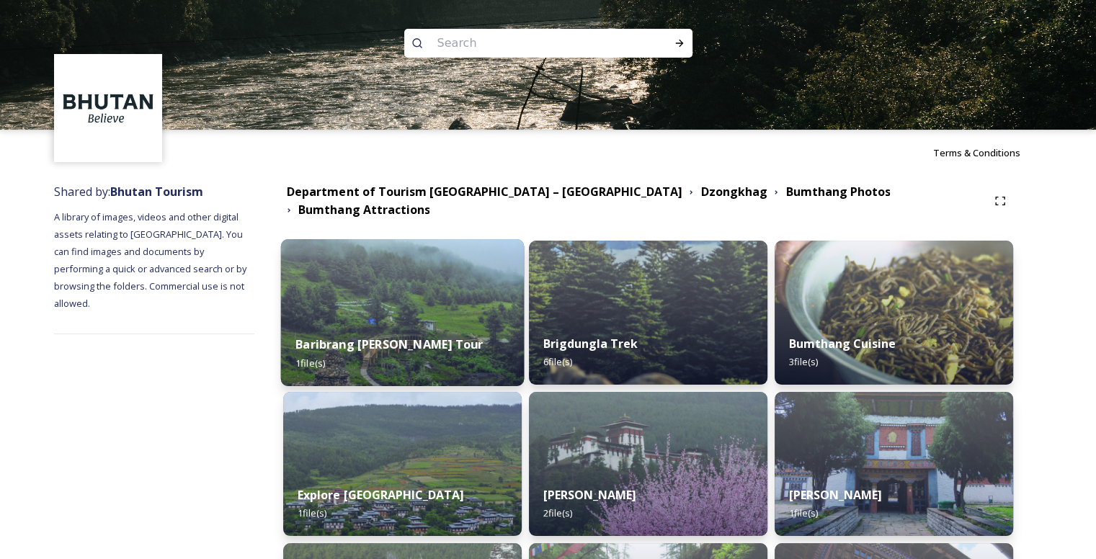
click at [445, 337] on strong "Baribrang [PERSON_NAME] Tour" at bounding box center [389, 345] width 187 height 16
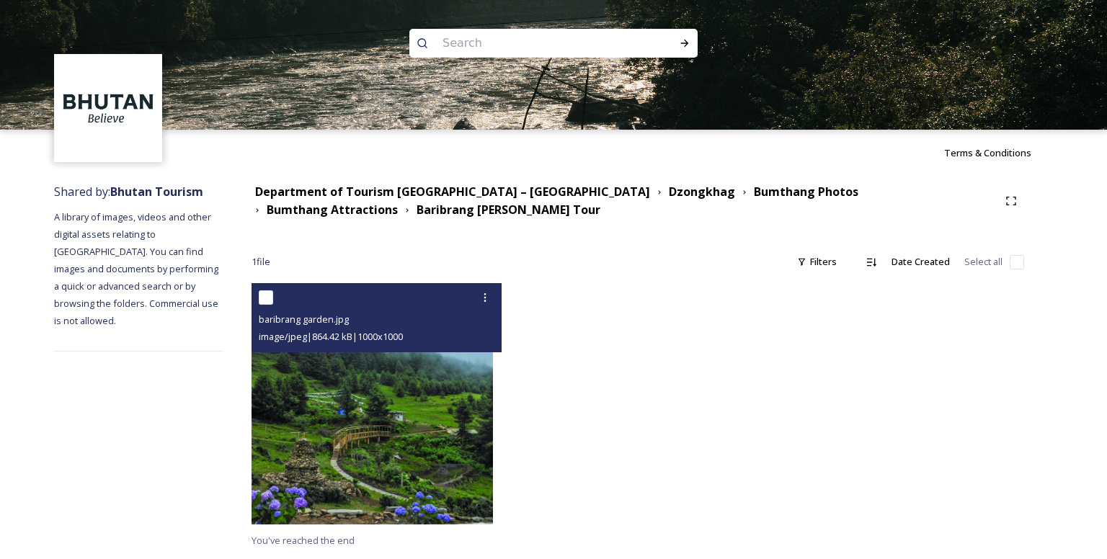
click at [450, 413] on img at bounding box center [371, 403] width 241 height 241
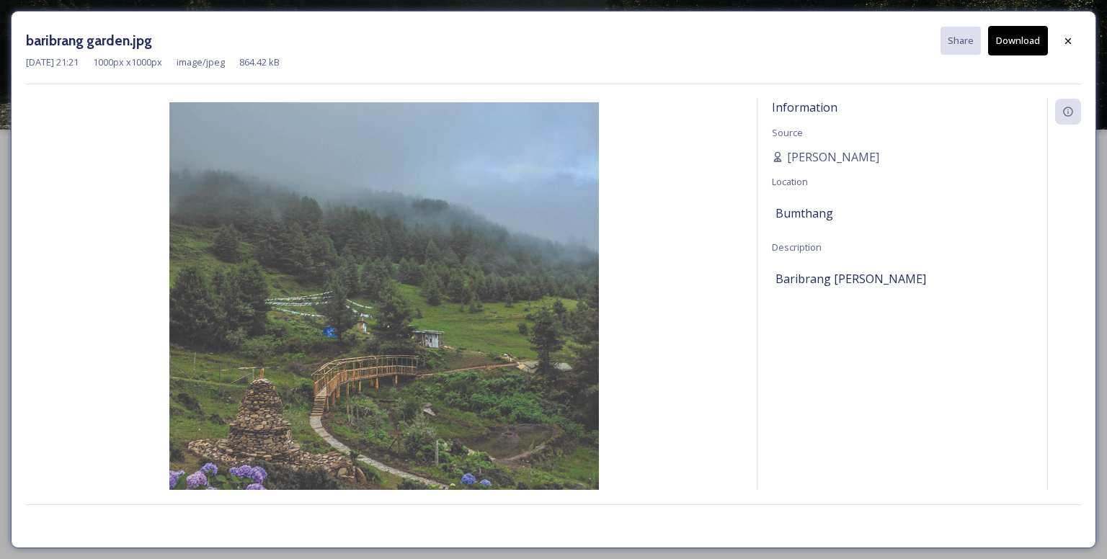
click at [1004, 44] on button "Download" at bounding box center [1018, 41] width 60 height 30
click at [698, 208] on img at bounding box center [384, 316] width 716 height 429
click at [1066, 33] on div at bounding box center [1068, 41] width 26 height 26
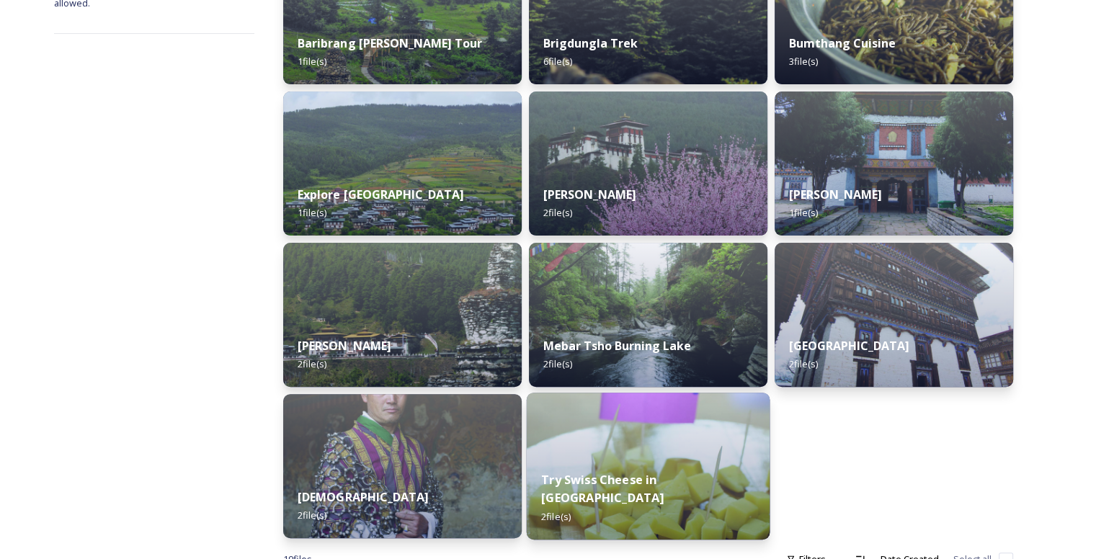
scroll to position [72, 0]
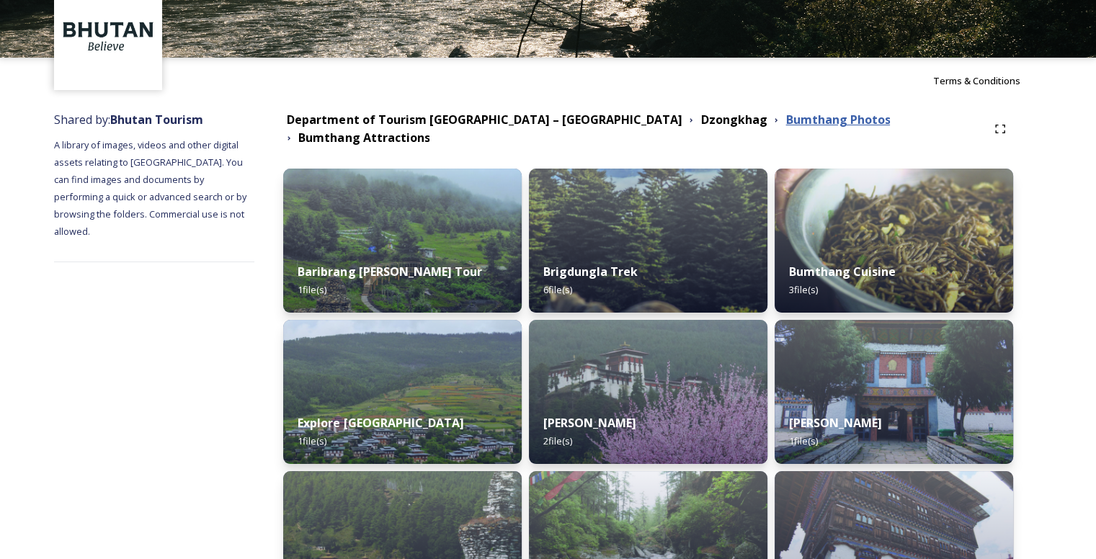
click at [785, 121] on strong "Bumthang Photos" at bounding box center [837, 120] width 104 height 16
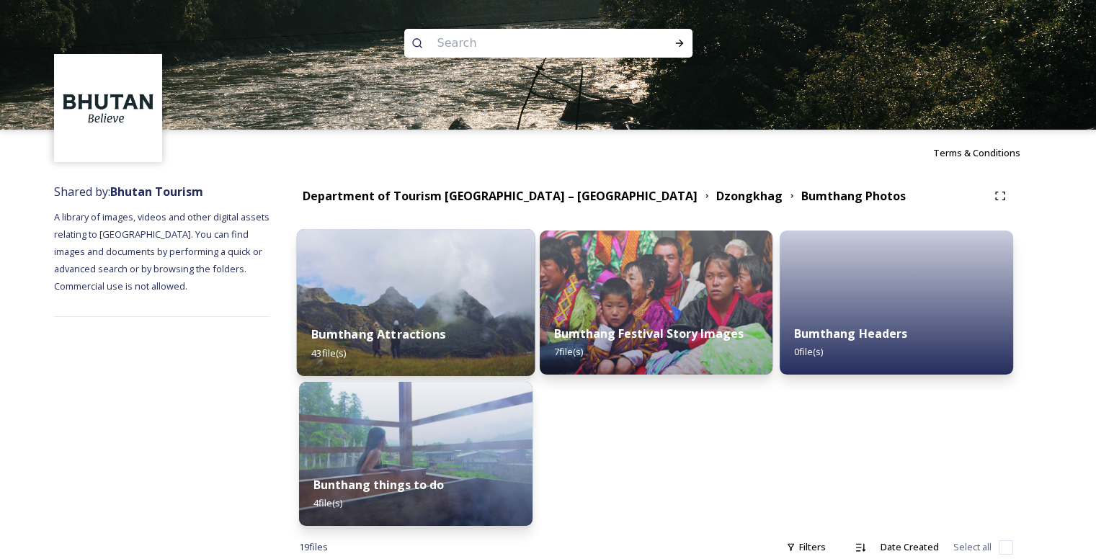
click at [406, 292] on img at bounding box center [416, 302] width 238 height 147
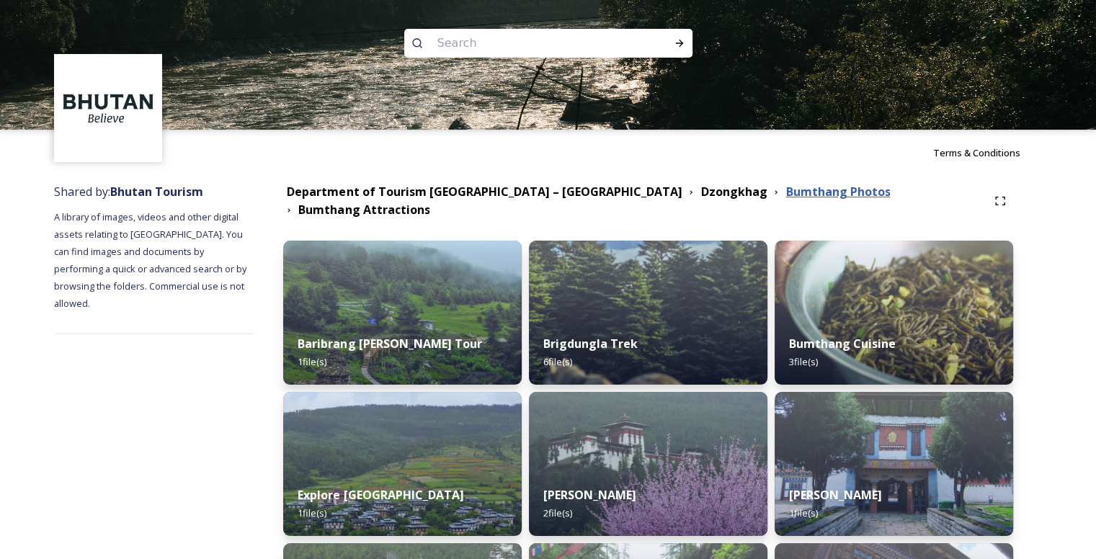
click at [785, 195] on strong "Bumthang Photos" at bounding box center [837, 192] width 104 height 16
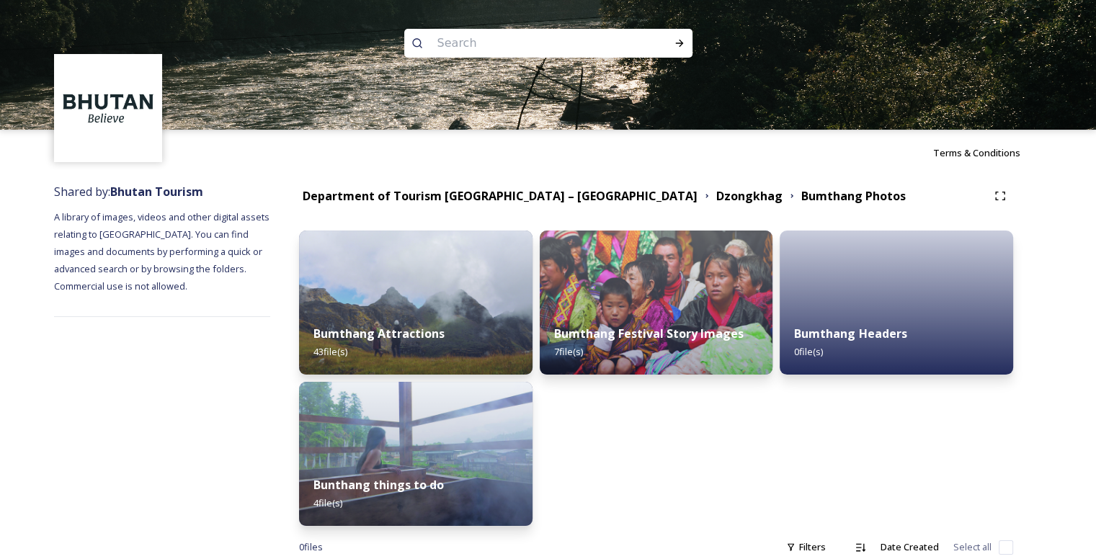
click at [466, 419] on img at bounding box center [415, 454] width 233 height 144
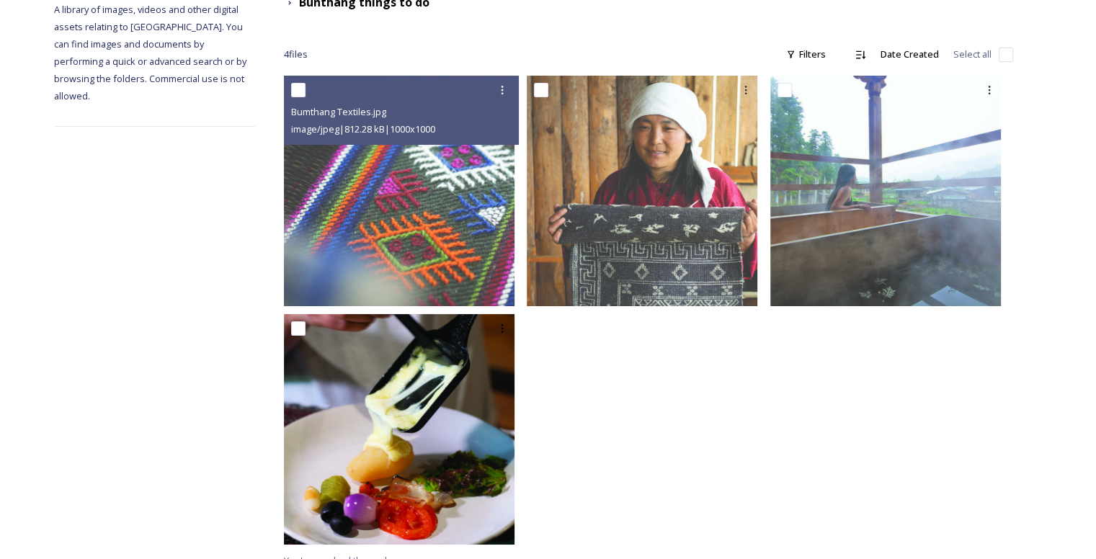
scroll to position [215, 0]
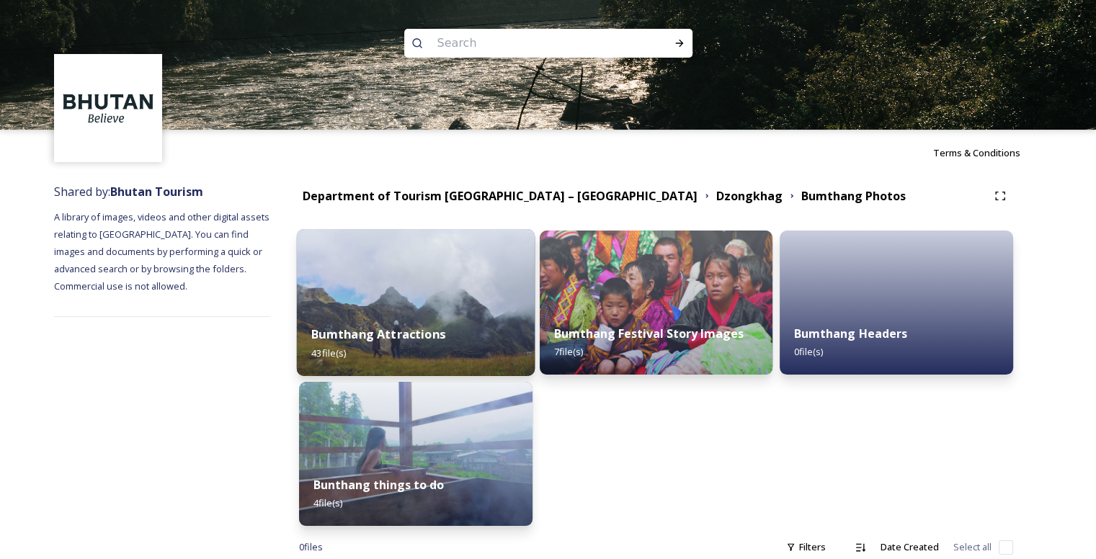
click at [435, 312] on div "Bumthang Attractions 43 file(s)" at bounding box center [416, 344] width 238 height 66
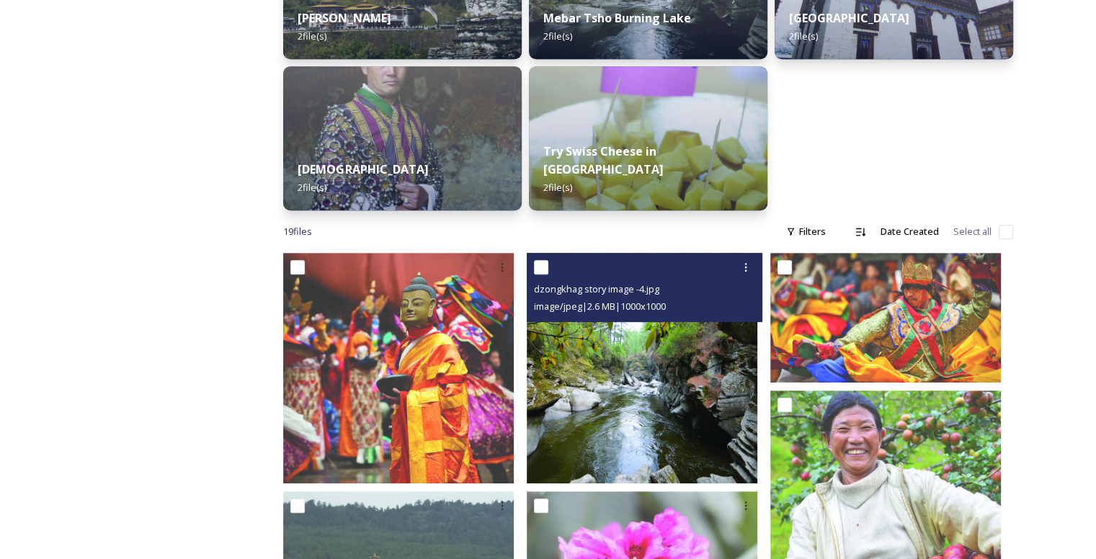
scroll to position [649, 0]
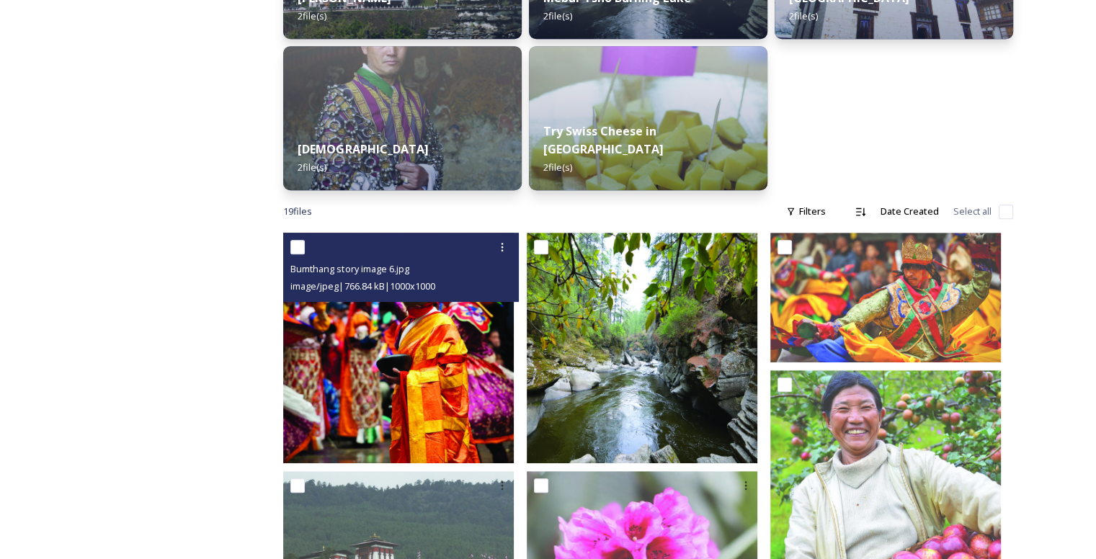
click at [472, 400] on img at bounding box center [398, 348] width 231 height 231
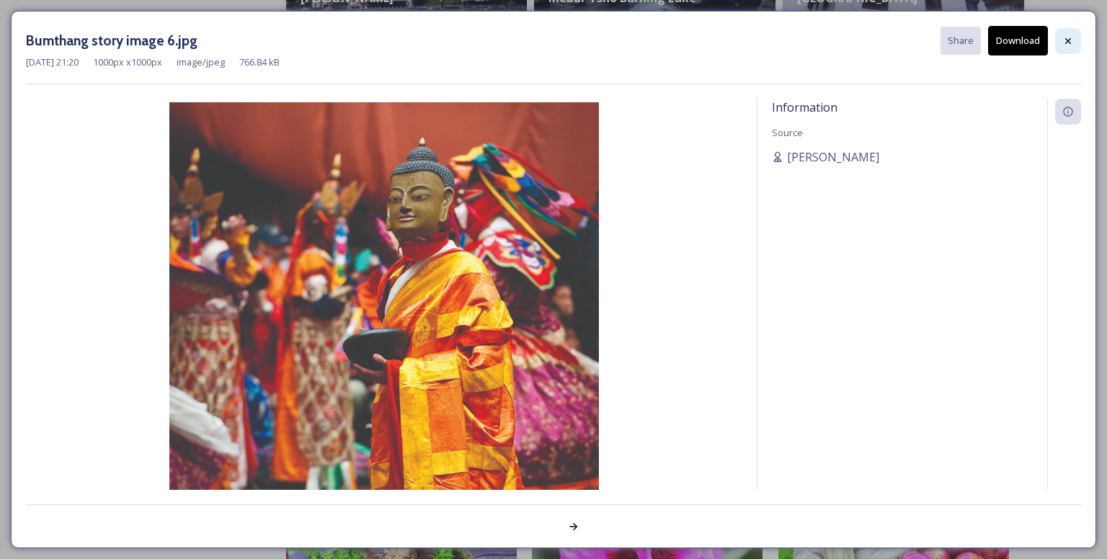
click at [1068, 35] on icon at bounding box center [1068, 41] width 12 height 12
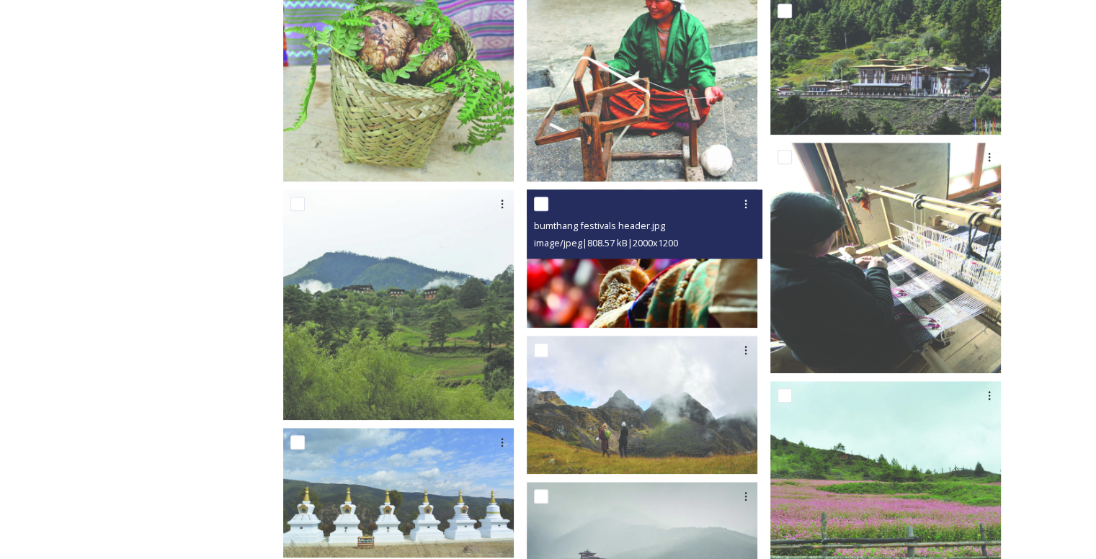
scroll to position [1441, 0]
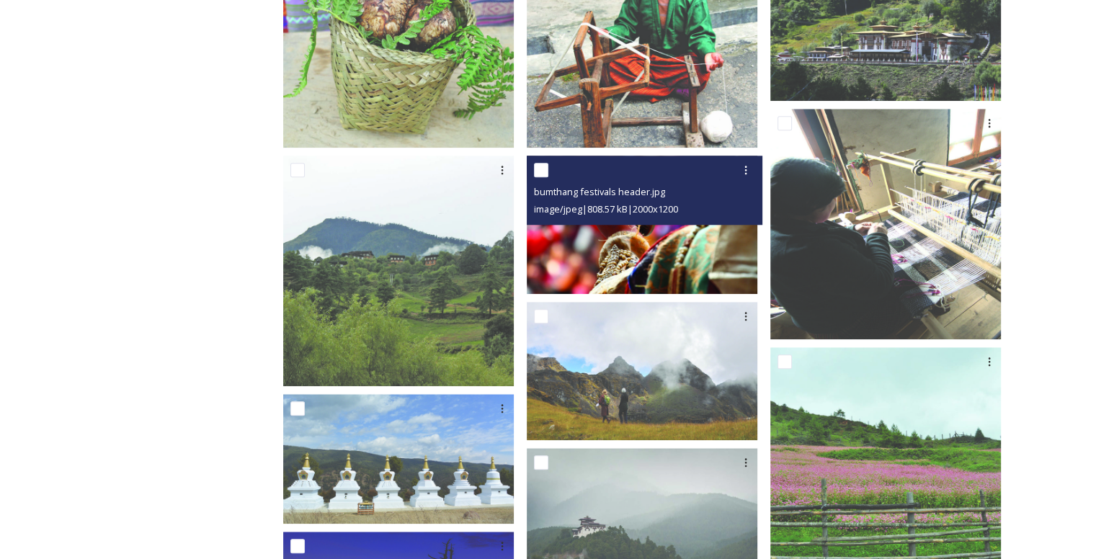
click at [617, 261] on img at bounding box center [642, 225] width 231 height 138
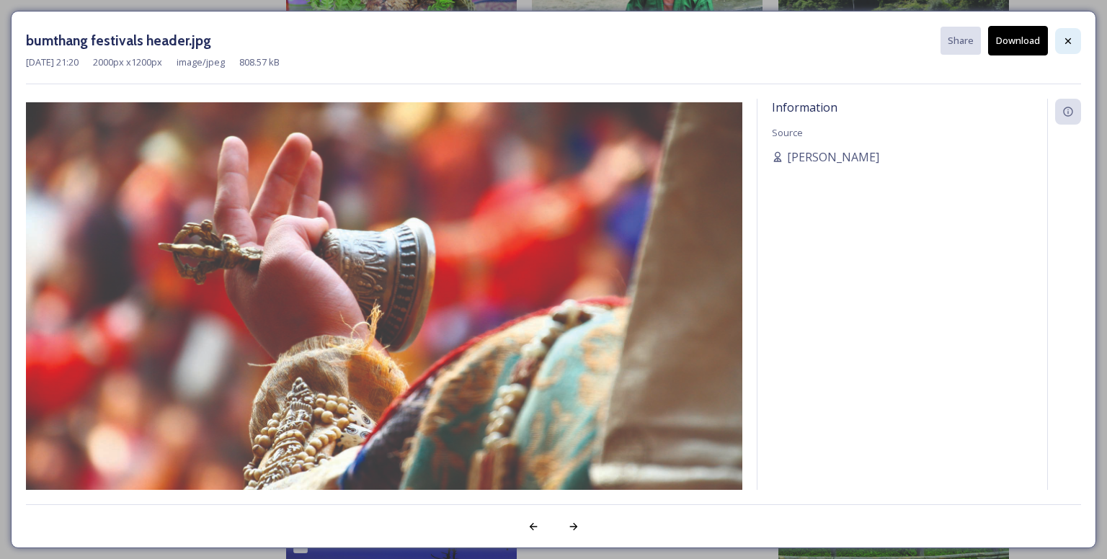
click at [1060, 37] on div at bounding box center [1068, 41] width 26 height 26
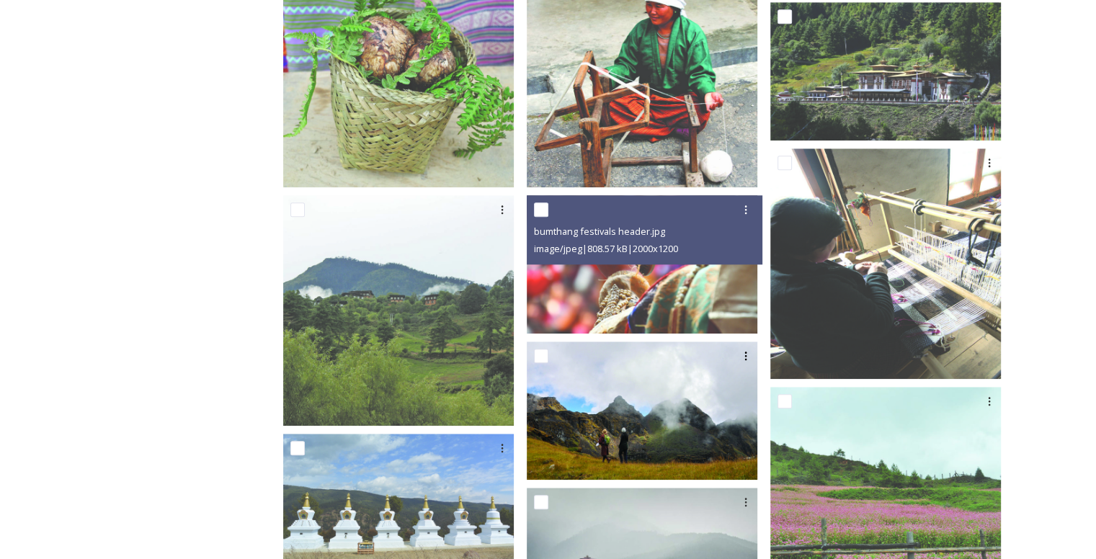
scroll to position [1415, 0]
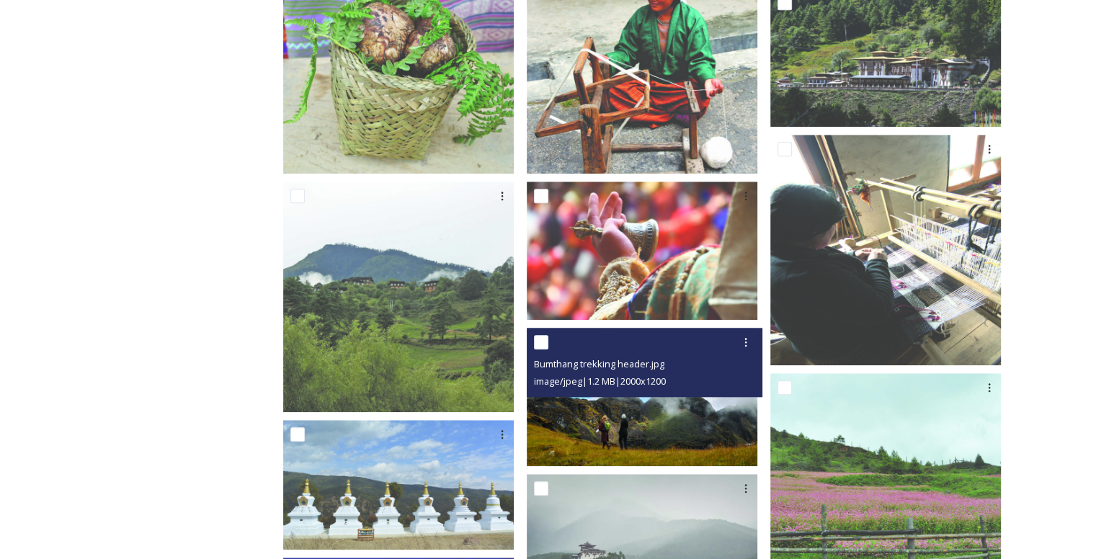
click at [590, 410] on img at bounding box center [642, 397] width 231 height 138
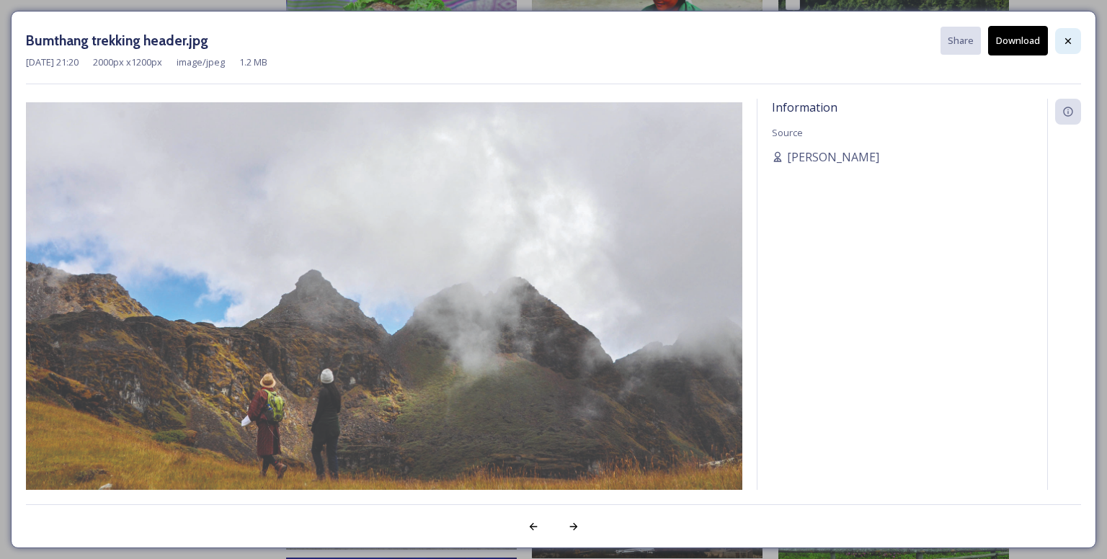
click at [1066, 37] on icon at bounding box center [1068, 41] width 12 height 12
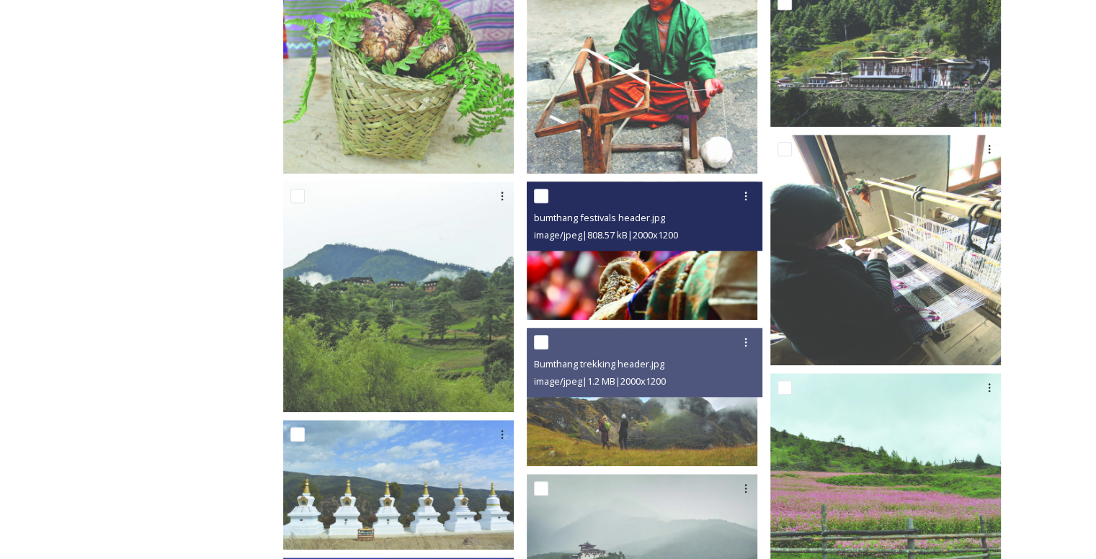
click at [652, 270] on img at bounding box center [642, 251] width 231 height 138
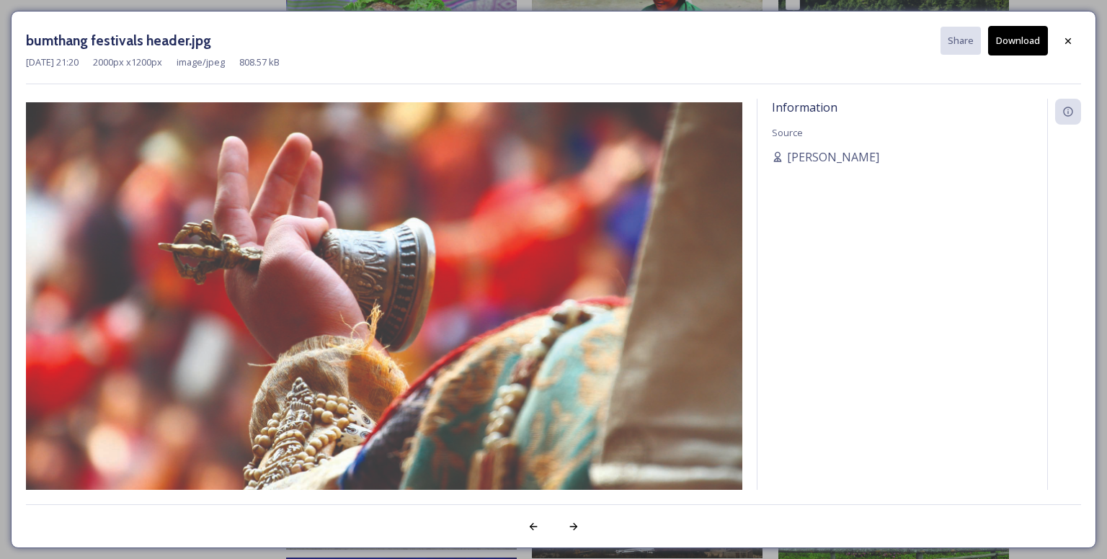
click at [1022, 50] on button "Download" at bounding box center [1018, 41] width 60 height 30
click at [1066, 41] on icon at bounding box center [1068, 41] width 12 height 12
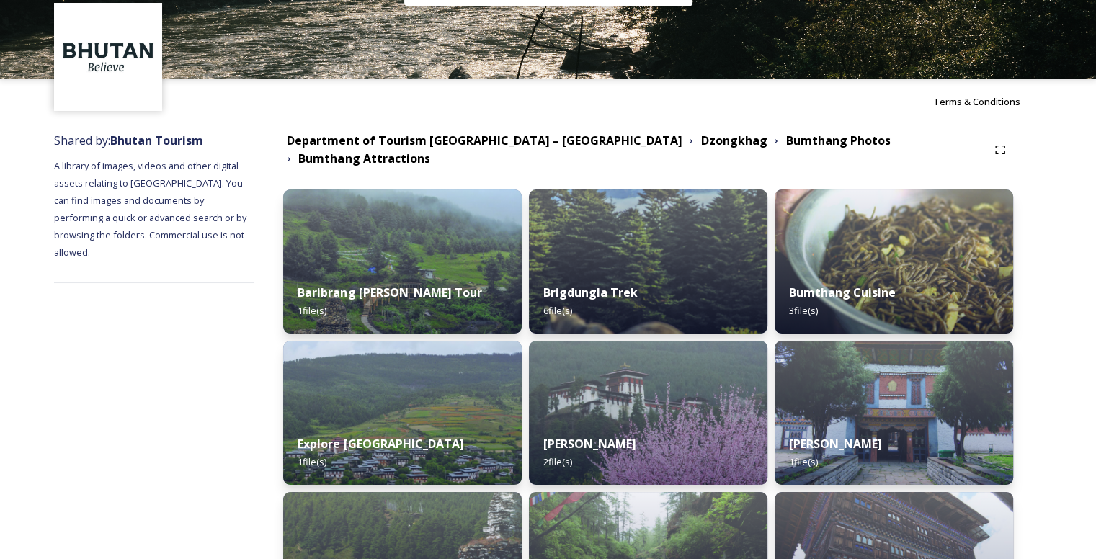
scroll to position [0, 0]
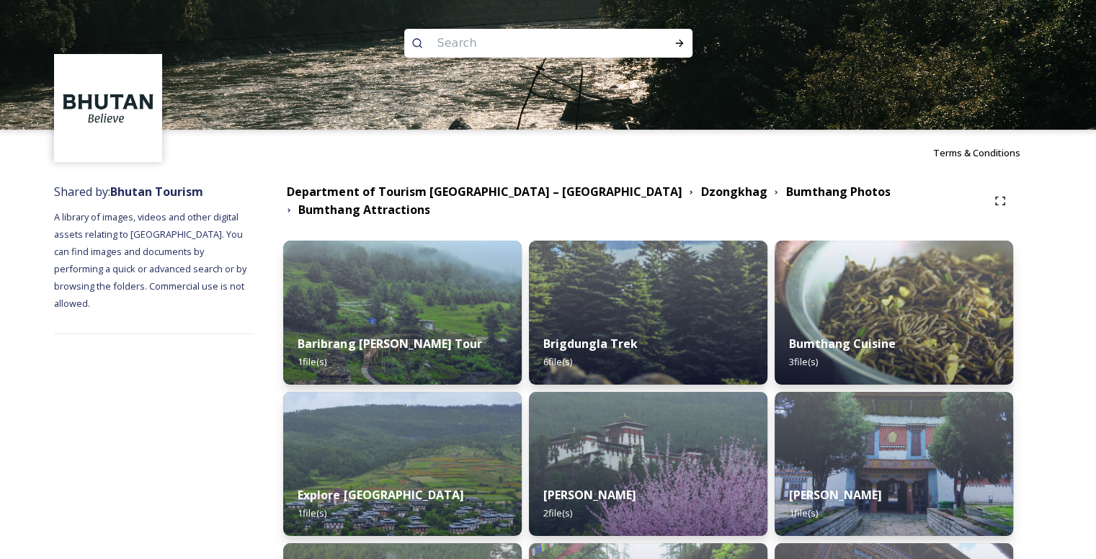
click at [565, 48] on input at bounding box center [528, 43] width 197 height 32
paste input "[PERSON_NAME] Rigpa"
type input "[PERSON_NAME] Rigpa"
click at [683, 35] on div "Run Search" at bounding box center [680, 43] width 26 height 26
click at [674, 43] on icon at bounding box center [680, 43] width 12 height 12
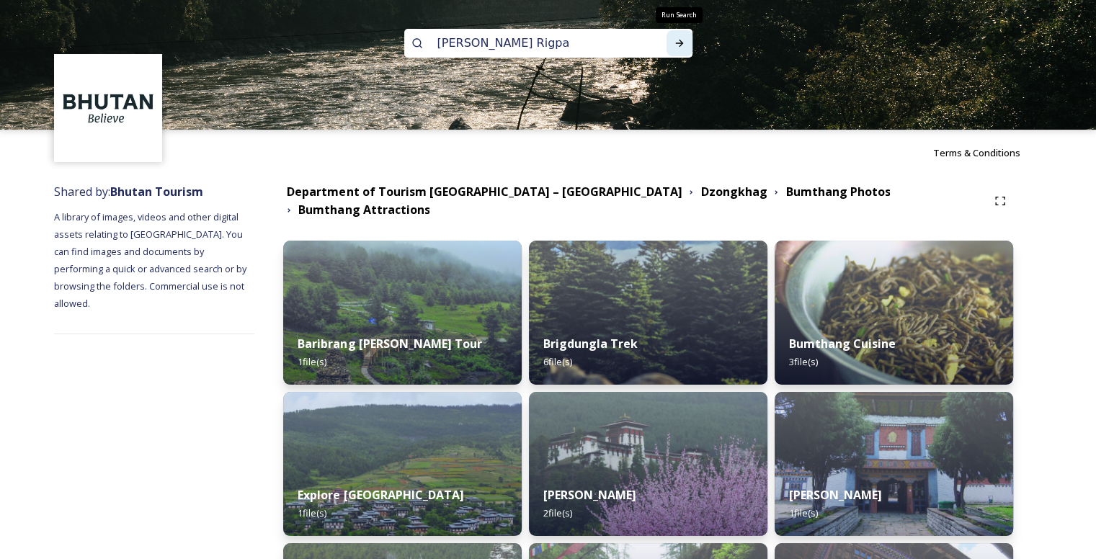
click at [680, 45] on icon at bounding box center [679, 43] width 8 height 7
click at [675, 43] on icon at bounding box center [679, 43] width 8 height 7
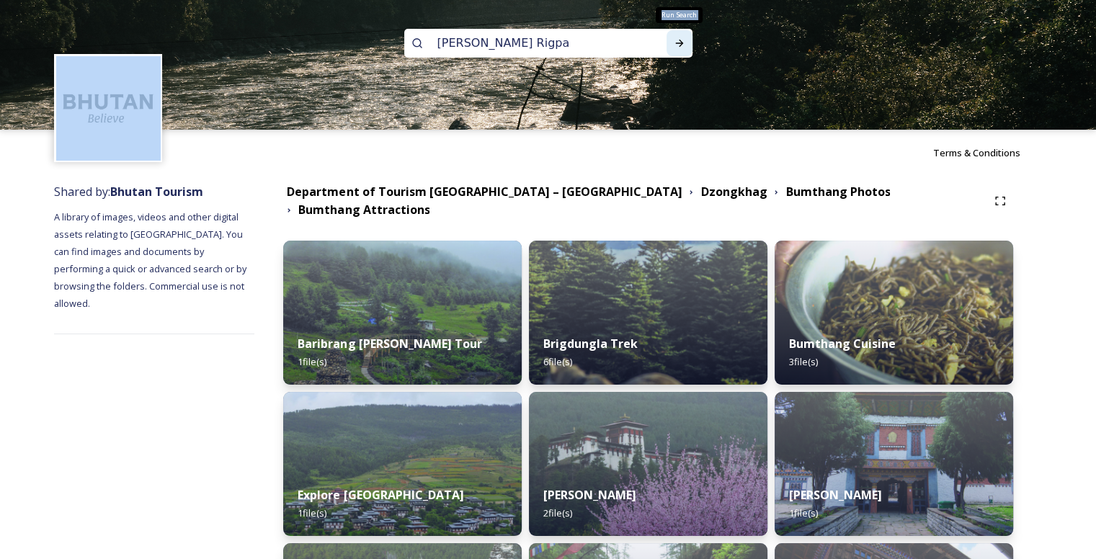
click at [675, 43] on icon at bounding box center [679, 43] width 8 height 7
click at [695, 102] on img at bounding box center [548, 65] width 1096 height 130
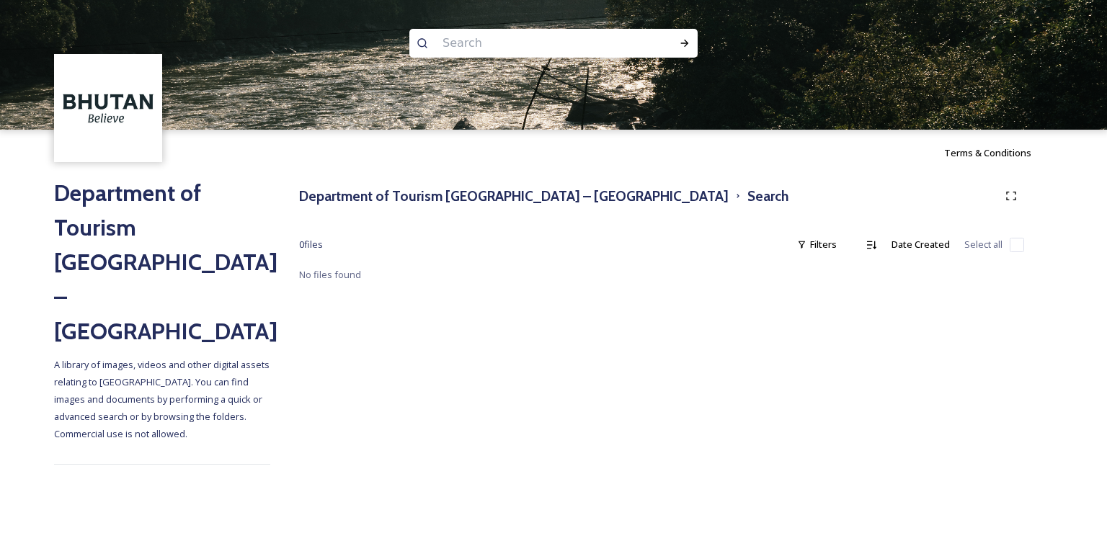
click at [563, 42] on input at bounding box center [533, 43] width 197 height 32
click at [684, 41] on icon at bounding box center [685, 43] width 12 height 12
click at [539, 37] on input "value" at bounding box center [533, 43] width 197 height 32
type input "v"
click at [690, 38] on div "Run Search" at bounding box center [685, 43] width 26 height 26
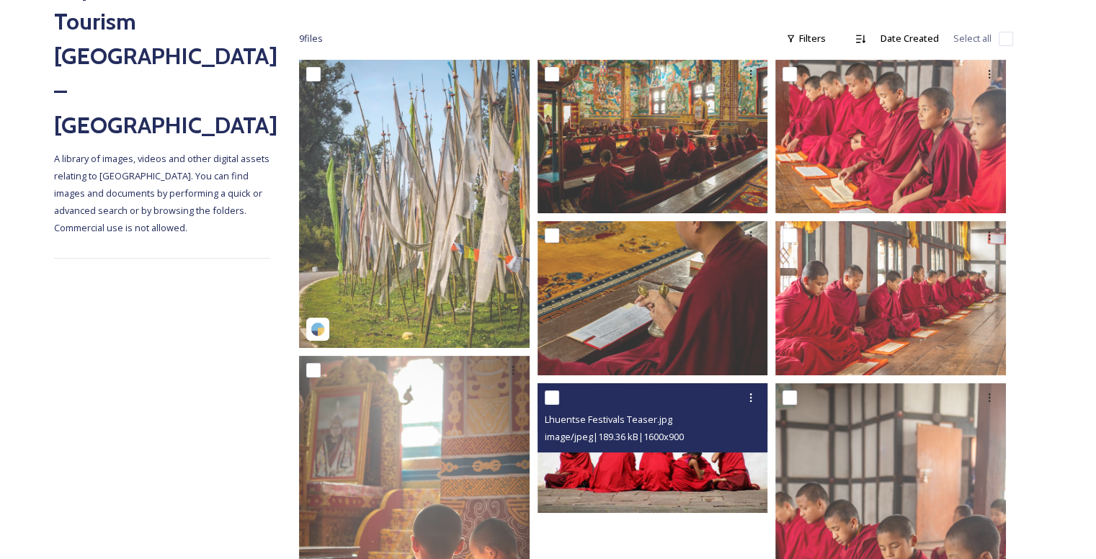
scroll to position [202, 0]
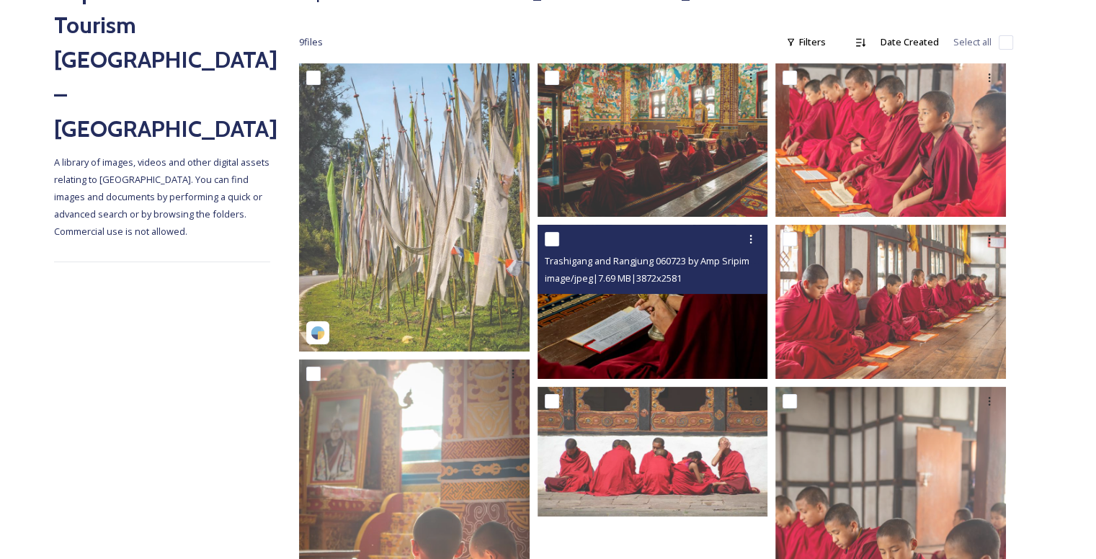
click at [654, 309] on img at bounding box center [653, 301] width 231 height 153
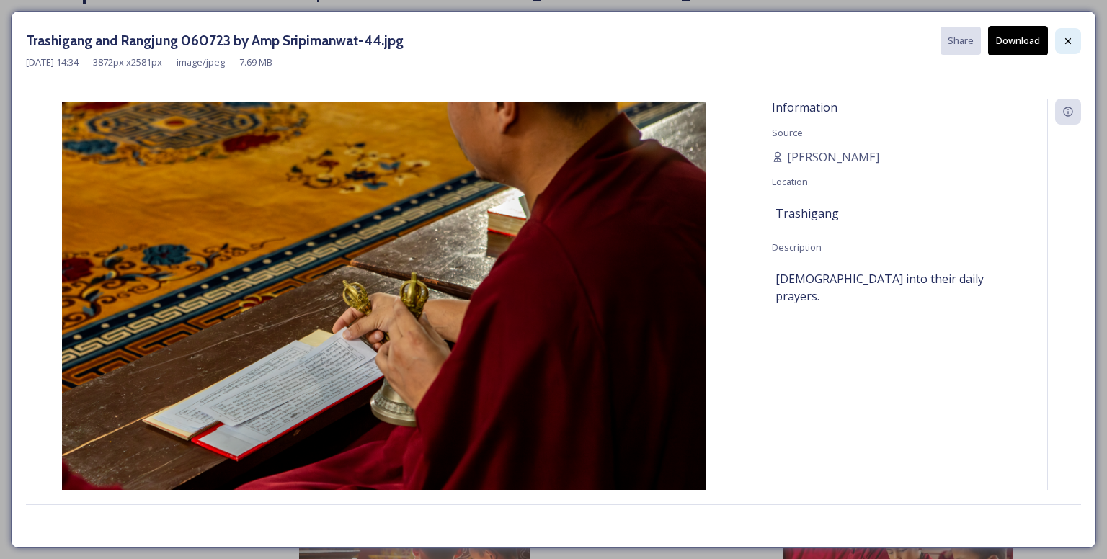
click at [1071, 44] on icon at bounding box center [1068, 41] width 12 height 12
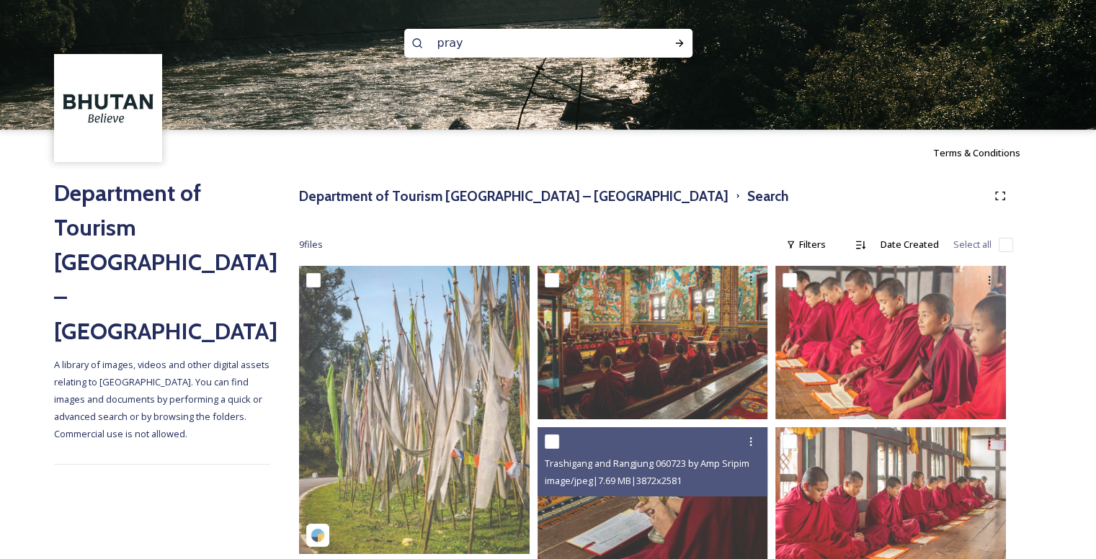
click at [554, 43] on input "pray" at bounding box center [528, 43] width 197 height 32
type input "p"
click at [674, 40] on icon at bounding box center [680, 43] width 12 height 12
click at [677, 46] on icon at bounding box center [680, 43] width 12 height 12
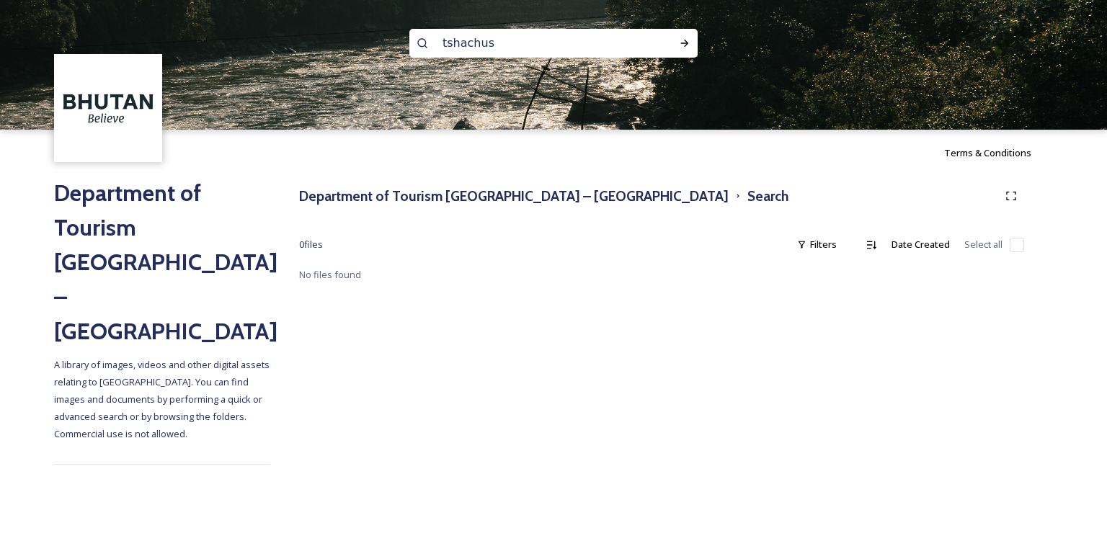
click at [620, 50] on input "tshachus" at bounding box center [533, 43] width 197 height 32
type input "t"
click at [680, 30] on div "Run Search" at bounding box center [685, 43] width 26 height 26
click at [614, 25] on img at bounding box center [553, 65] width 1107 height 130
click at [494, 49] on input "springs" at bounding box center [533, 43] width 197 height 32
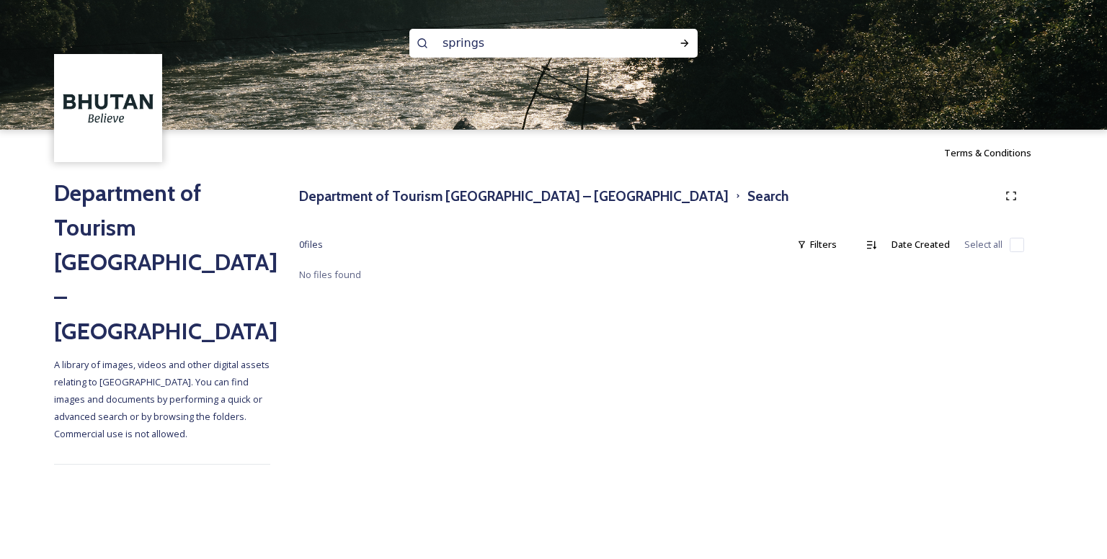
type input "spring"
click at [690, 48] on div "Run Search" at bounding box center [685, 43] width 26 height 26
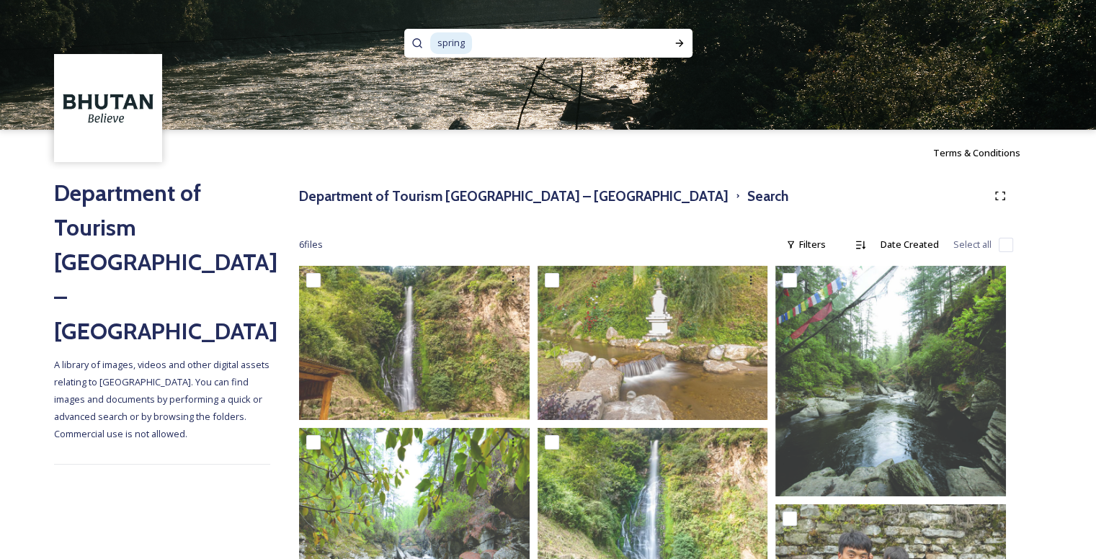
click at [506, 41] on input at bounding box center [561, 43] width 176 height 32
type input "hot"
click at [685, 34] on div "Run Search" at bounding box center [680, 43] width 26 height 26
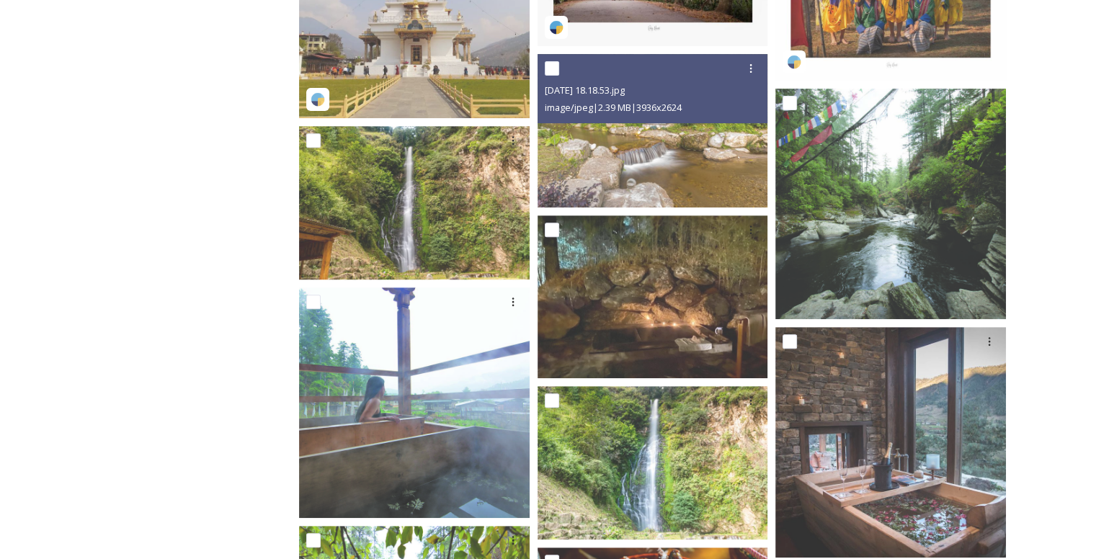
scroll to position [576, 0]
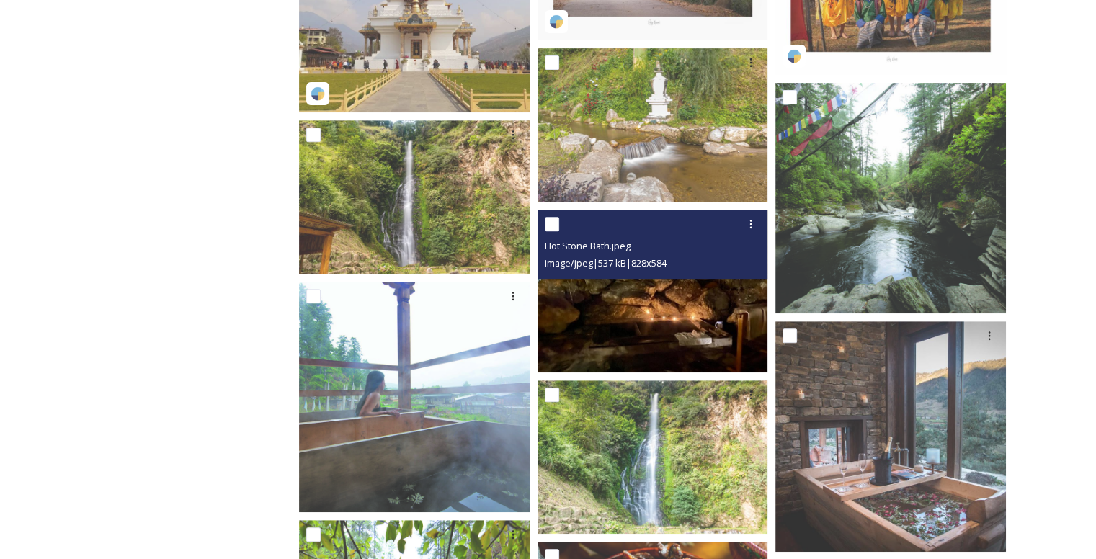
click at [625, 331] on img at bounding box center [653, 291] width 231 height 163
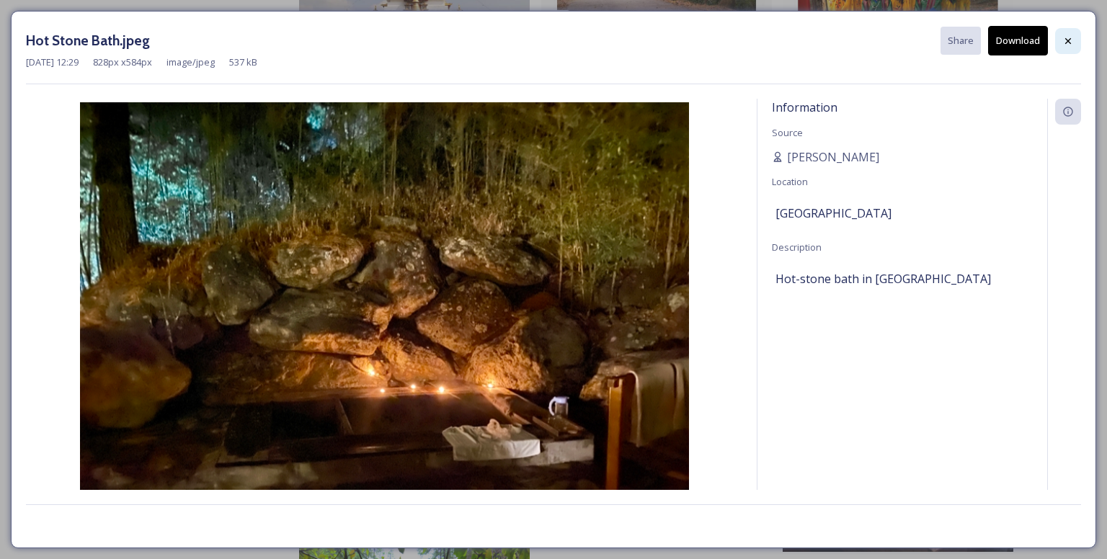
click at [1074, 44] on div at bounding box center [1068, 41] width 26 height 26
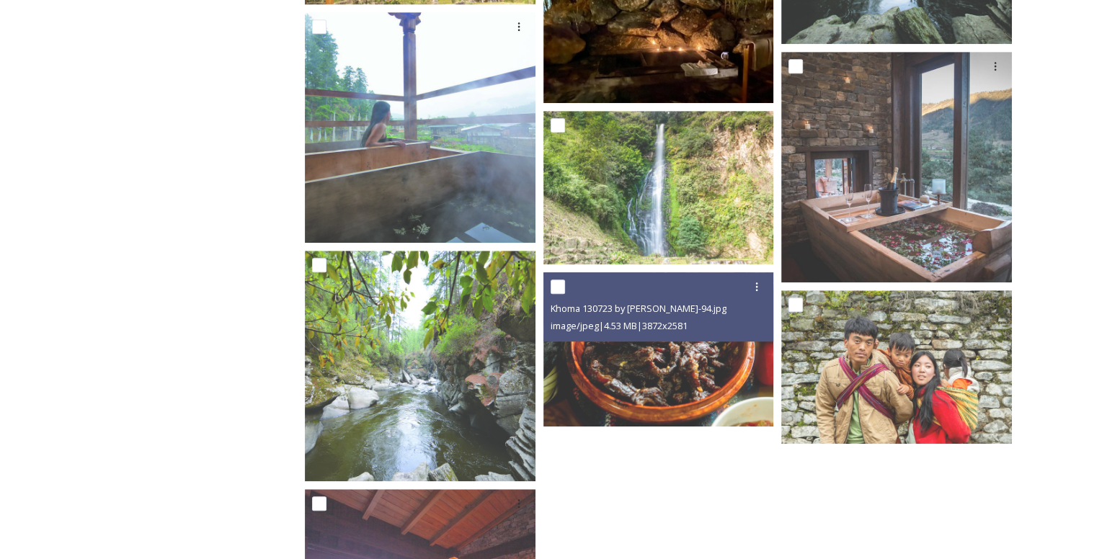
scroll to position [865, 0]
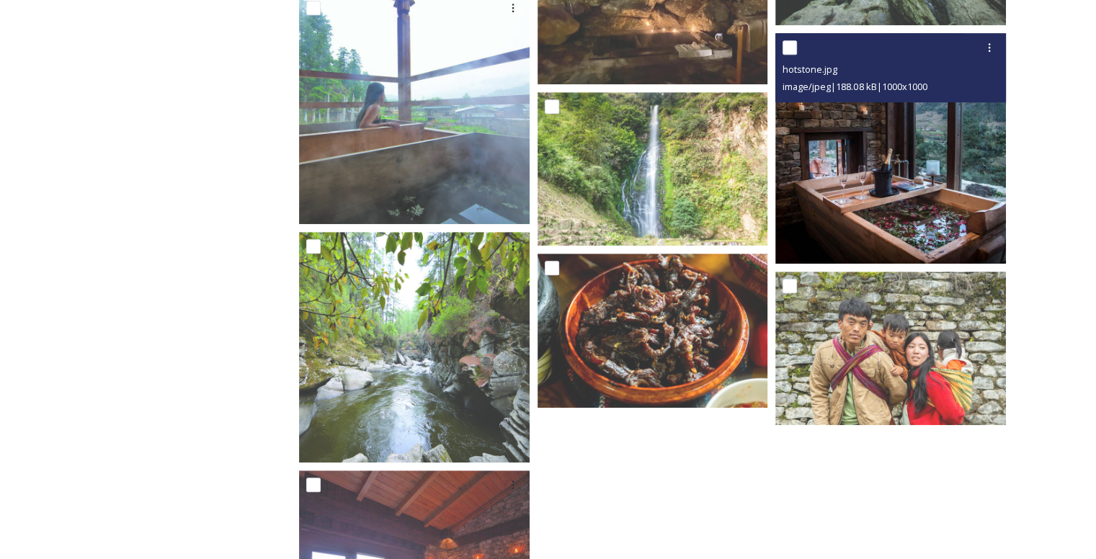
click at [904, 181] on img at bounding box center [890, 148] width 231 height 231
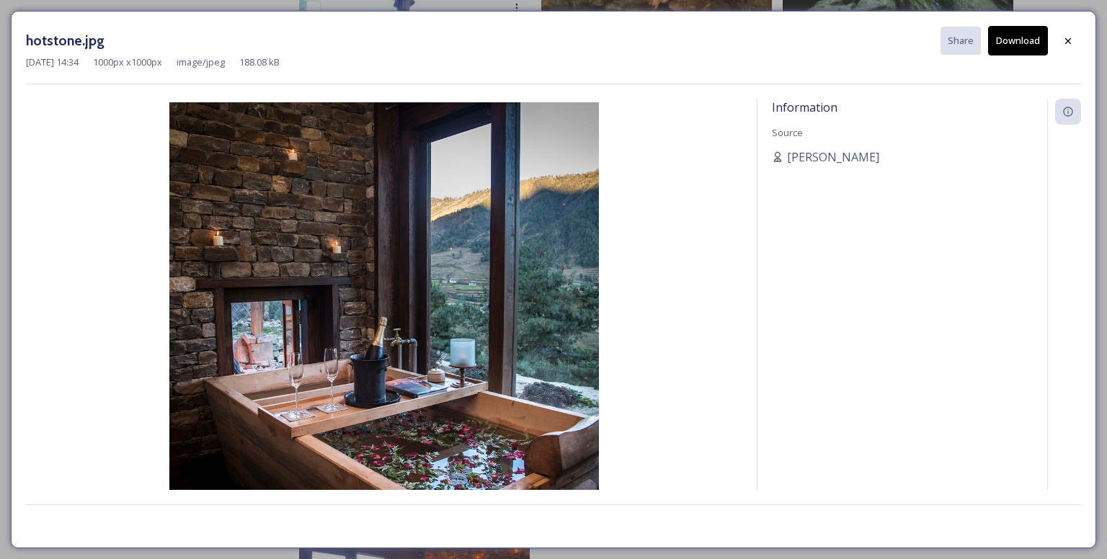
drag, startPoint x: 458, startPoint y: 293, endPoint x: 1035, endPoint y: 43, distance: 629.0
click at [1035, 43] on button "Download" at bounding box center [1018, 41] width 60 height 30
